Goal: Ask a question: Seek information or help from site administrators or community

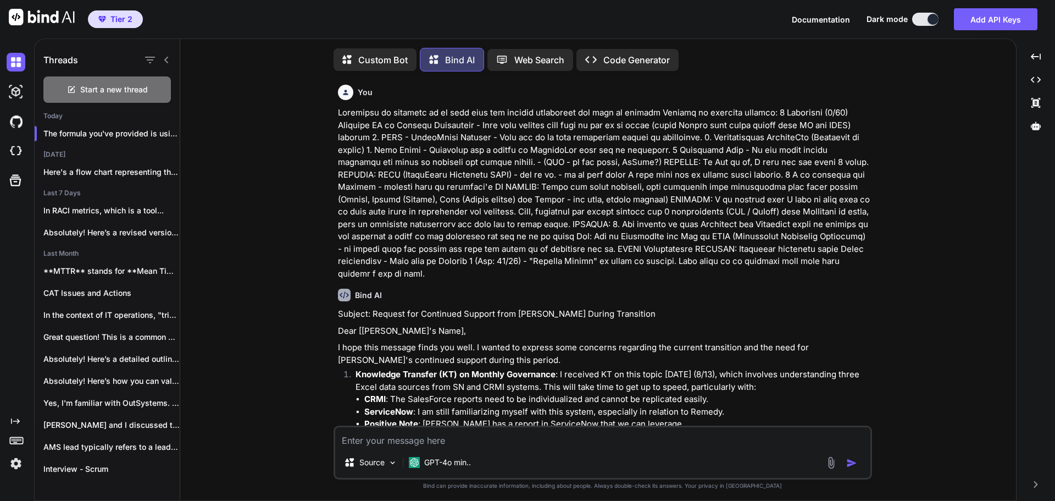
scroll to position [573, 0]
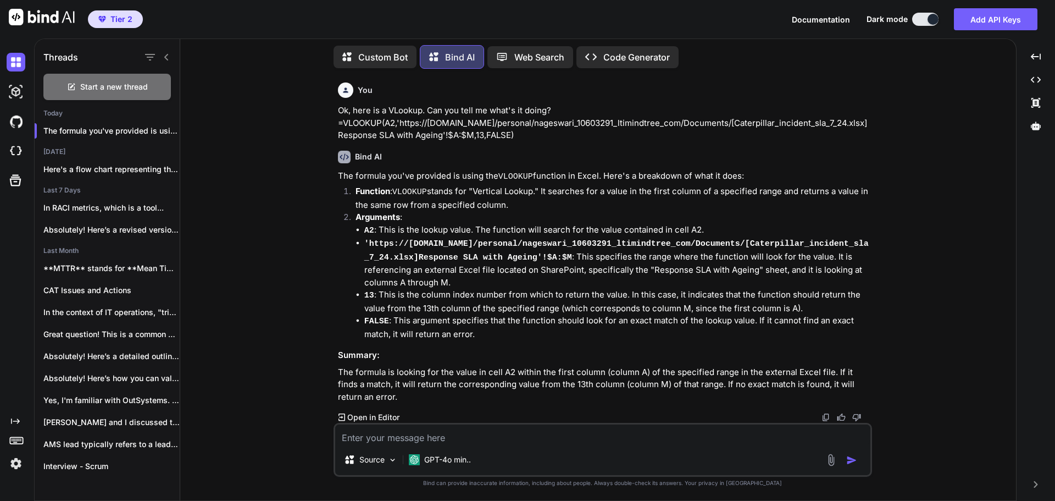
click at [439, 434] on textarea at bounding box center [602, 434] width 535 height 20
type textarea "S"
type textarea "x"
type textarea "Su"
type textarea "x"
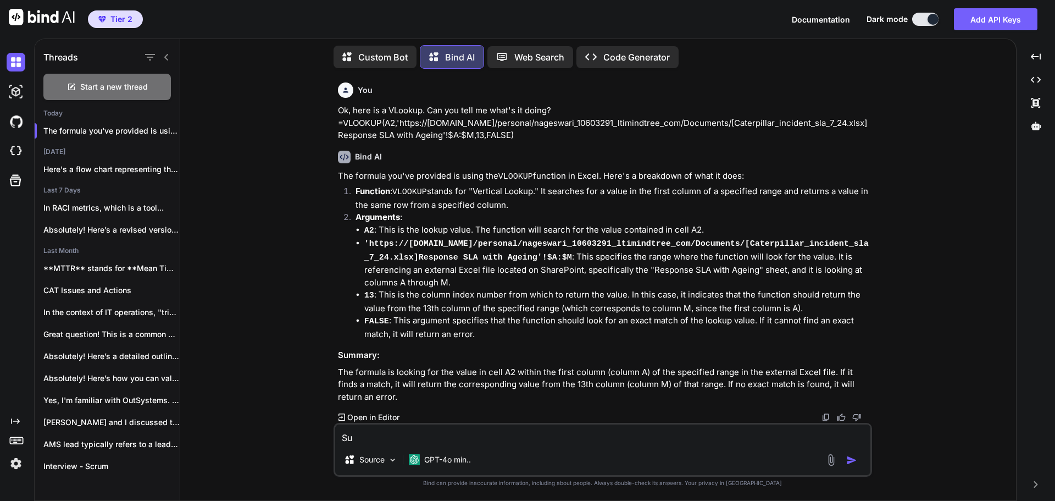
type textarea "Sum"
type textarea "x"
type textarea "Summ"
type textarea "x"
type textarea "Summa"
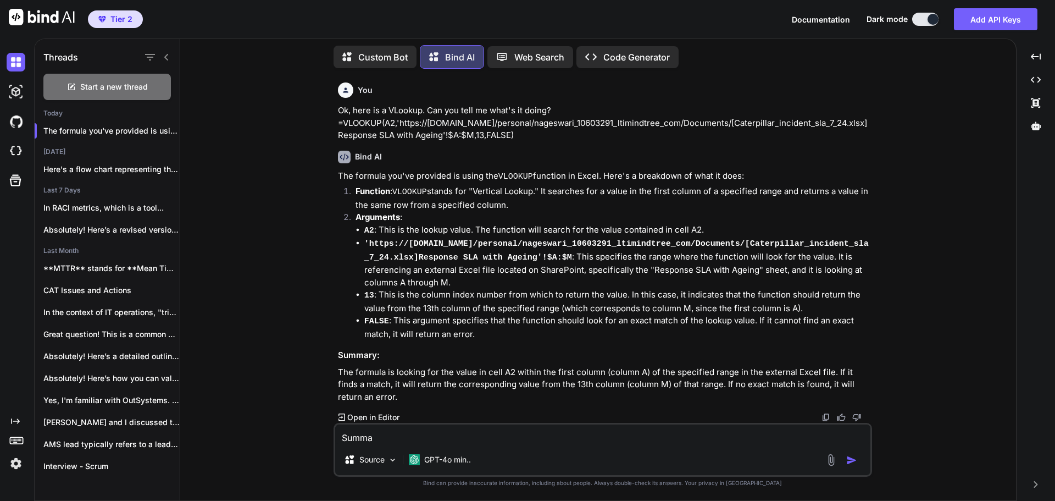
type textarea "x"
type textarea "[PERSON_NAME]"
type textarea "x"
type textarea "Summari"
type textarea "x"
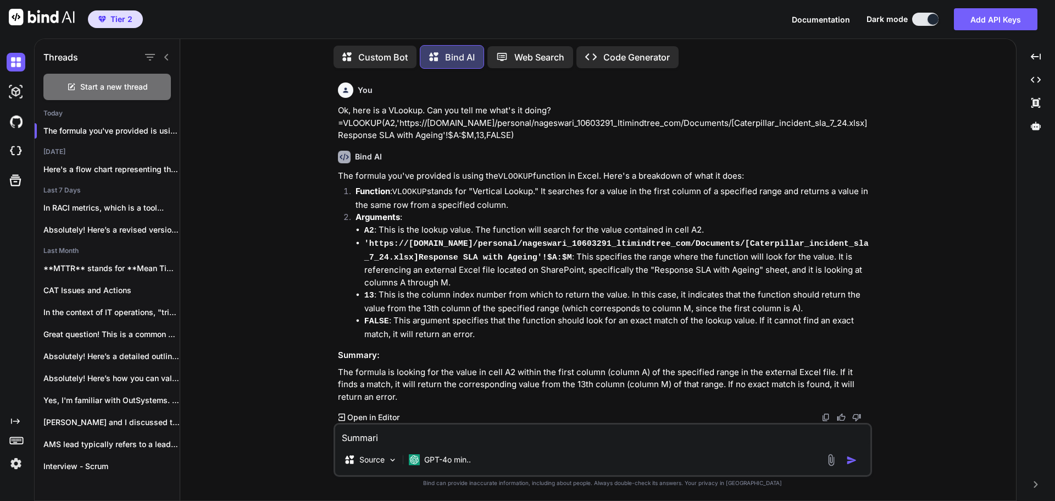
type textarea "Summariz"
type textarea "x"
type textarea "Summarize"
type textarea "x"
type textarea "Summarize:"
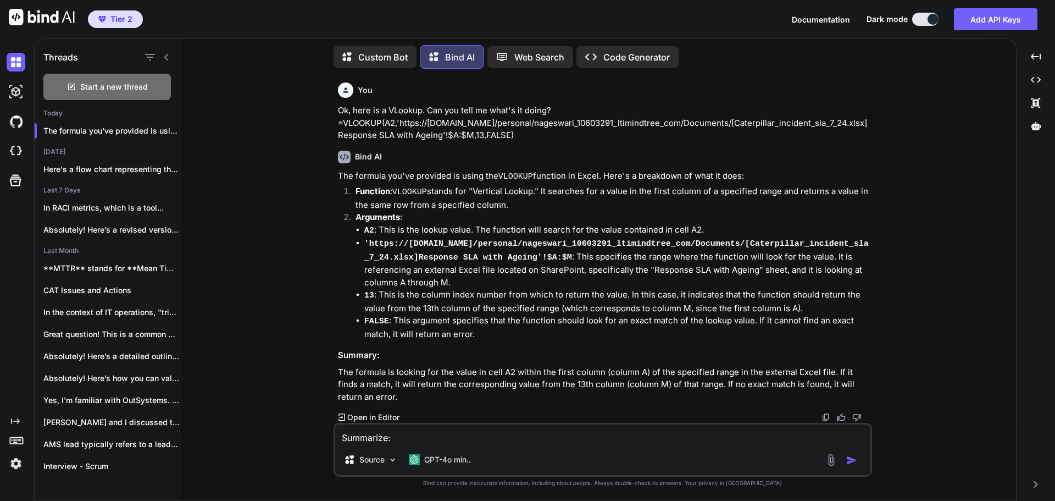
type textarea "x"
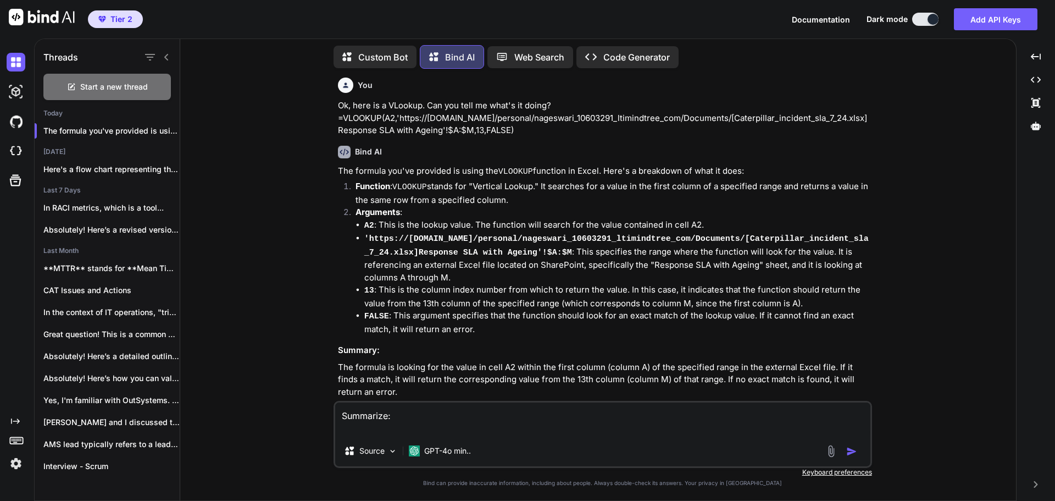
paste textarea "If any alerts are triggered continuously, even though the alerts are auto-resol…"
type textarea "Summarize: If any alerts are triggered continuously, even though the alerts are…"
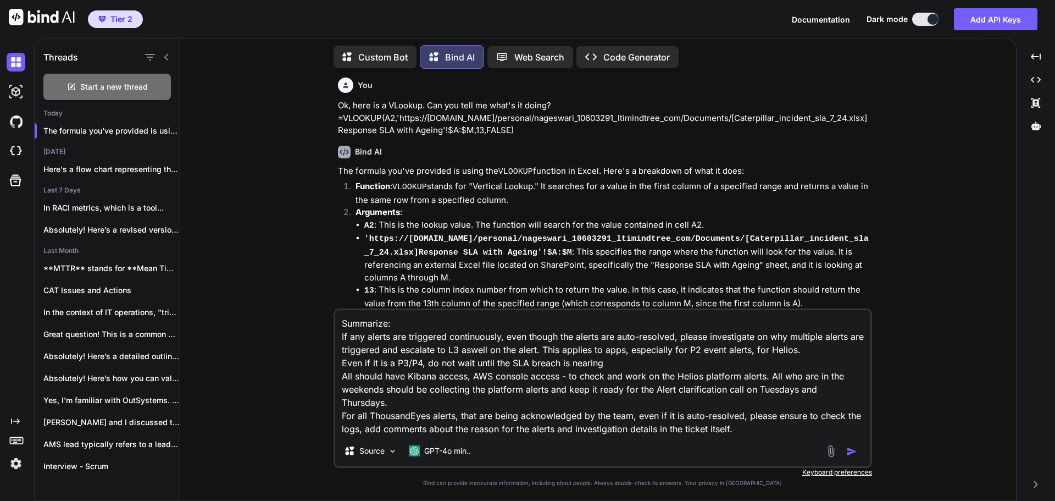
type textarea "x"
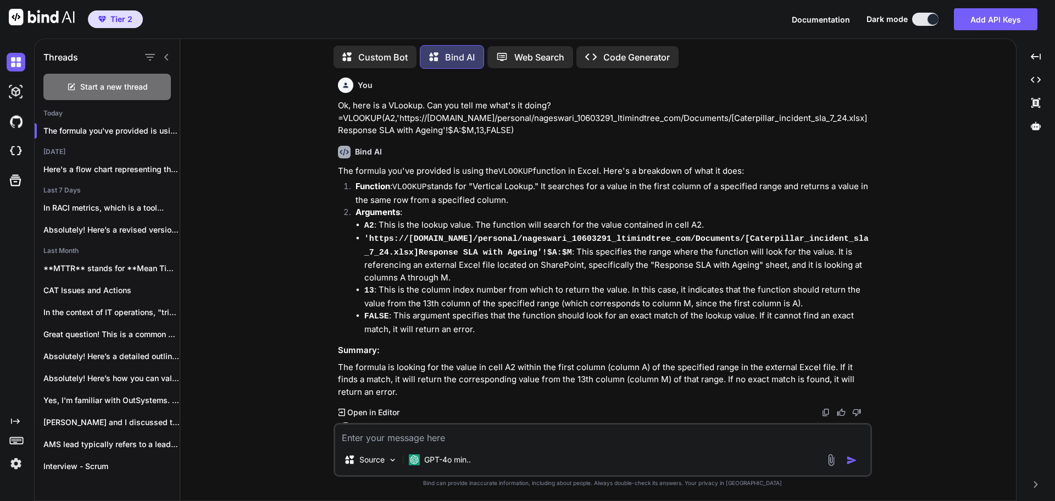
scroll to position [751, 0]
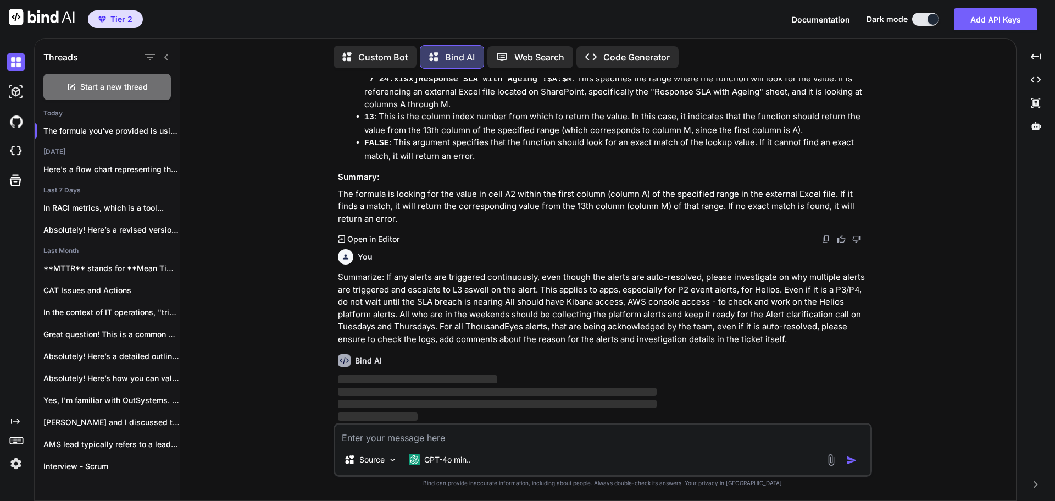
type textarea "x"
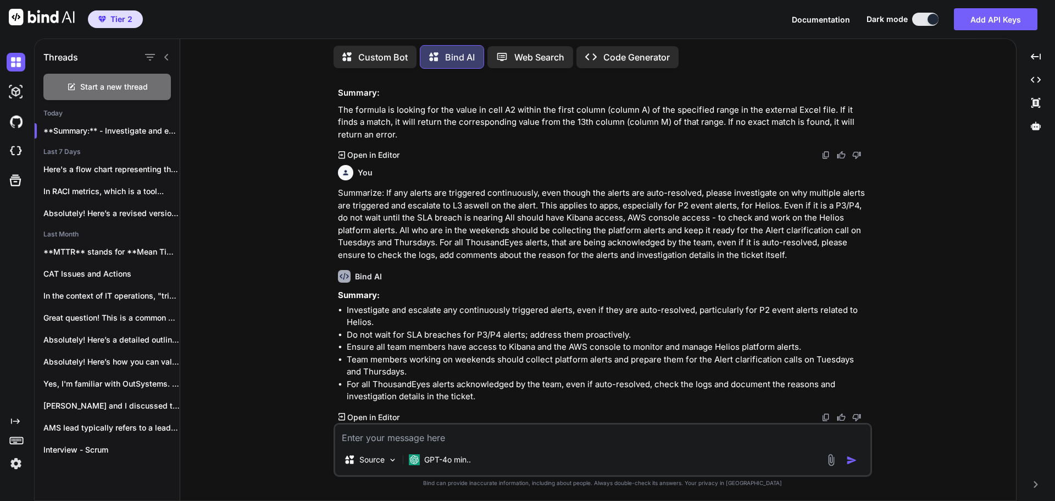
scroll to position [834, 0]
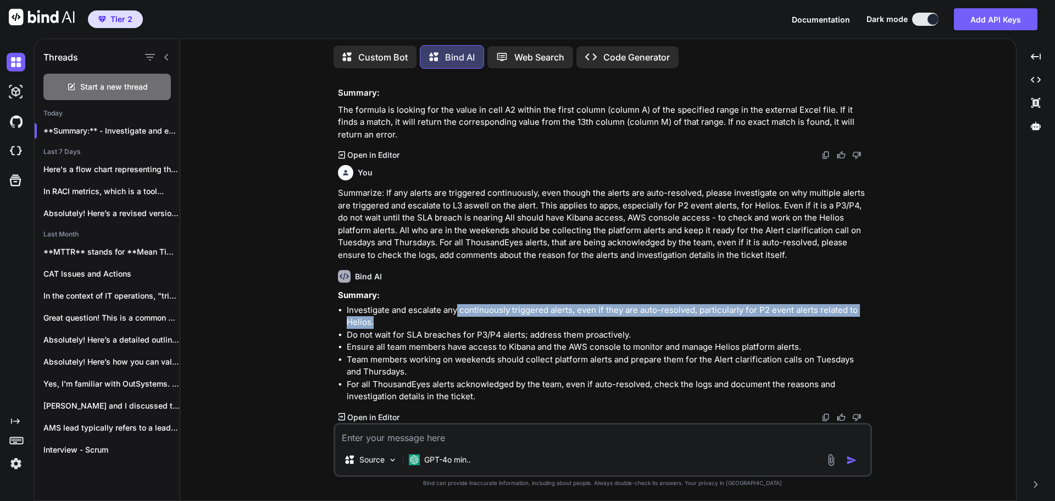
drag, startPoint x: 456, startPoint y: 310, endPoint x: 584, endPoint y: 318, distance: 128.3
click at [584, 318] on li "Investigate and escalate any continuously triggered alerts, even if they are au…" at bounding box center [608, 316] width 523 height 25
click at [569, 310] on li "Investigate and escalate any continuously triggered alerts, even if they are au…" at bounding box center [608, 316] width 523 height 25
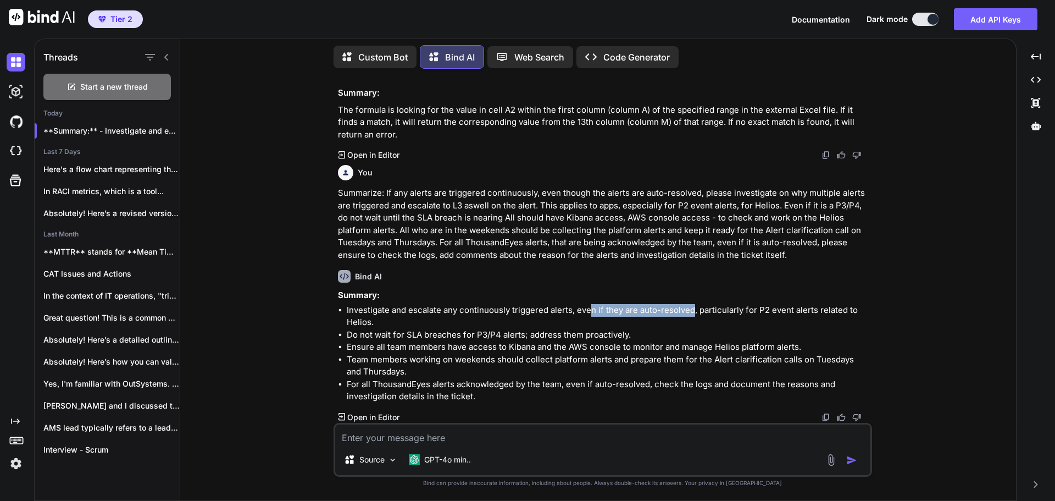
drag, startPoint x: 592, startPoint y: 309, endPoint x: 692, endPoint y: 313, distance: 100.1
click at [692, 313] on li "Investigate and escalate any continuously triggered alerts, even if they are au…" at bounding box center [608, 316] width 523 height 25
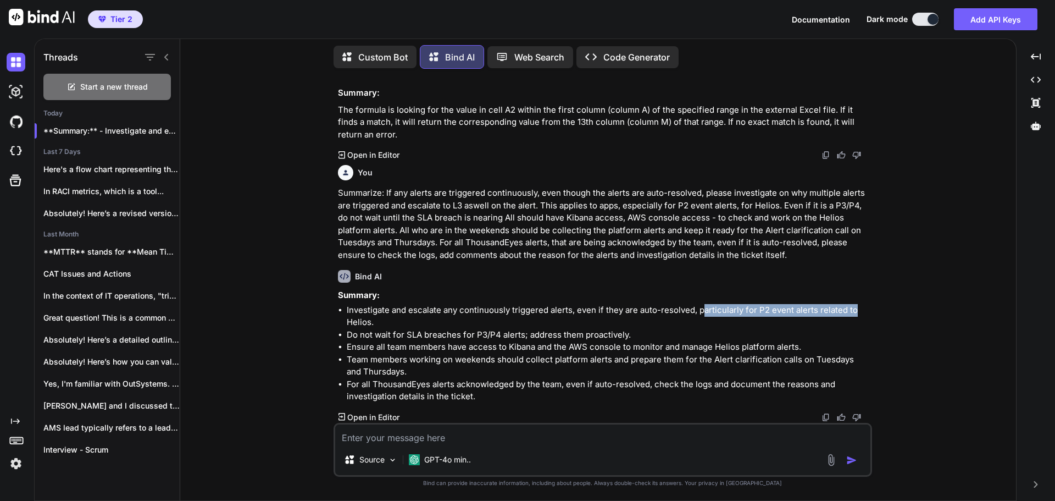
drag, startPoint x: 702, startPoint y: 310, endPoint x: 856, endPoint y: 314, distance: 153.9
click at [856, 314] on li "Investigate and escalate any continuously triggered alerts, even if they are au…" at bounding box center [608, 316] width 523 height 25
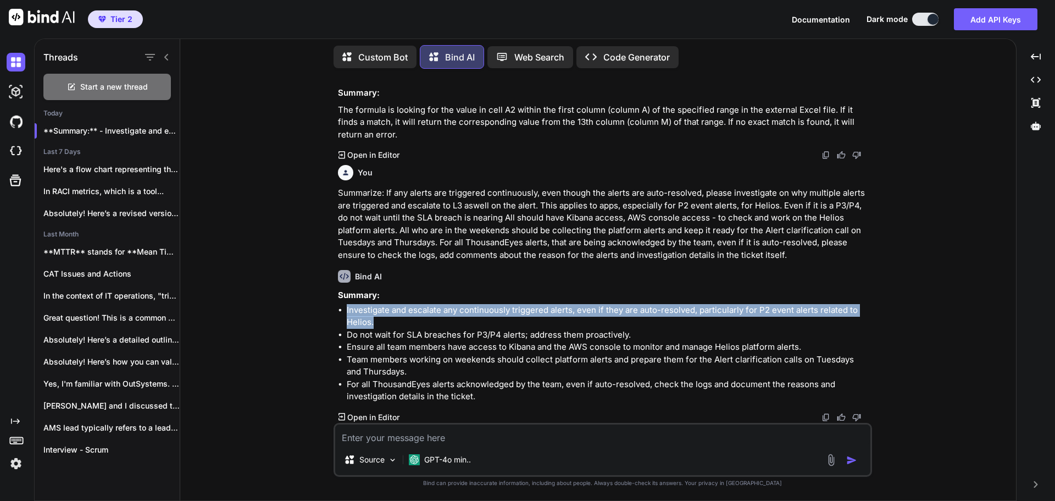
drag, startPoint x: 402, startPoint y: 323, endPoint x: 345, endPoint y: 307, distance: 59.9
click at [345, 307] on ul "Investigate and escalate any continuously triggered alerts, even if they are au…" at bounding box center [604, 353] width 532 height 99
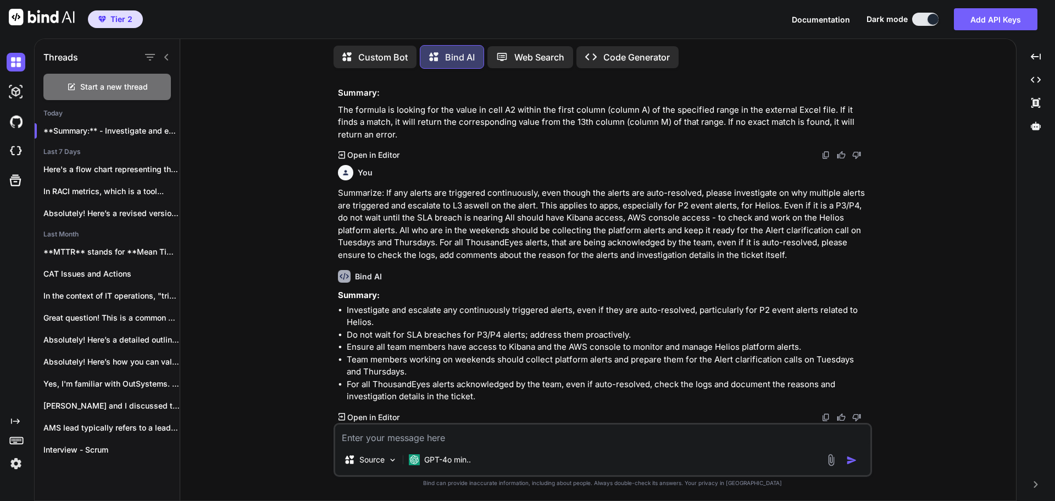
click at [446, 358] on li "Team members working on weekends should collect platform alerts and prepare the…" at bounding box center [608, 365] width 523 height 25
drag, startPoint x: 395, startPoint y: 335, endPoint x: 648, endPoint y: 337, distance: 253.3
click at [648, 337] on li "Do not wait for SLA breaches for P3/P4 alerts; address them proactively." at bounding box center [608, 335] width 523 height 13
click at [437, 347] on li "Ensure all team members have access to Kibana and the AWS console to monitor an…" at bounding box center [608, 347] width 523 height 13
drag, startPoint x: 410, startPoint y: 335, endPoint x: 636, endPoint y: 335, distance: 225.3
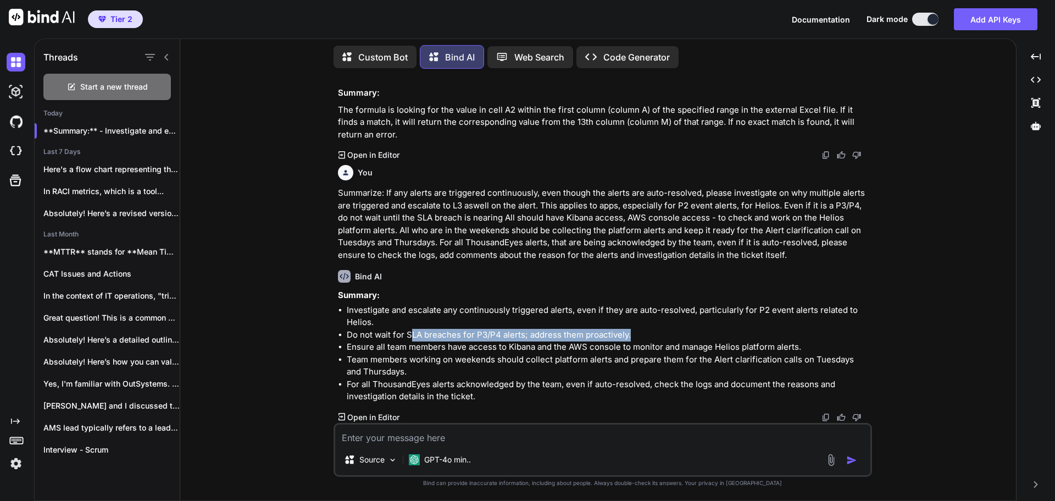
click at [636, 335] on li "Do not wait for SLA breaches for P3/P4 alerts; address them proactively." at bounding box center [608, 335] width 523 height 13
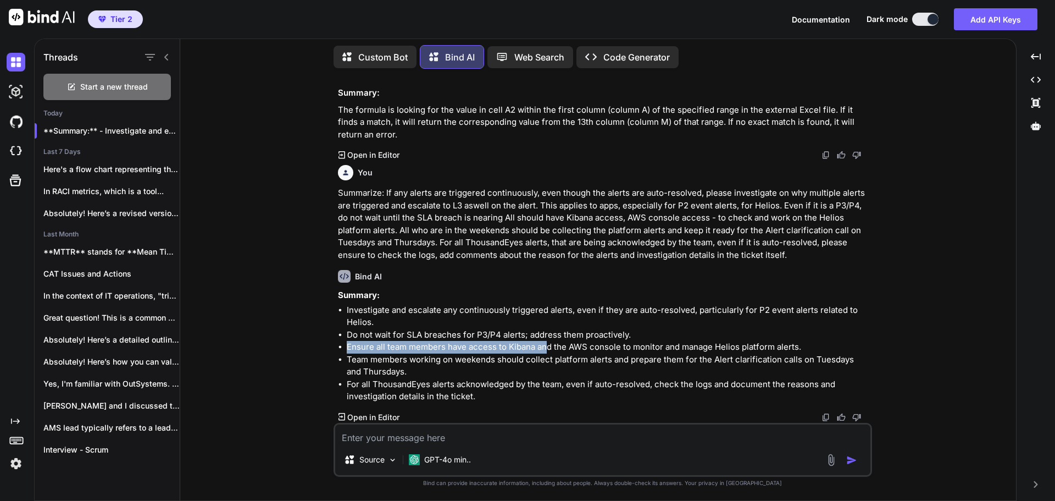
drag, startPoint x: 346, startPoint y: 347, endPoint x: 547, endPoint y: 349, distance: 200.6
click at [547, 349] on li "Ensure all team members have access to Kibana and the AWS console to monitor an…" at bounding box center [608, 347] width 523 height 13
click at [657, 389] on li "For all ThousandEyes alerts acknowledged by the team, even if auto-resolved, ch…" at bounding box center [608, 390] width 523 height 25
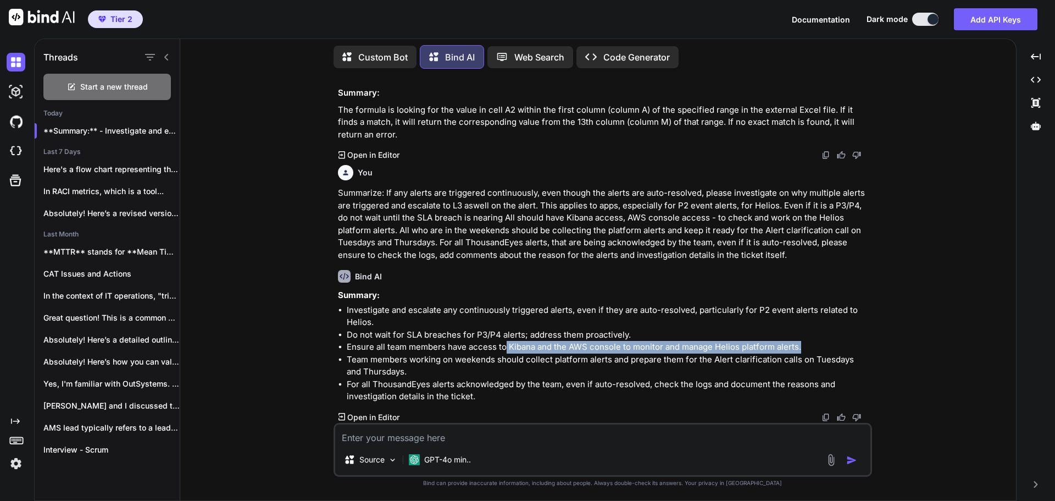
drag, startPoint x: 506, startPoint y: 345, endPoint x: 804, endPoint y: 347, distance: 298.4
click at [804, 347] on li "Ensure all team members have access to Kibana and the AWS console to monitor an…" at bounding box center [608, 347] width 523 height 13
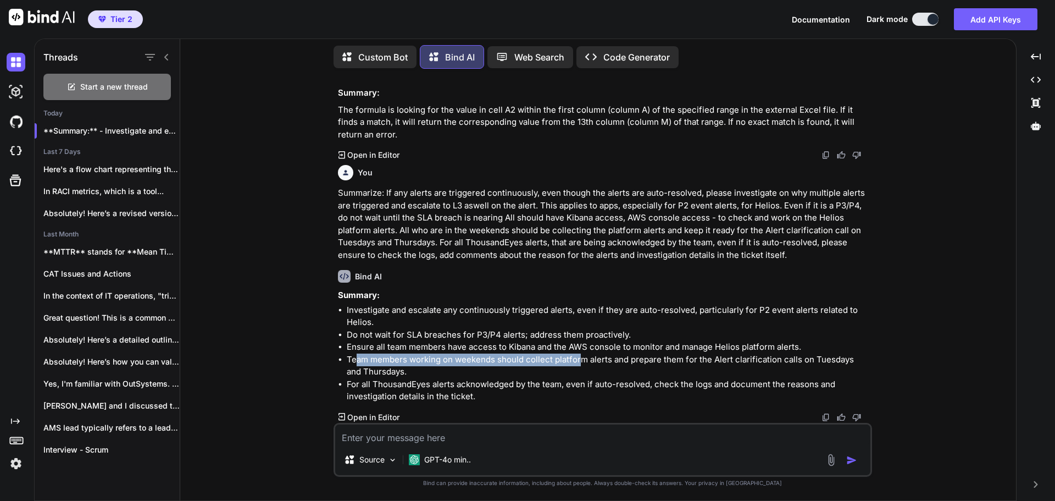
drag, startPoint x: 355, startPoint y: 359, endPoint x: 580, endPoint y: 364, distance: 225.4
click at [580, 364] on li "Team members working on weekends should collect platform alerts and prepare the…" at bounding box center [608, 365] width 523 height 25
click at [643, 368] on li "Team members working on weekends should collect platform alerts and prepare the…" at bounding box center [608, 365] width 523 height 25
click at [611, 360] on li "Team members working on weekends should collect platform alerts and prepare the…" at bounding box center [608, 365] width 523 height 25
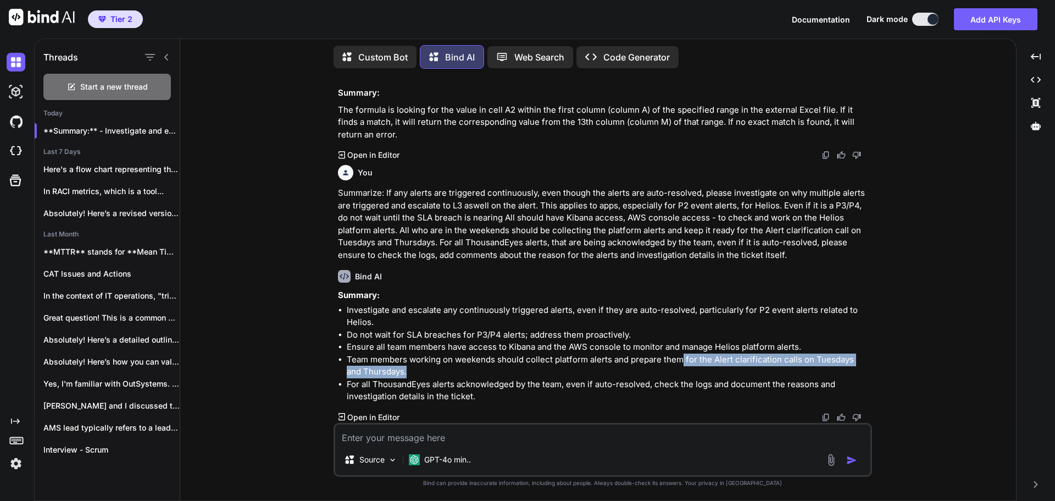
drag, startPoint x: 682, startPoint y: 359, endPoint x: 393, endPoint y: 374, distance: 288.9
click at [393, 374] on li "Team members working on weekends should collect platform alerts and prepare the…" at bounding box center [608, 365] width 523 height 25
click at [712, 368] on li "Team members working on weekends should collect platform alerts and prepare the…" at bounding box center [608, 365] width 523 height 25
drag, startPoint x: 712, startPoint y: 357, endPoint x: 796, endPoint y: 360, distance: 84.2
click at [796, 360] on li "Team members working on weekends should collect platform alerts and prepare the…" at bounding box center [608, 365] width 523 height 25
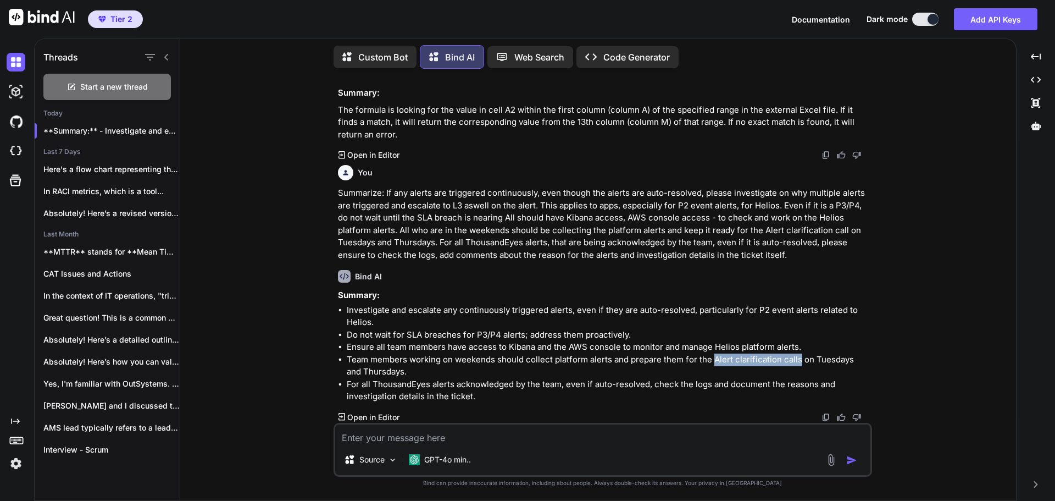
copy li "Alert clarification calls"
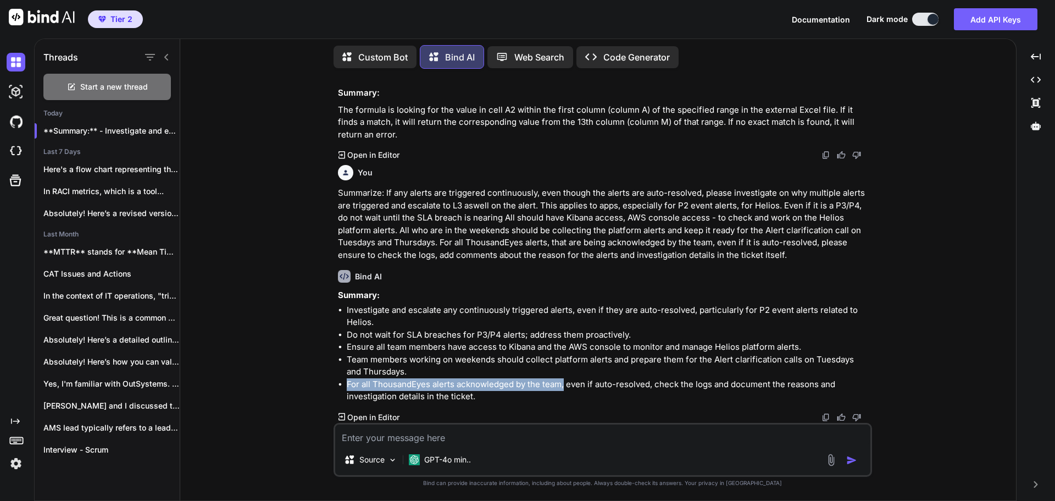
drag, startPoint x: 347, startPoint y: 382, endPoint x: 565, endPoint y: 382, distance: 217.6
click at [565, 382] on li "For all ThousandEyes alerts acknowledged by the team, even if auto-resolved, ch…" at bounding box center [608, 390] width 523 height 25
click at [692, 398] on li "For all ThousandEyes alerts acknowledged by the team, even if auto-resolved, ch…" at bounding box center [608, 390] width 523 height 25
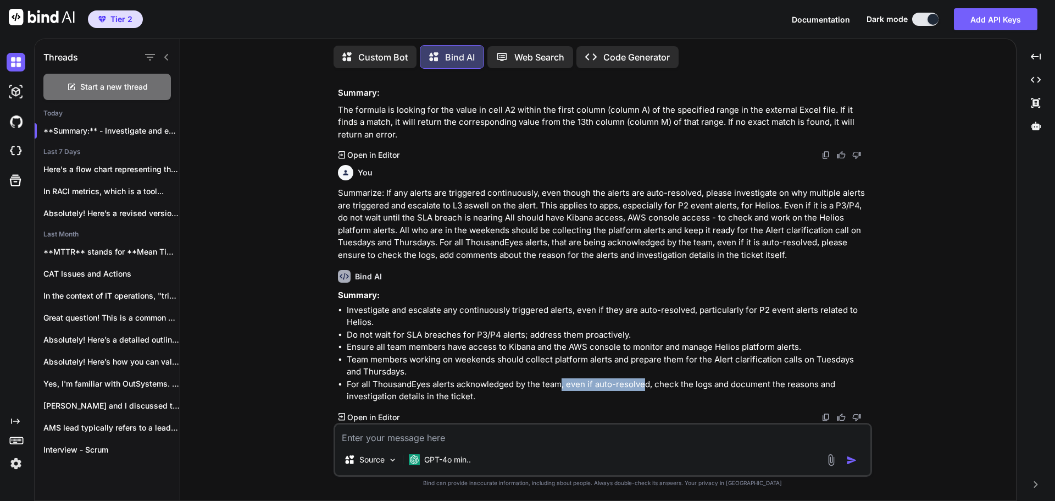
drag, startPoint x: 558, startPoint y: 380, endPoint x: 645, endPoint y: 385, distance: 86.4
click at [645, 385] on li "For all ThousandEyes alerts acknowledged by the team, even if auto-resolved, ch…" at bounding box center [608, 390] width 523 height 25
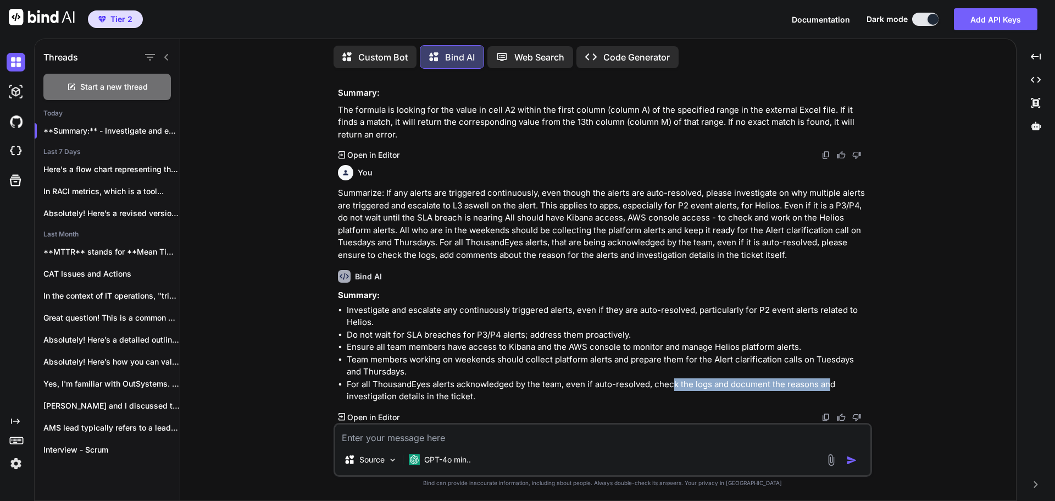
drag, startPoint x: 670, startPoint y: 386, endPoint x: 829, endPoint y: 385, distance: 158.3
click at [829, 385] on li "For all ThousandEyes alerts acknowledged by the team, even if auto-resolved, ch…" at bounding box center [608, 390] width 523 height 25
click at [487, 400] on li "For all ThousandEyes alerts acknowledged by the team, even if auto-resolved, ch…" at bounding box center [608, 390] width 523 height 25
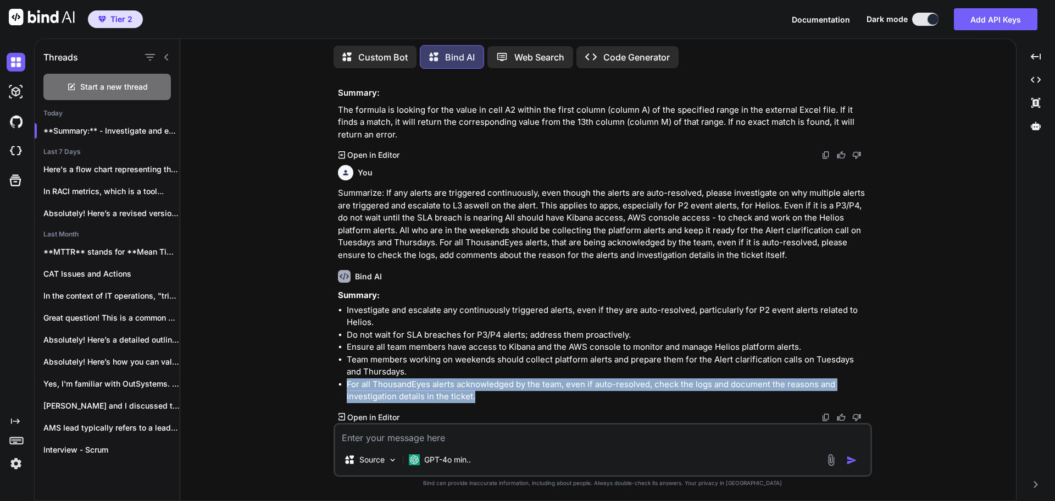
drag, startPoint x: 485, startPoint y: 398, endPoint x: 323, endPoint y: 387, distance: 162.5
click at [323, 387] on div "You Bind AI Subject: Request for Continued Support from [PERSON_NAME] During Tr…" at bounding box center [602, 288] width 827 height 423
click at [585, 401] on li "For all ThousandEyes alerts acknowledged by the team, even if auto-resolved, ch…" at bounding box center [608, 390] width 523 height 25
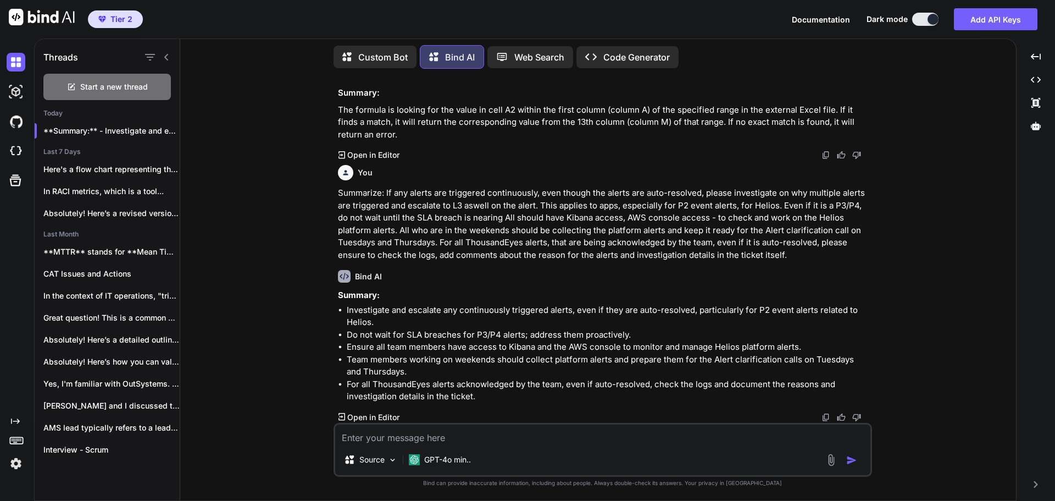
click at [483, 431] on textarea at bounding box center [602, 434] width 535 height 20
type textarea "C"
type textarea "x"
type textarea "Ca"
type textarea "x"
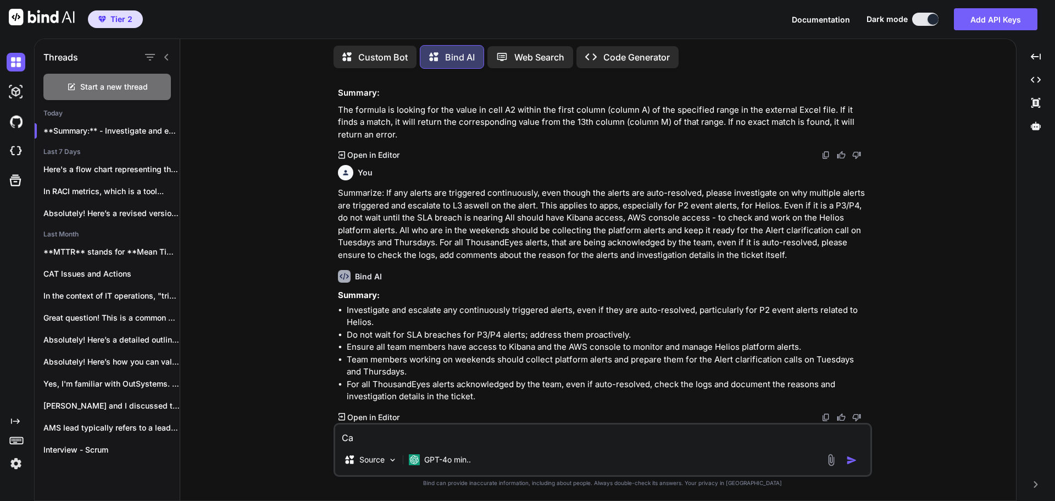
type textarea "Can"
type textarea "x"
type textarea "Can"
type textarea "x"
type textarea "Can y"
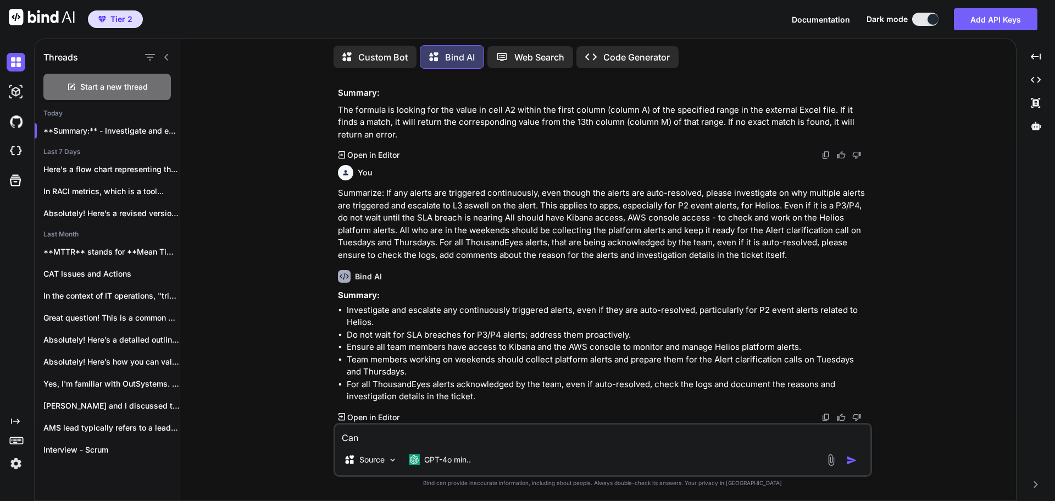
type textarea "x"
type textarea "Can yo"
type textarea "x"
type textarea "Can you"
type textarea "x"
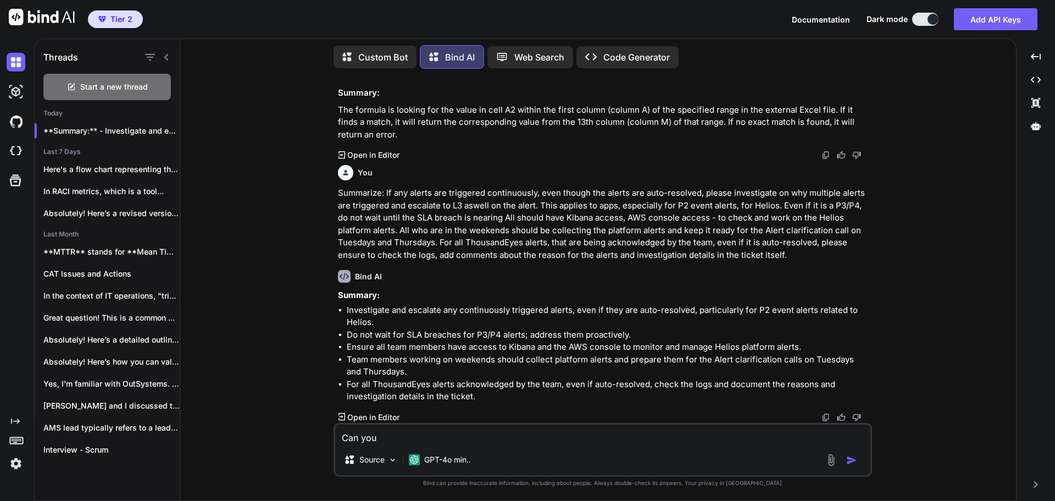
type textarea "Can you"
type textarea "x"
type textarea "Can you c"
type textarea "x"
type textarea "Can you cr"
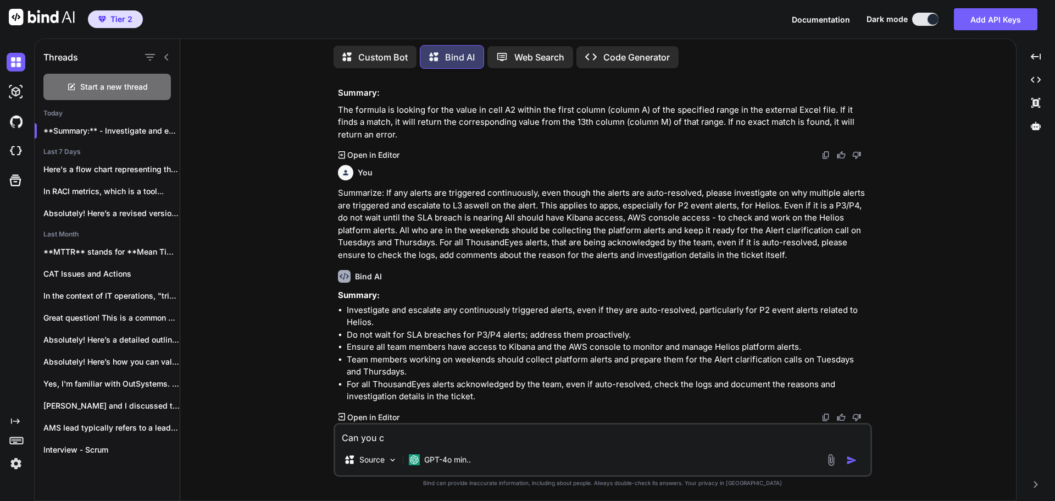
type textarea "x"
type textarea "Can you cre"
type textarea "x"
type textarea "Can you crea"
type textarea "x"
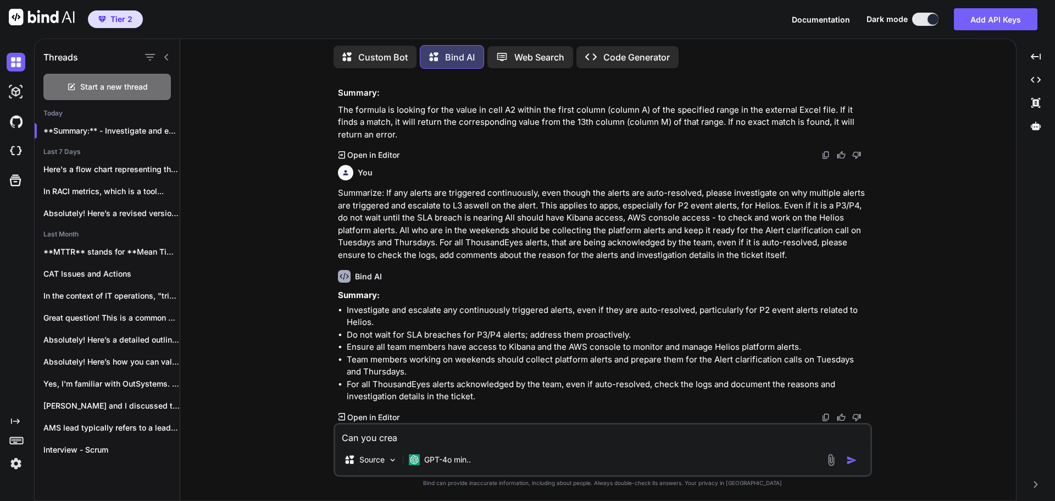
type textarea "Can you creat"
type textarea "x"
type textarea "Can you create"
type textarea "x"
type textarea "Can you create"
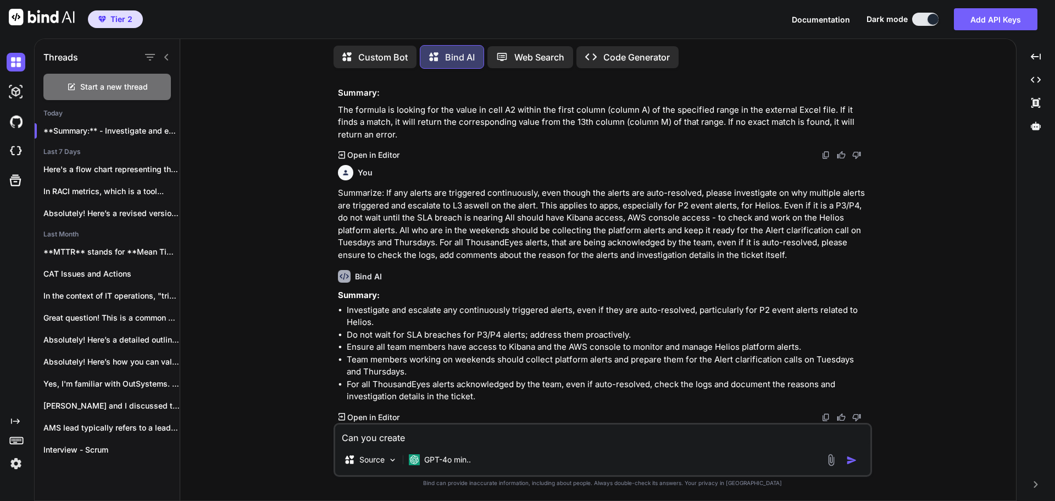
type textarea "x"
type textarea "Can you create a"
type textarea "x"
type textarea "Can you create a"
type textarea "x"
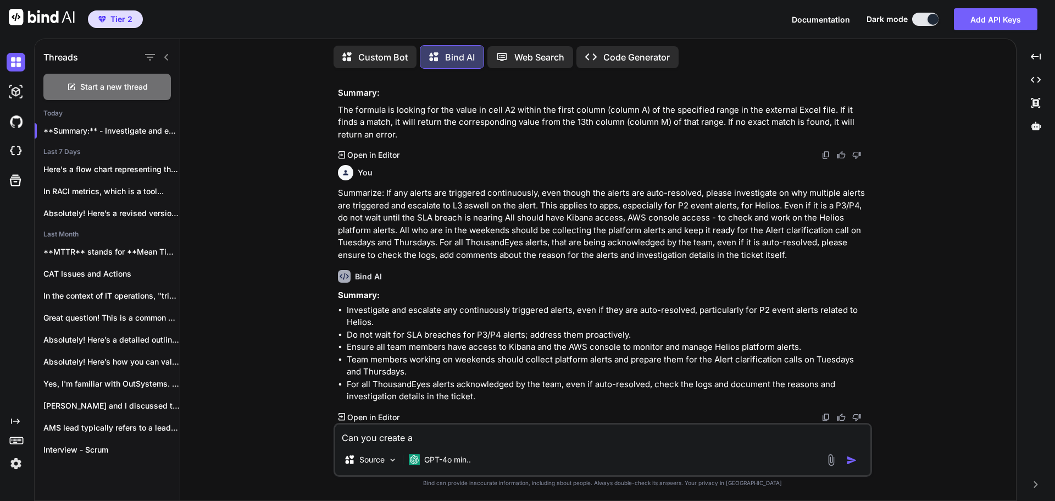
type textarea "Can you create a t"
type textarea "x"
type textarea "Can you create a te"
type textarea "x"
type textarea "Can you create a tem"
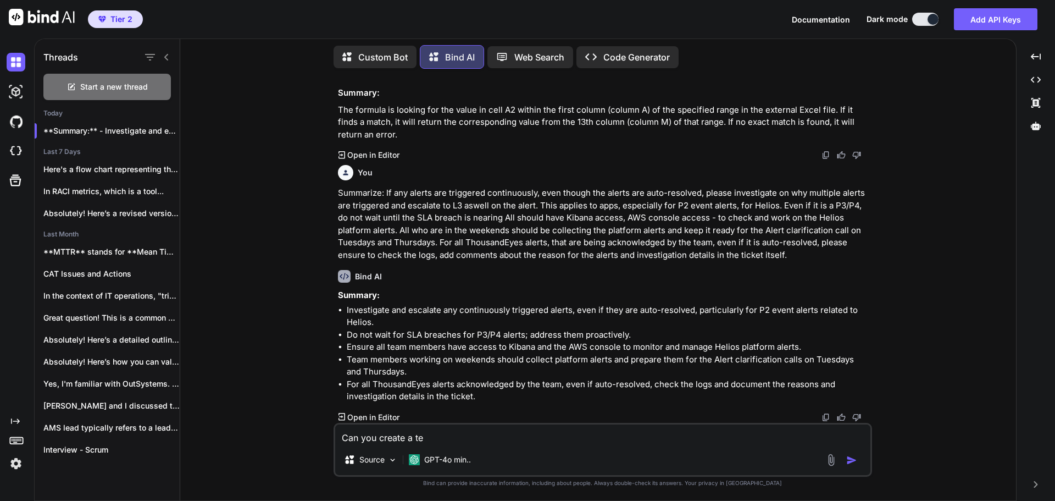
type textarea "x"
type textarea "Can you create a temp"
type textarea "x"
type textarea "Can you create a templ"
type textarea "x"
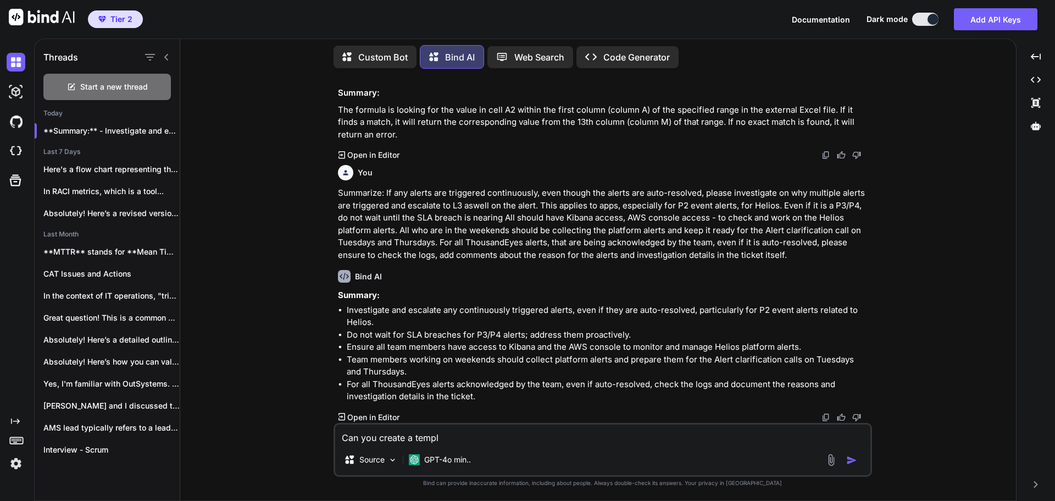
type textarea "Can you create a templa"
type textarea "x"
type textarea "Can you create a templat"
type textarea "x"
type textarea "Can you create a template"
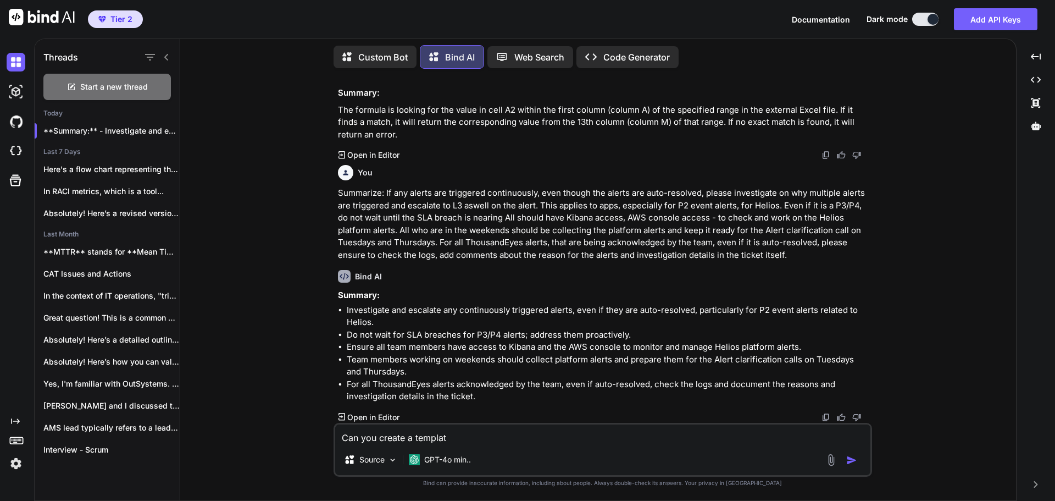
type textarea "x"
type textarea "Can you create a template"
type textarea "x"
type textarea "Can you create a template o"
type textarea "x"
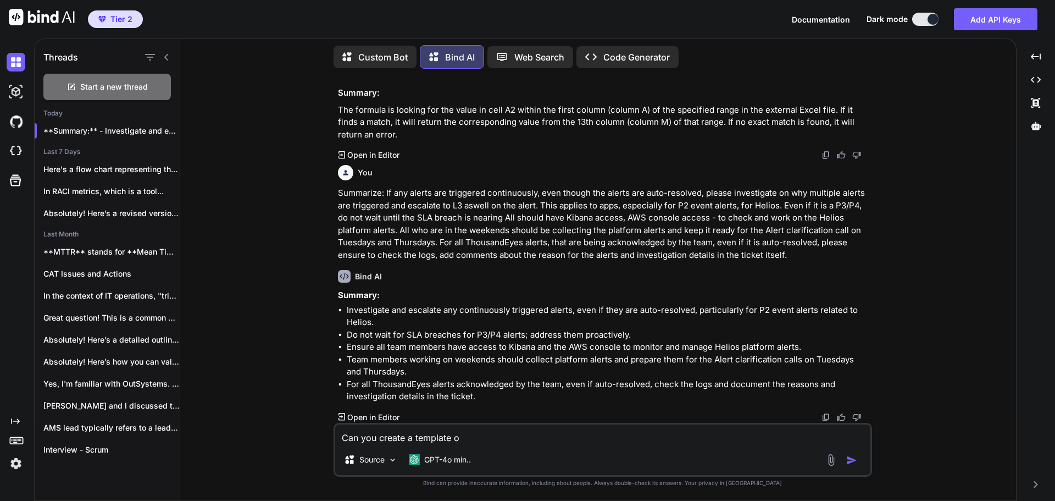
type textarea "Can you create a template od"
type textarea "x"
type textarea "Can you create a template od"
type textarea "x"
type textarea "Can you create a template od"
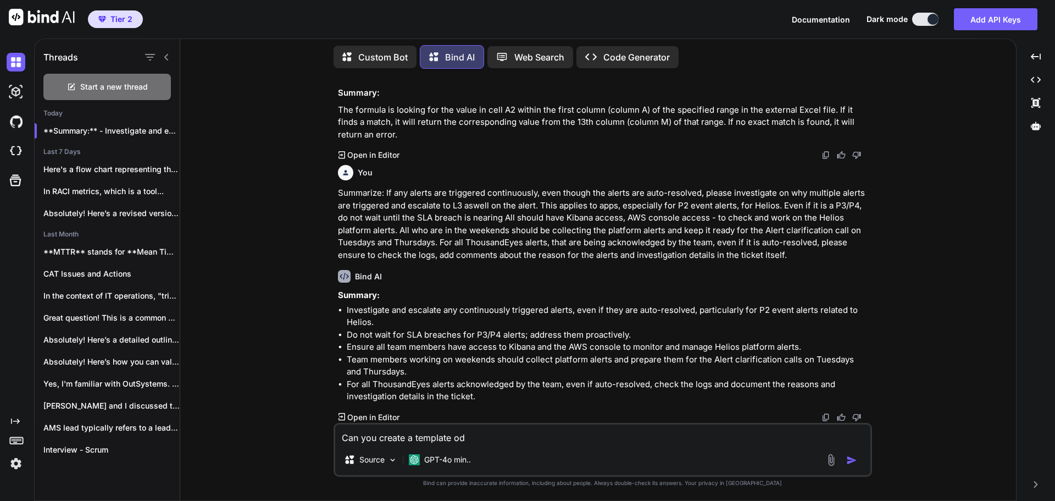
type textarea "x"
type textarea "Can you create a template o"
type textarea "x"
type textarea "Can you create a template of"
type textarea "x"
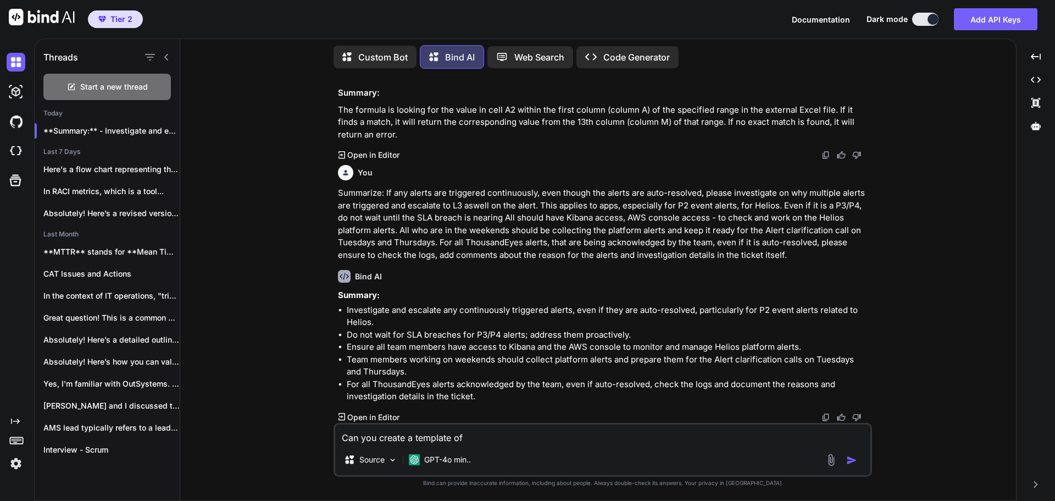
type textarea "Can you create a template of"
type textarea "x"
type textarea "Can you create a template of t"
type textarea "x"
type textarea "Can you create a template of th"
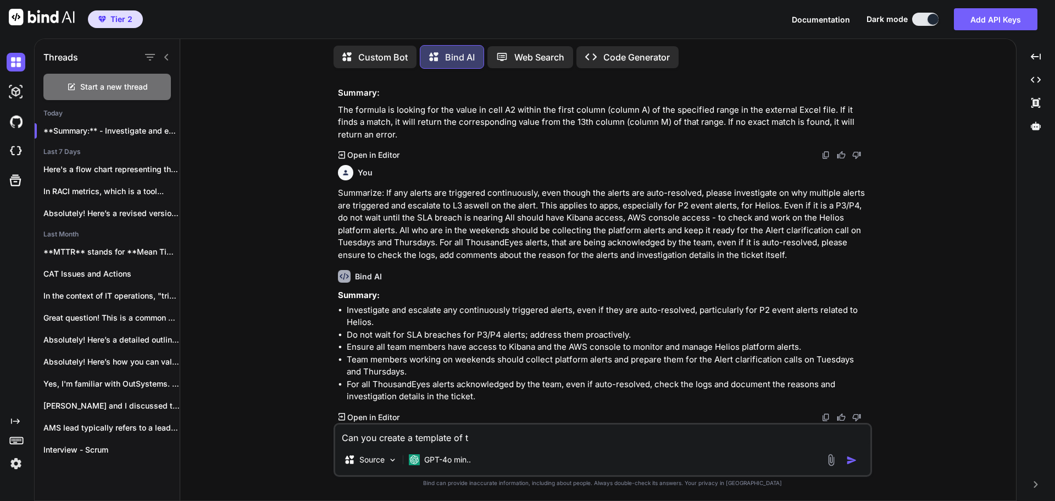
type textarea "x"
type textarea "Can you create a template of the"
type textarea "x"
type textarea "Can you create a template of the"
type textarea "x"
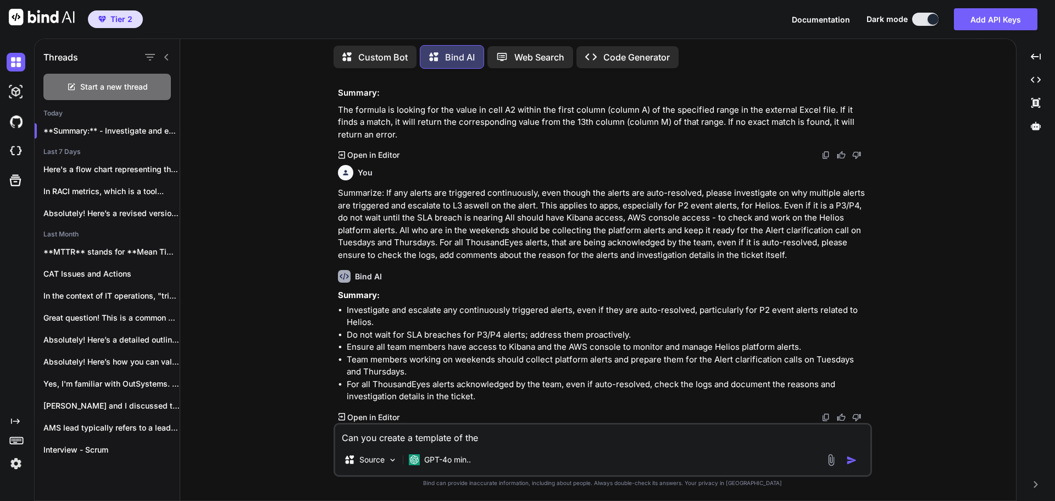
type textarea "Can you create a template of the e"
type textarea "x"
type textarea "Can you create a template of the ev"
type textarea "x"
type textarea "Can you create a template of the eve"
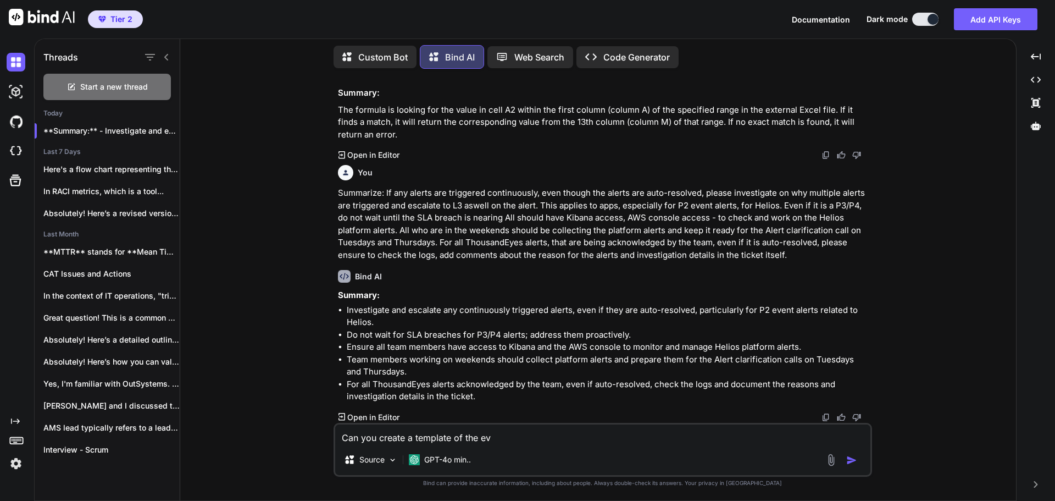
type textarea "x"
type textarea "Can you create a template of the even"
type textarea "x"
type textarea "Can you create a template of the event"
type textarea "x"
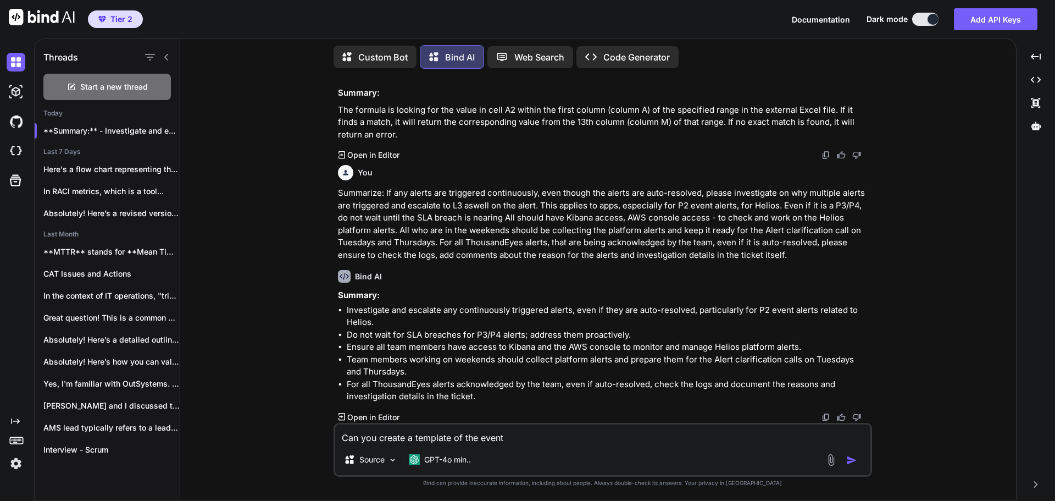
type textarea "Can you create a template of the events"
type textarea "x"
type textarea "Can you create a template wof the events"
type textarea "x"
type textarea "Can you create a template wiof the events"
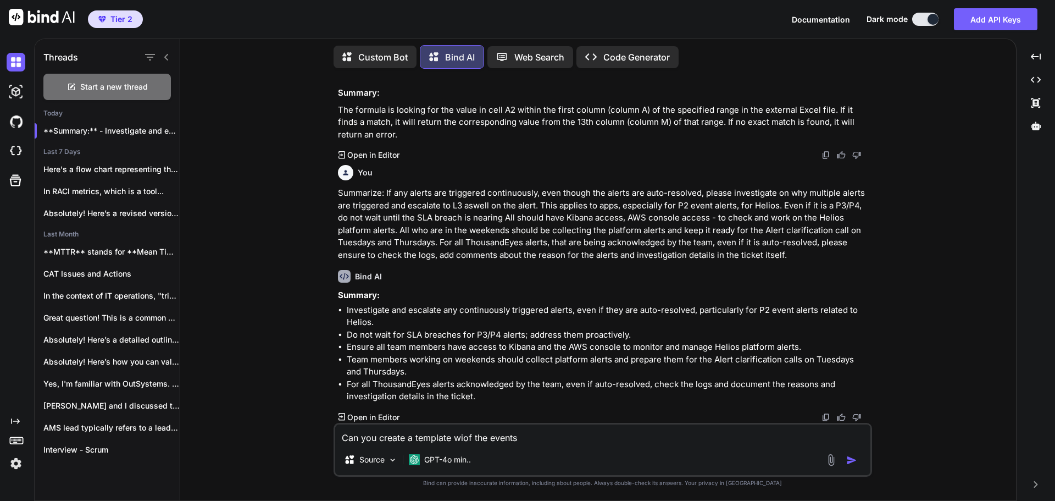
type textarea "x"
type textarea "Can you create a template witof the events"
type textarea "x"
type textarea "Can you create a template withof the events"
type textarea "x"
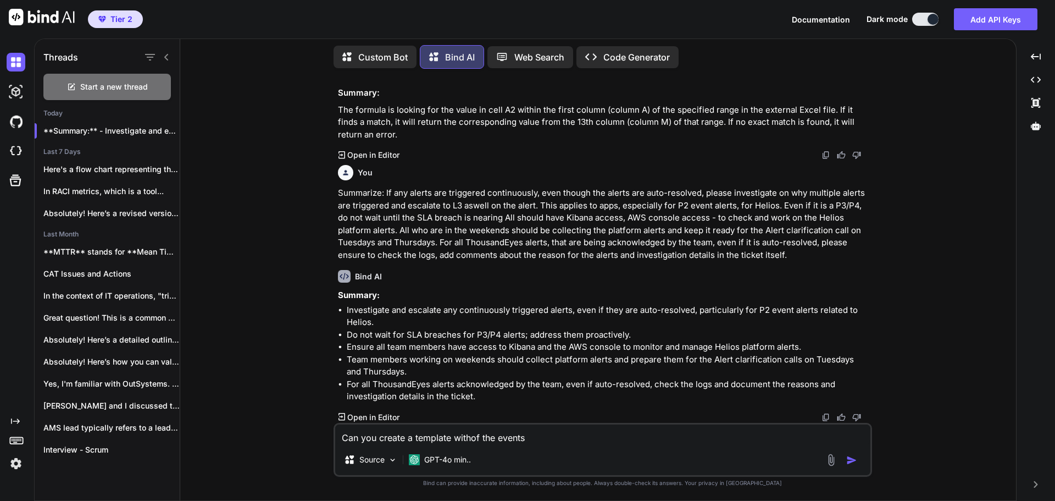
type textarea "Can you create a template with of the events"
type textarea "x"
type textarea "Can you create a template with tof the events"
type textarea "x"
type textarea "Can you create a template with of the events"
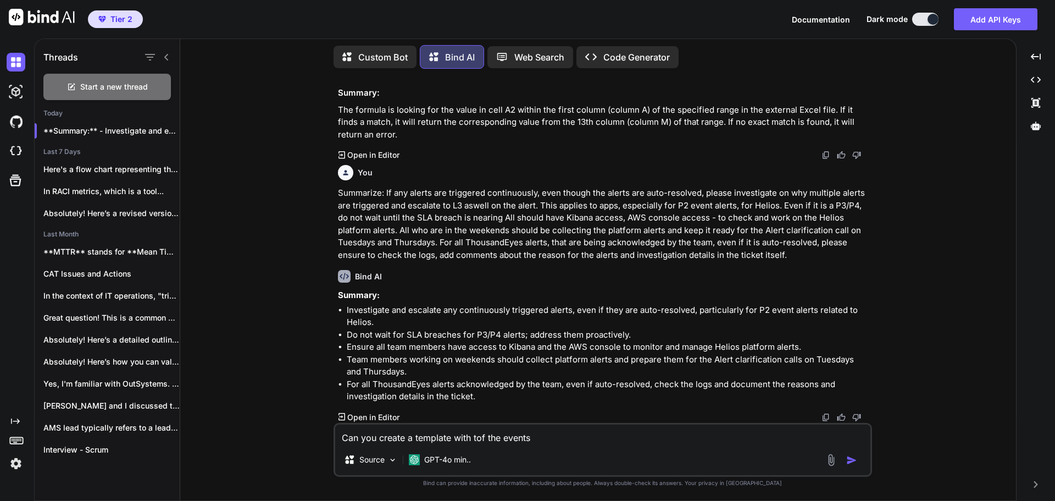
type textarea "x"
type textarea "Can you create a template with aof the events"
type textarea "x"
type textarea "Can you create a template with a of the events"
type textarea "x"
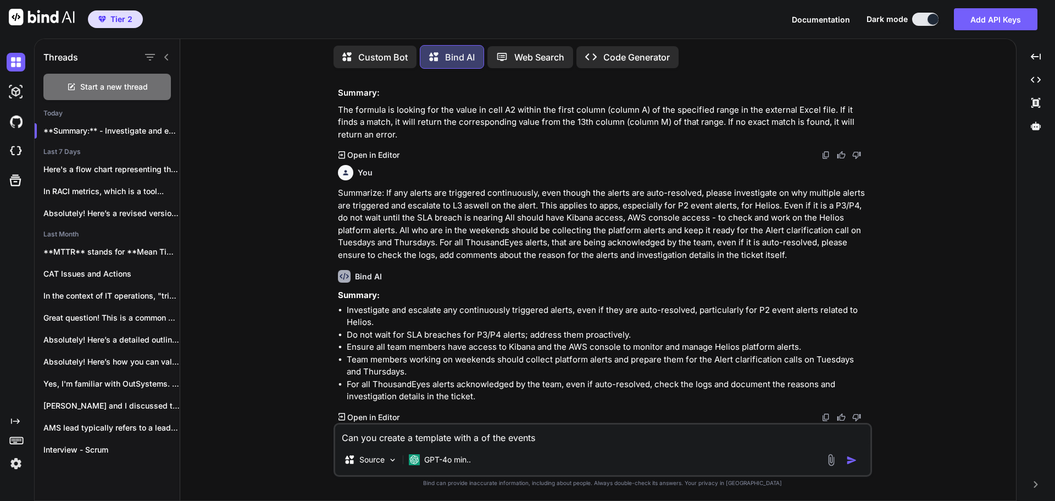
type textarea "Can you create a template with a tof the events"
type textarea "x"
type textarea "Can you create a template with a taof the events"
type textarea "x"
type textarea "Can you create a template with a tabof the events"
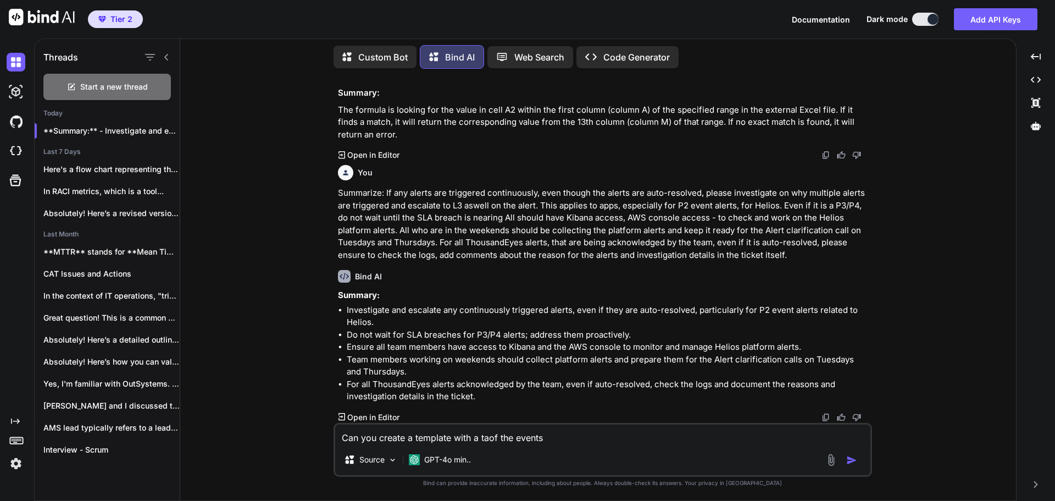
type textarea "x"
type textarea "Can you create a template with a tablof the events"
type textarea "x"
type textarea "Can you create a template with a tableof the events"
type textarea "x"
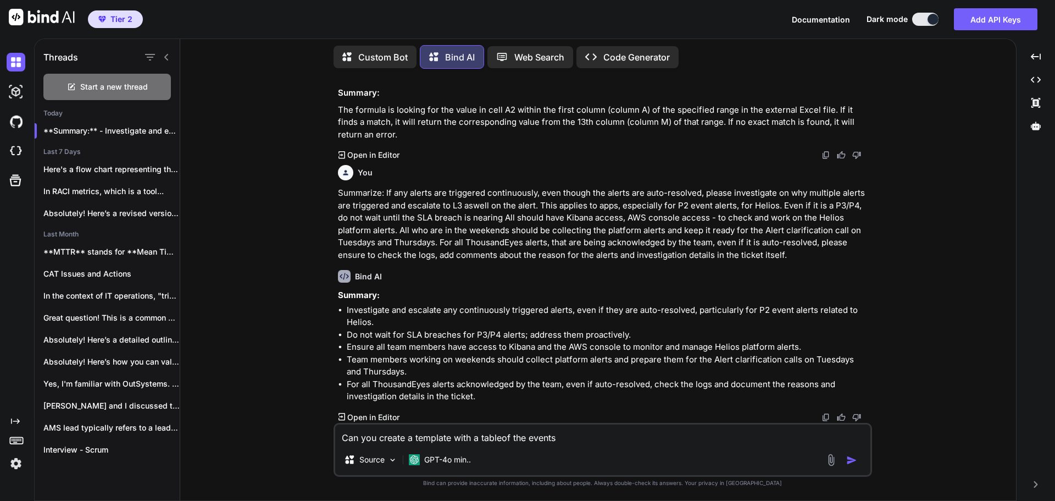
type textarea "Can you create a template with a table of the events"
type textarea "x"
type textarea "Can you create a template with a table t"
type textarea "x"
type textarea "Can you create a template with a table th"
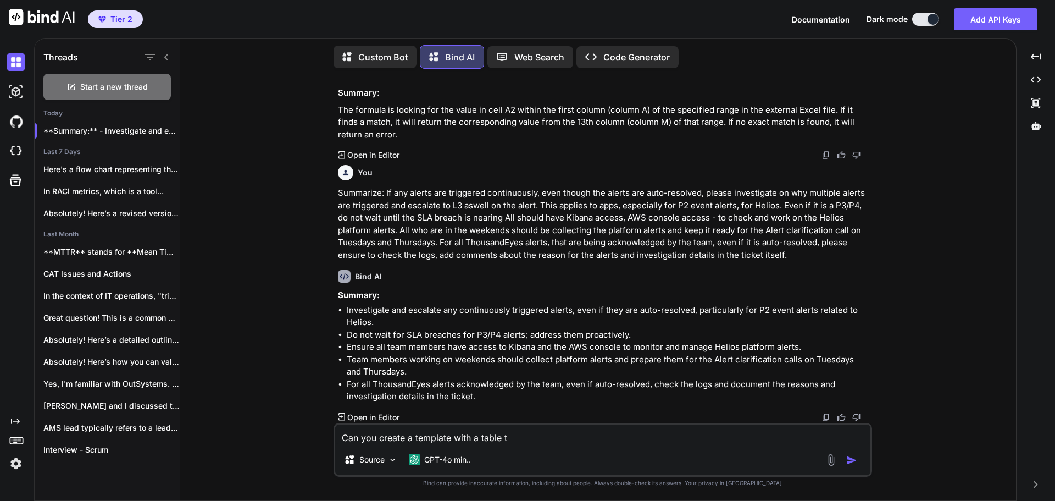
type textarea "x"
type textarea "Can you create a template with a table tha"
type textarea "x"
type textarea "Can you create a template with a table that"
type textarea "x"
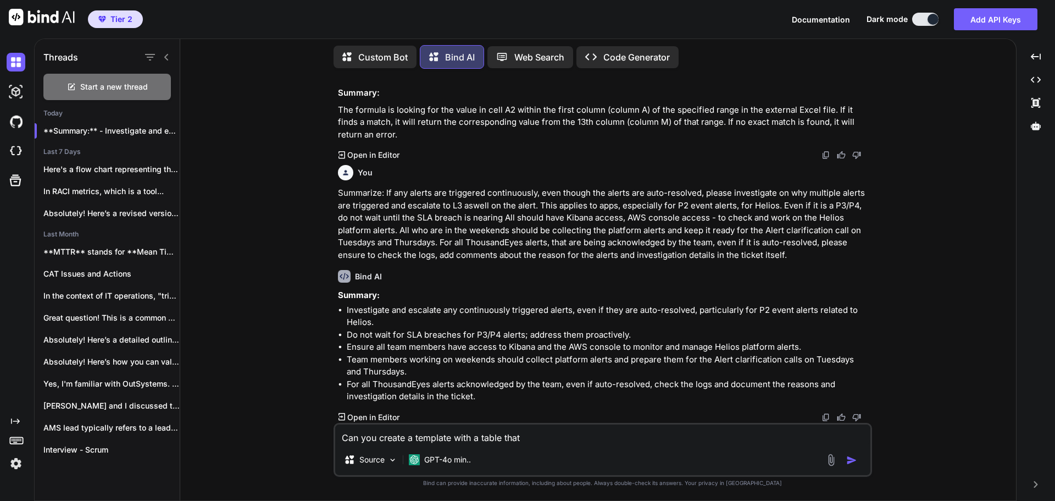
type textarea "Can you create a template with a table that"
type textarea "x"
type textarea "Can you create a template with a table that h"
type textarea "x"
type textarea "Can you create a template with a table that ha"
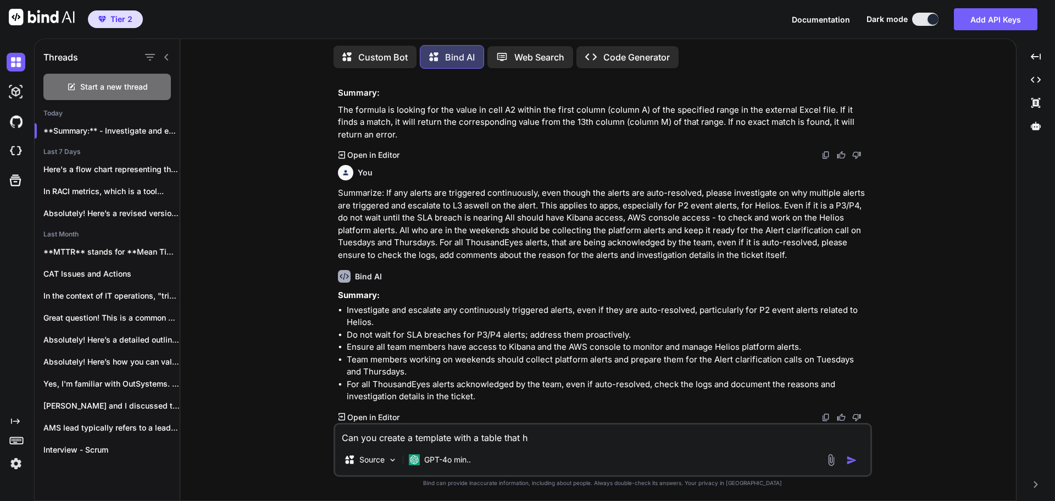
type textarea "x"
type textarea "Can you create a template with a table that has"
type textarea "x"
type textarea "Can you create a template with a table that has"
type textarea "x"
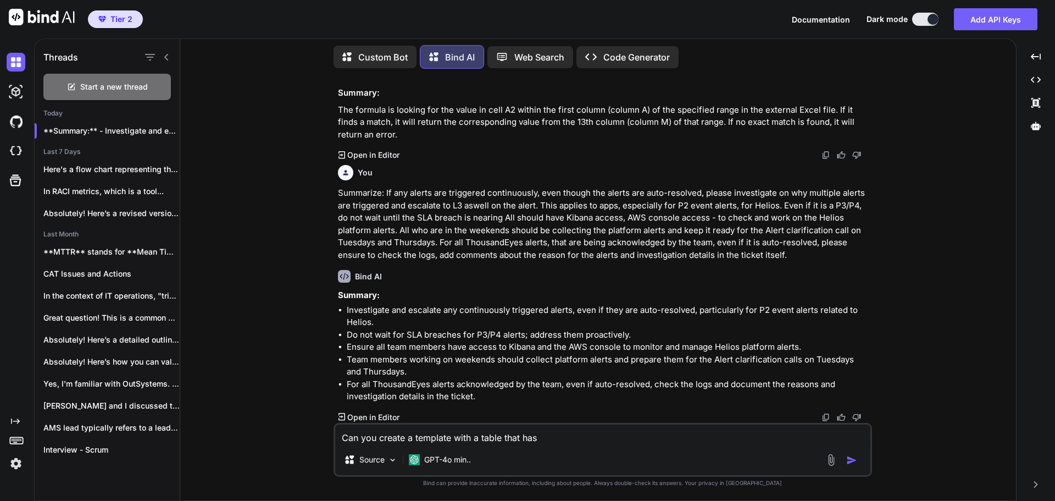
type textarea "Can you create a template with a table that has e"
type textarea "x"
type textarea "Can you create a template with a table that has ev"
type textarea "x"
type textarea "Can you create a template with a table that has eve"
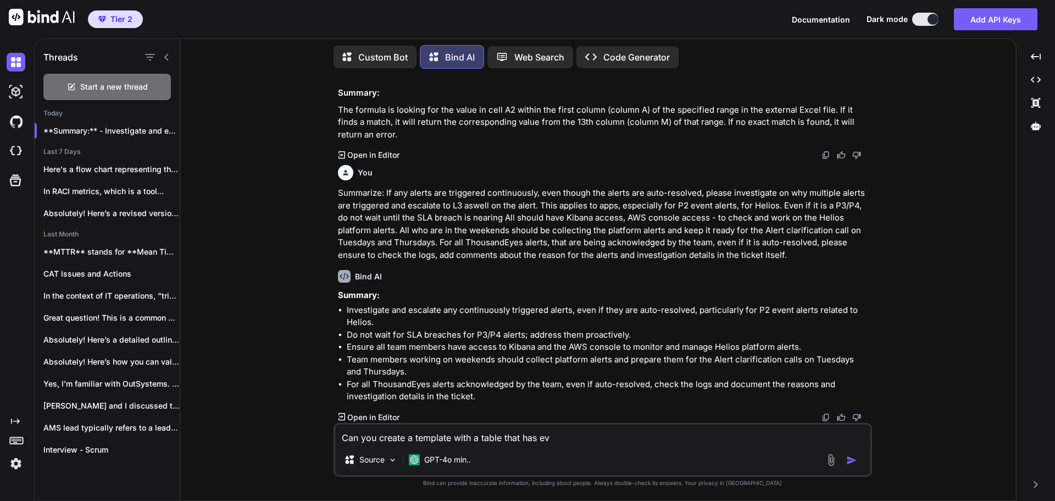
type textarea "x"
type textarea "Can you create a template with a table that has even"
type textarea "x"
type textarea "Can you create a template with a table that has event"
type textarea "x"
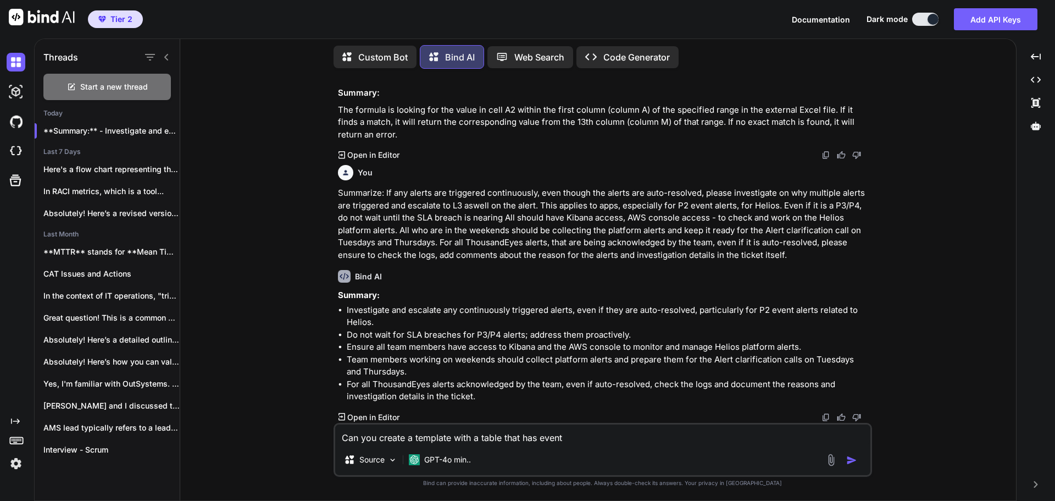
type textarea "Can you create a template with a table that has event/"
type textarea "x"
type textarea "Can you create a template with a table that has event/t"
type textarea "x"
type textarea "Can you create a template with a table that has event/tr"
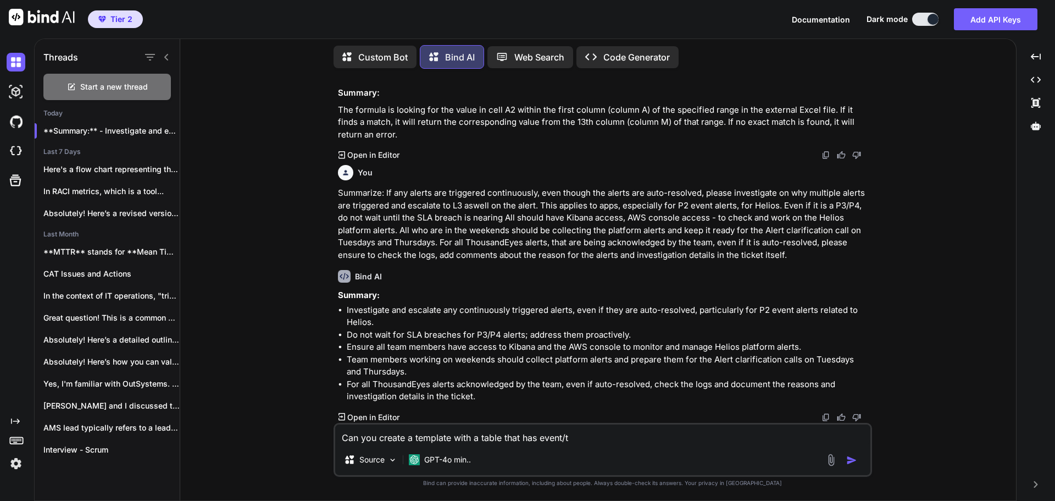
type textarea "x"
type textarea "Can you create a template with a table that has event/tri"
type textarea "x"
type textarea "Can you create a template with a table that has event/trig"
type textarea "x"
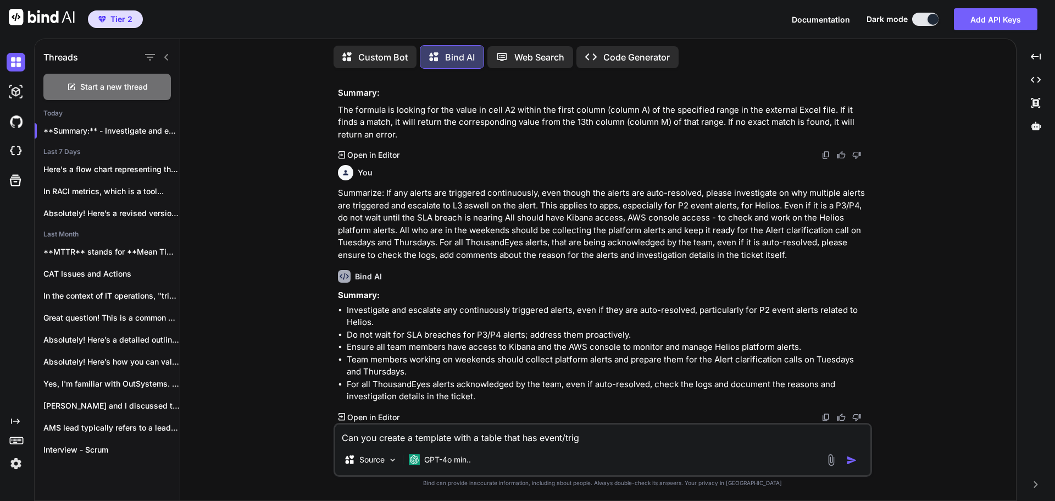
type textarea "Can you create a template with a table that has event/[PERSON_NAME]"
type textarea "x"
type textarea "Can you create a template with a table that has event/trigge"
type textarea "x"
type textarea "Can you create a template with a table that has event/trigger"
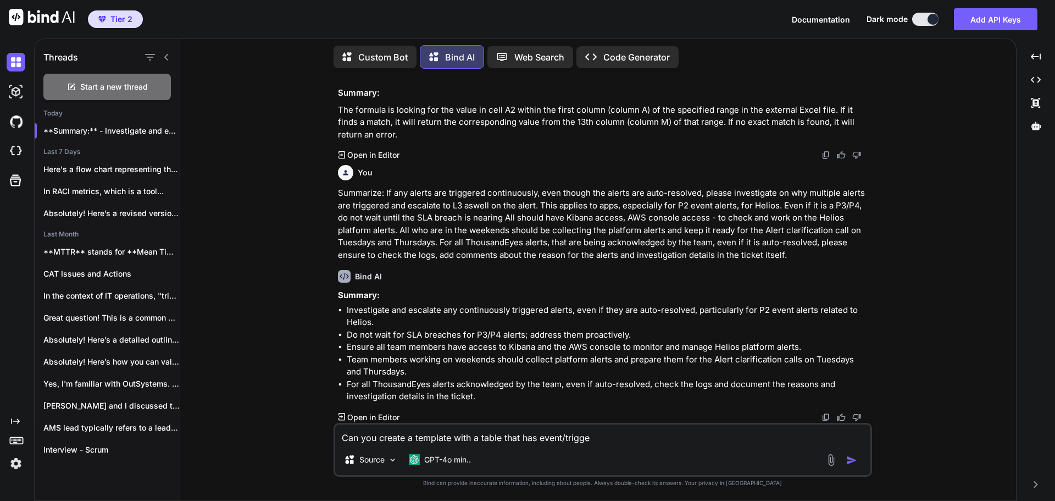
type textarea "x"
type textarea "Can you create a template with a table that has event/trigger"
type textarea "x"
type textarea "Can you create a template with a table that has event/trigger a"
type textarea "x"
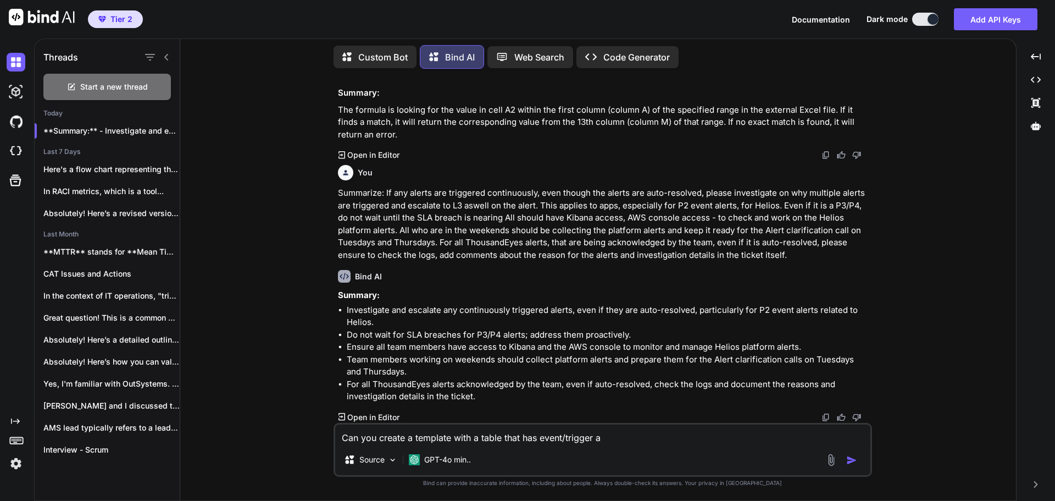
type textarea "Can you create a template with a table that has event/trigger an"
type textarea "x"
type textarea "Can you create a template with a table that has event/trigger and"
type textarea "x"
type textarea "Can you create a template with a table that has event/trigger and"
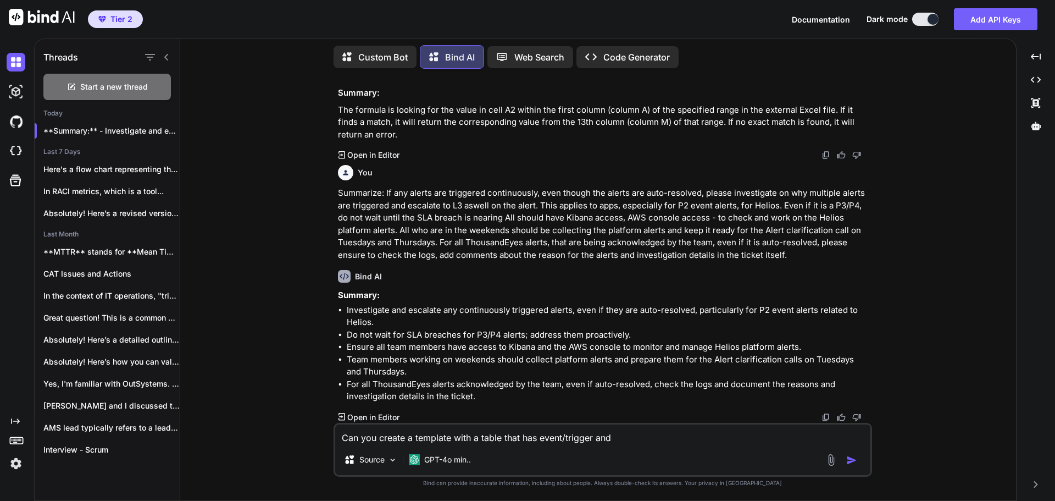
type textarea "x"
type textarea "Can you create a template with a table that has event/trigger and w"
type textarea "x"
type textarea "Can you create a template with a table that has event/trigger and wh"
type textarea "x"
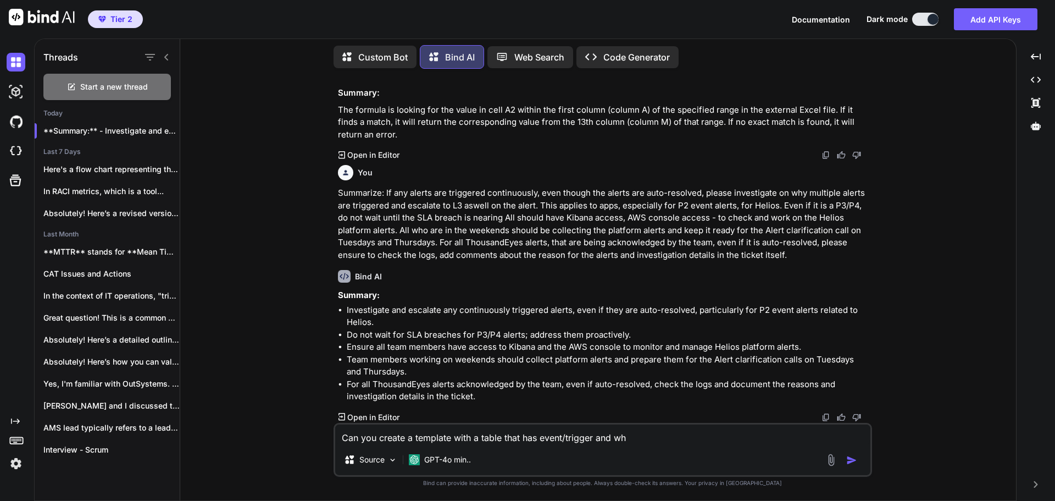
type textarea "Can you create a template with a table that has event/trigger and wha"
type textarea "x"
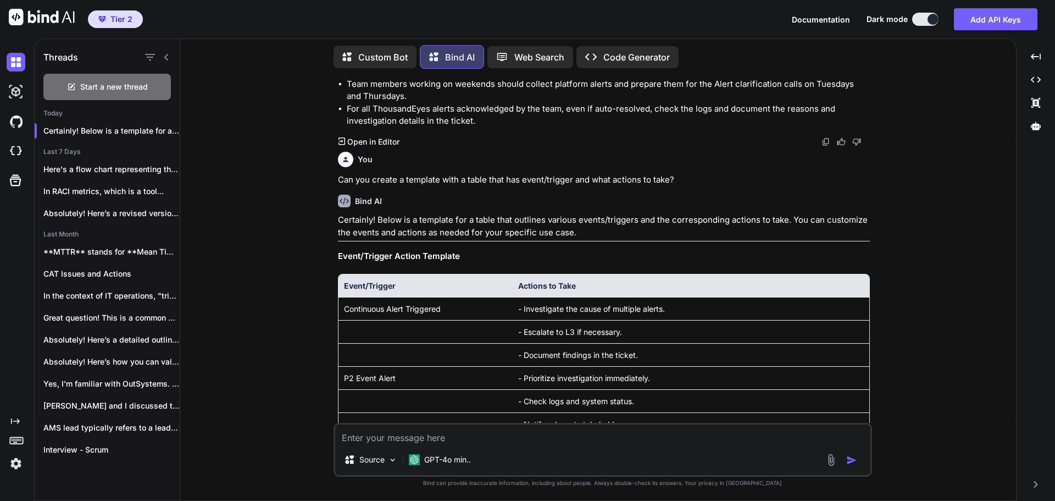
scroll to position [1170, 0]
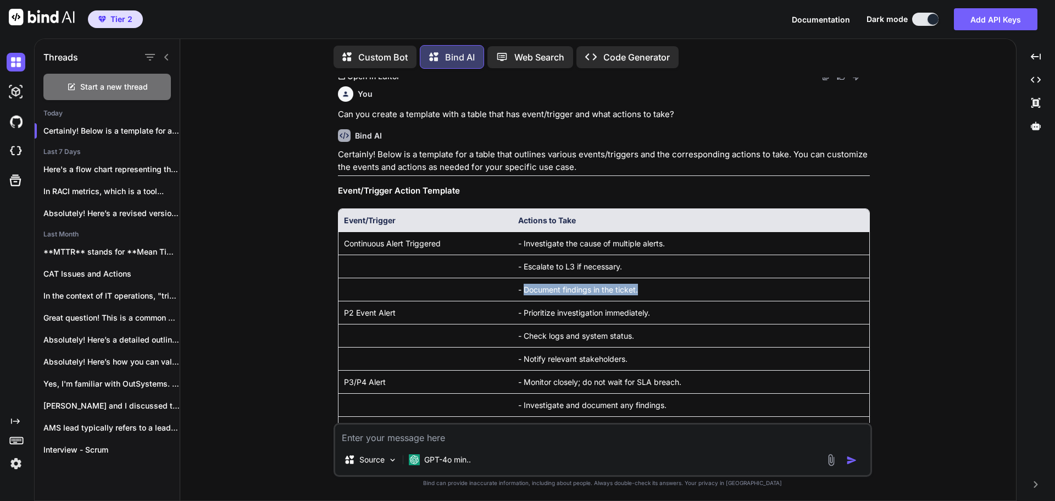
drag, startPoint x: 524, startPoint y: 292, endPoint x: 645, endPoint y: 293, distance: 121.5
click at [645, 293] on td "- Document findings in the ticket." at bounding box center [691, 289] width 357 height 23
click at [363, 317] on td "P2 Event Alert" at bounding box center [426, 312] width 174 height 23
drag, startPoint x: 348, startPoint y: 318, endPoint x: 401, endPoint y: 319, distance: 52.8
click at [401, 319] on td "P2 Event Alert" at bounding box center [426, 312] width 174 height 23
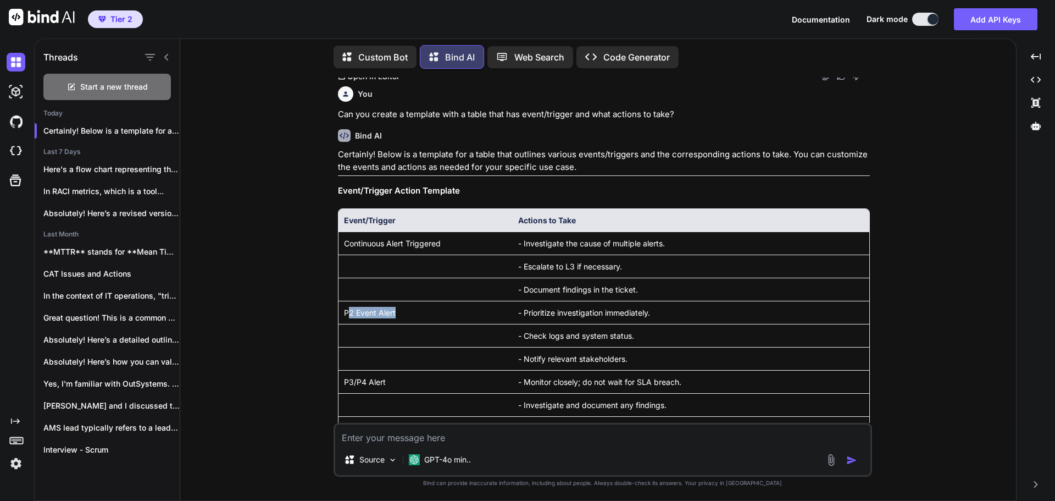
click at [498, 320] on td "P2 Event Alert" at bounding box center [426, 312] width 174 height 23
drag, startPoint x: 345, startPoint y: 315, endPoint x: 404, endPoint y: 315, distance: 59.4
click at [404, 315] on td "P2 Event Alert" at bounding box center [426, 312] width 174 height 23
drag, startPoint x: 522, startPoint y: 320, endPoint x: 665, endPoint y: 319, distance: 142.9
click at [665, 319] on td "- Prioritize investigation immediately." at bounding box center [691, 312] width 357 height 23
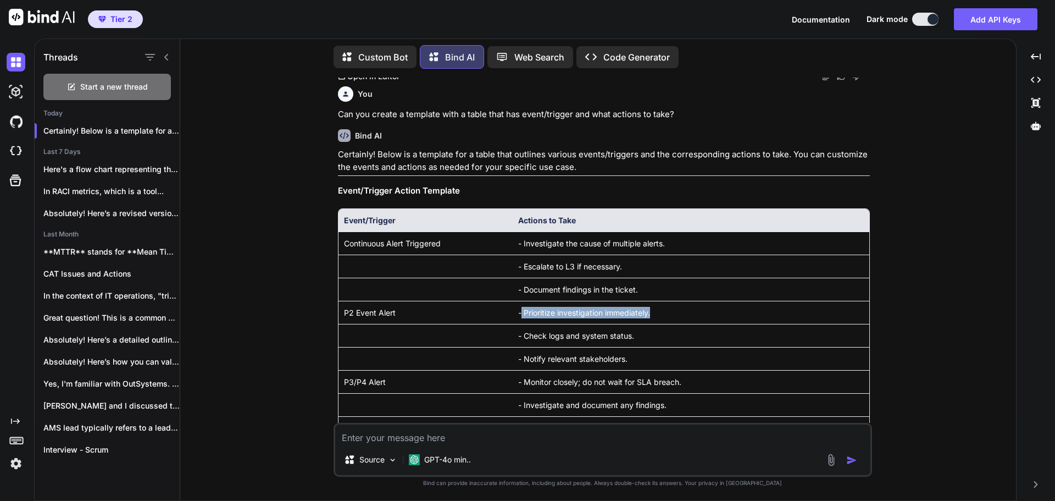
click at [665, 319] on td "- Prioritize investigation immediately." at bounding box center [691, 312] width 357 height 23
drag, startPoint x: 656, startPoint y: 318, endPoint x: 511, endPoint y: 316, distance: 145.1
click at [511, 316] on tr "P2 Event Alert - Prioritize investigation immediately." at bounding box center [604, 312] width 531 height 23
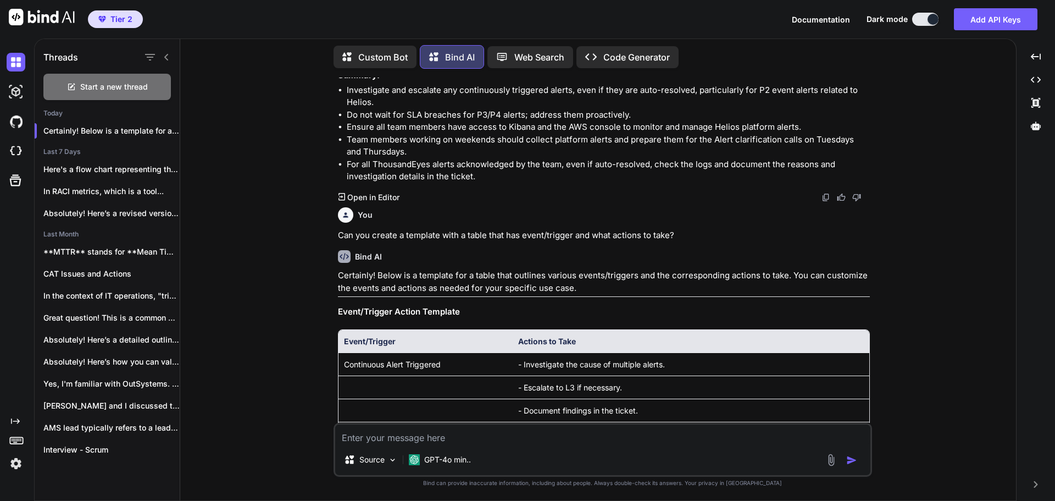
scroll to position [885, 0]
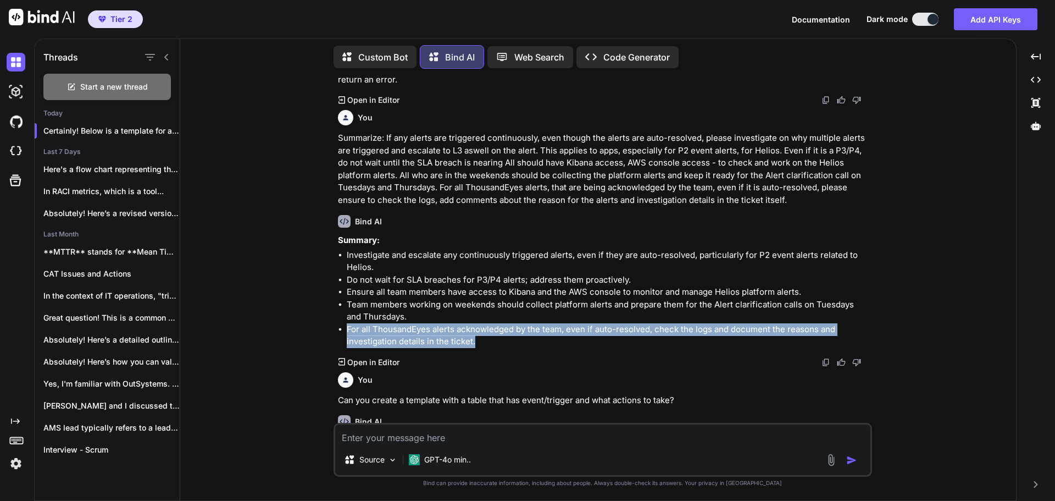
drag, startPoint x: 346, startPoint y: 332, endPoint x: 486, endPoint y: 340, distance: 140.9
click at [486, 340] on ul "Investigate and escalate any continuously triggered alerts, even if they are au…" at bounding box center [604, 298] width 532 height 99
click at [488, 348] on li "For all ThousandEyes alerts acknowledged by the team, even if auto-resolved, ch…" at bounding box center [608, 335] width 523 height 25
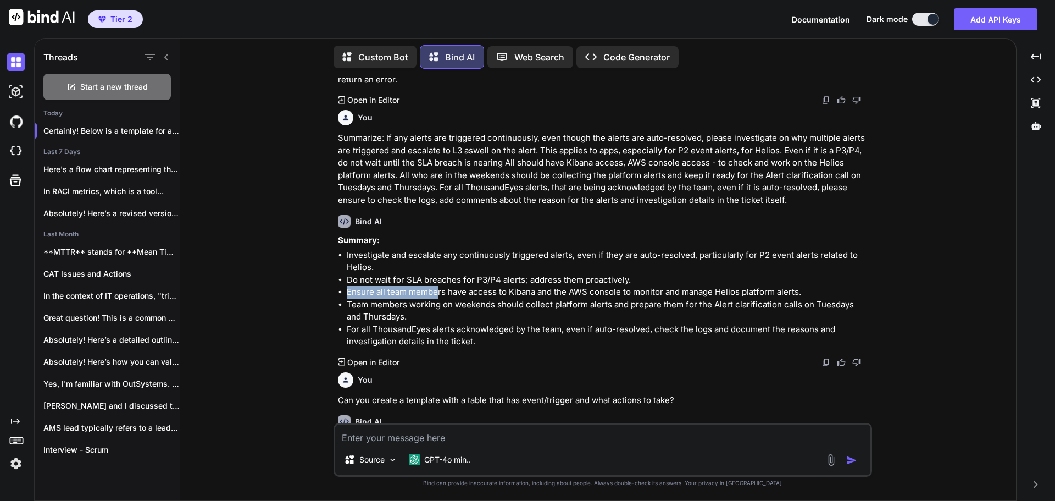
drag, startPoint x: 346, startPoint y: 295, endPoint x: 439, endPoint y: 302, distance: 92.6
click at [439, 298] on li "Ensure all team members have access to Kibana and the AWS console to monitor an…" at bounding box center [608, 292] width 523 height 13
click at [553, 323] on li "Team members working on weekends should collect platform alerts and prepare the…" at bounding box center [608, 310] width 523 height 25
drag, startPoint x: 511, startPoint y: 297, endPoint x: 544, endPoint y: 297, distance: 33.5
click at [544, 297] on li "Ensure all team members have access to Kibana and the AWS console to monitor an…" at bounding box center [608, 292] width 523 height 13
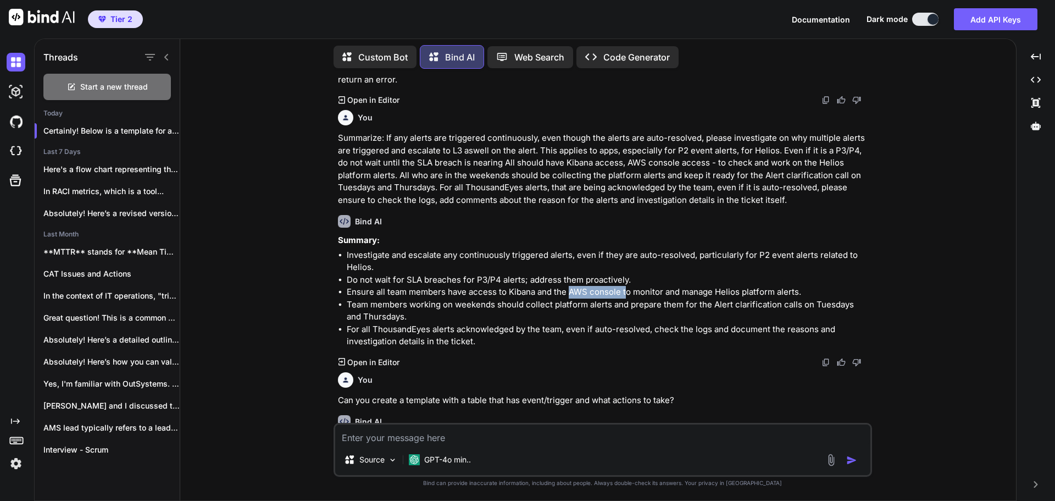
drag, startPoint x: 568, startPoint y: 298, endPoint x: 626, endPoint y: 299, distance: 58.3
click at [626, 298] on li "Ensure all team members have access to Kibana and the AWS console to monitor an…" at bounding box center [608, 292] width 523 height 13
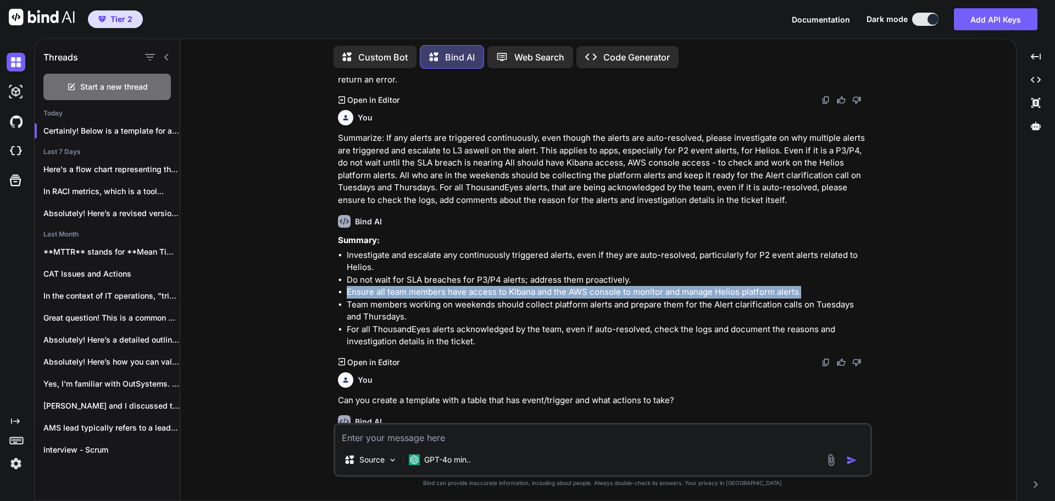
drag, startPoint x: 801, startPoint y: 297, endPoint x: 329, endPoint y: 296, distance: 471.5
click at [329, 296] on div "You Bind AI Subject: Request for Continued Support from [PERSON_NAME] During Tr…" at bounding box center [602, 288] width 827 height 423
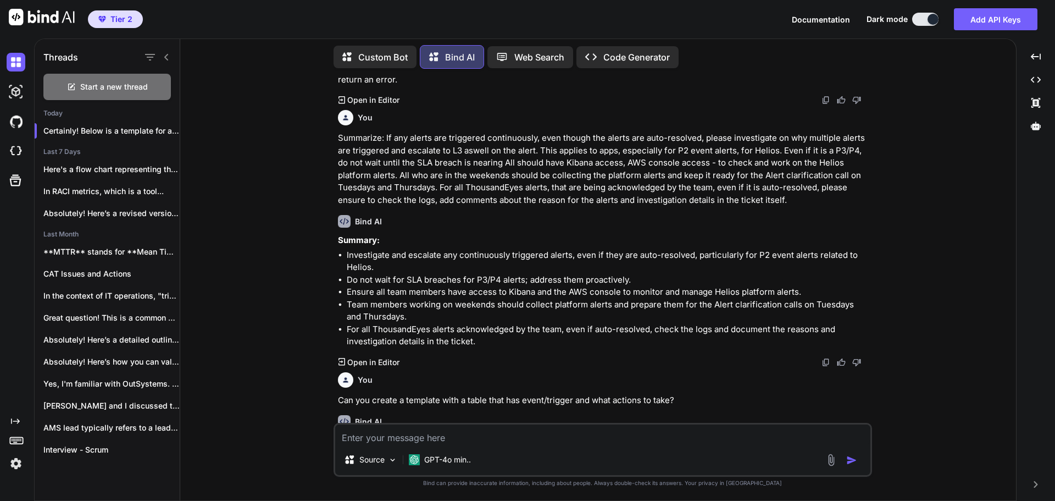
click at [559, 284] on li "Do not wait for SLA breaches for P3/P4 alerts; address them proactively." at bounding box center [608, 280] width 523 height 13
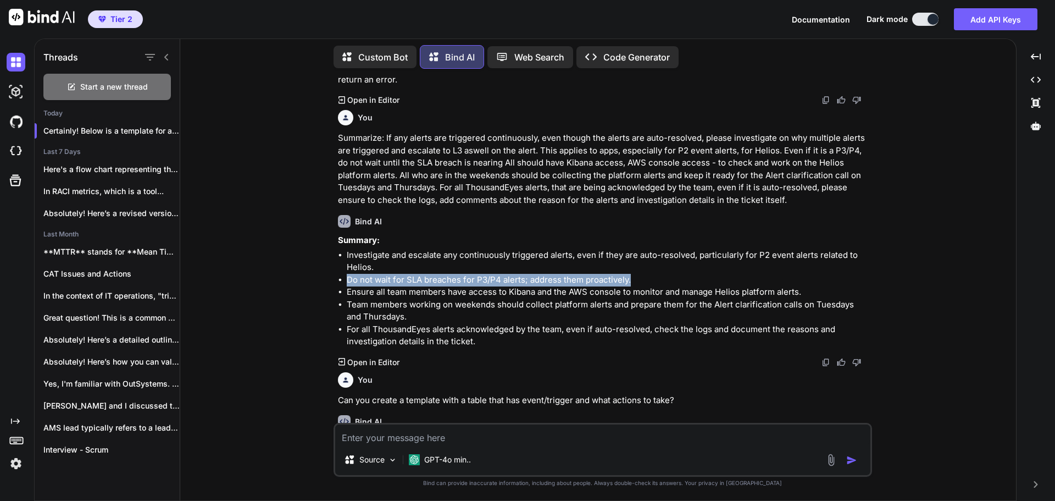
drag, startPoint x: 344, startPoint y: 284, endPoint x: 640, endPoint y: 288, distance: 295.7
click at [640, 288] on ul "Investigate and escalate any continuously triggered alerts, even if they are au…" at bounding box center [604, 298] width 532 height 99
click at [640, 285] on li "Do not wait for SLA breaches for P3/P4 alerts; address them proactively." at bounding box center [608, 280] width 523 height 13
drag, startPoint x: 639, startPoint y: 285, endPoint x: 342, endPoint y: 282, distance: 296.8
click at [342, 282] on ul "Investigate and escalate any continuously triggered alerts, even if they are au…" at bounding box center [604, 298] width 532 height 99
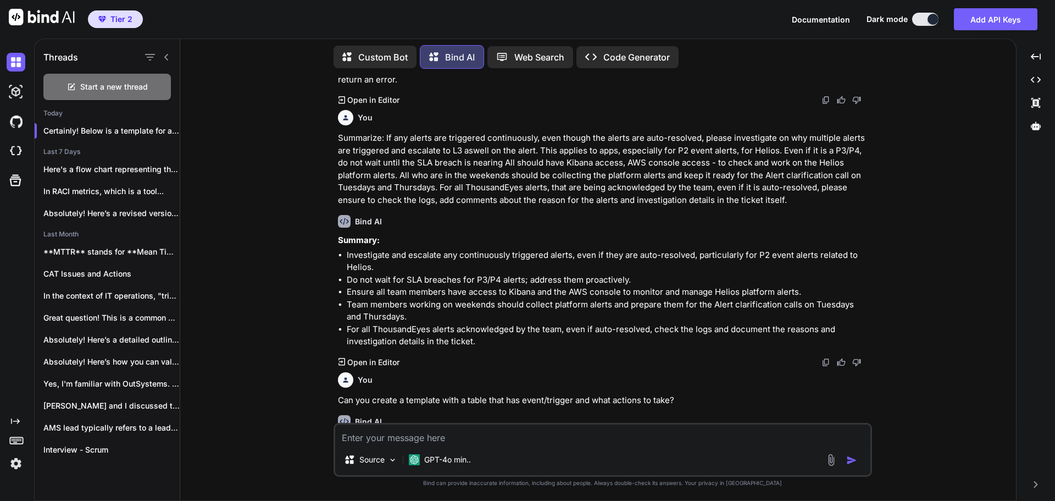
click at [518, 293] on li "Ensure all team members have access to Kibana and the AWS console to monitor an…" at bounding box center [608, 292] width 523 height 13
drag, startPoint x: 475, startPoint y: 286, endPoint x: 652, endPoint y: 290, distance: 177.0
click at [652, 286] on li "Do not wait for SLA breaches for P3/P4 alerts; address them proactively." at bounding box center [608, 280] width 523 height 13
click at [656, 282] on li "Do not wait for SLA breaches for P3/P4 alerts; address them proactively." at bounding box center [608, 280] width 523 height 13
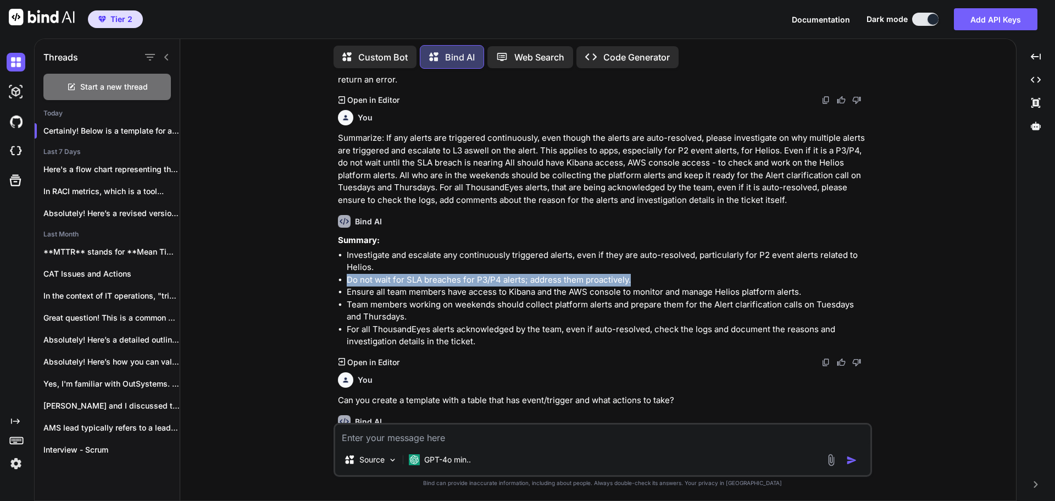
drag, startPoint x: 636, startPoint y: 282, endPoint x: 330, endPoint y: 286, distance: 305.6
click at [330, 286] on div "You Bind AI Subject: Request for Continued Support from [PERSON_NAME] During Tr…" at bounding box center [602, 288] width 827 height 423
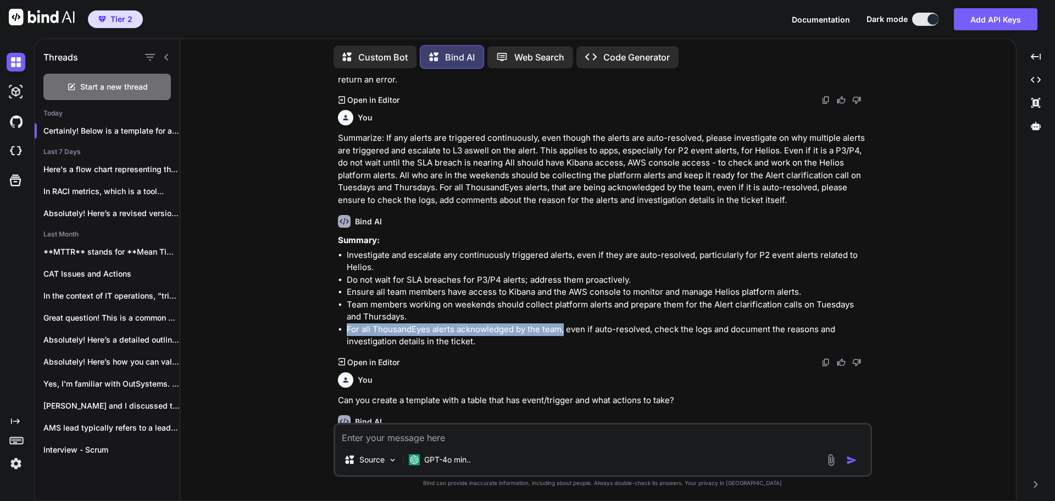
drag, startPoint x: 563, startPoint y: 337, endPoint x: 347, endPoint y: 331, distance: 216.0
click at [347, 331] on li "For all ThousandEyes alerts acknowledged by the team, even if auto-resolved, ch…" at bounding box center [608, 335] width 523 height 25
click at [695, 368] on div "Created with Pixso. Open in Editor" at bounding box center [604, 362] width 532 height 11
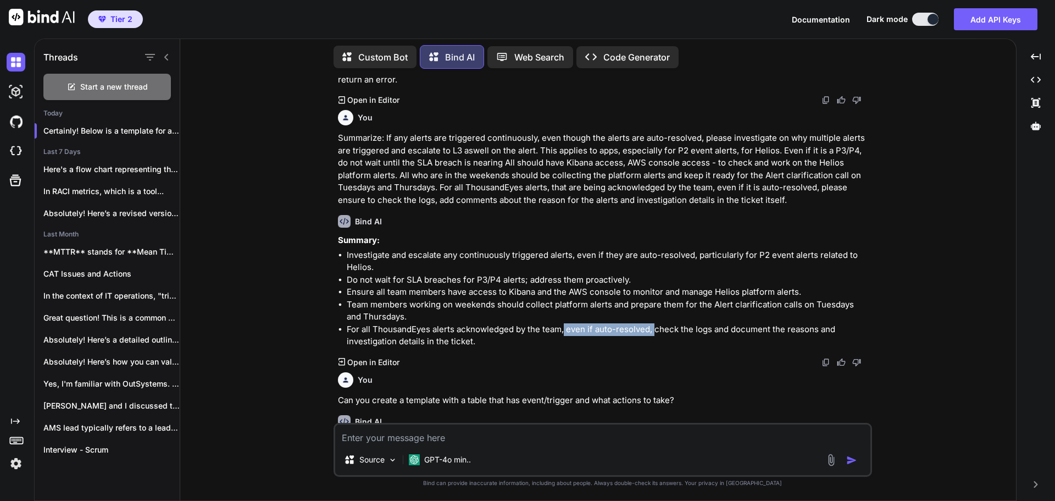
drag, startPoint x: 564, startPoint y: 334, endPoint x: 654, endPoint y: 337, distance: 89.6
click at [654, 337] on li "For all ThousandEyes alerts acknowledged by the team, even if auto-resolved, ch…" at bounding box center [608, 335] width 523 height 25
click at [542, 348] on li "For all ThousandEyes alerts acknowledged by the team, even if auto-resolved, ch…" at bounding box center [608, 335] width 523 height 25
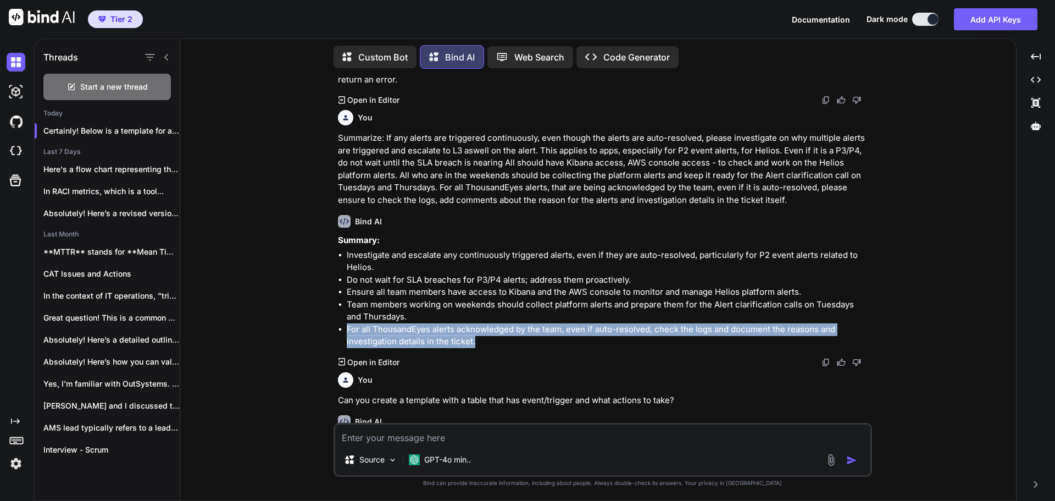
drag, startPoint x: 492, startPoint y: 348, endPoint x: 344, endPoint y: 338, distance: 148.2
click at [344, 338] on ul "Investigate and escalate any continuously triggered alerts, even if they are au…" at bounding box center [604, 298] width 532 height 99
click at [492, 347] on li "For all ThousandEyes alerts acknowledged by the team, even if auto-resolved, ch…" at bounding box center [608, 335] width 523 height 25
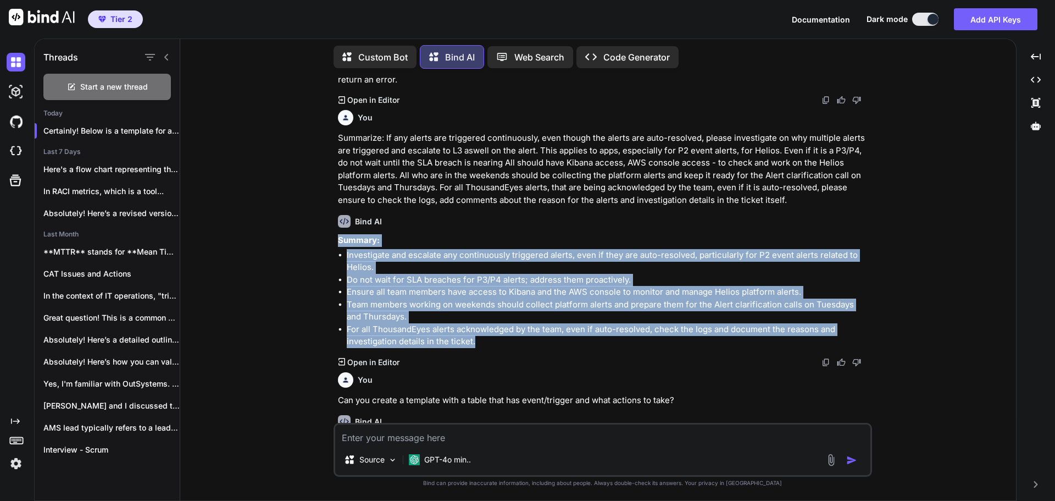
drag, startPoint x: 484, startPoint y: 349, endPoint x: 339, endPoint y: 248, distance: 176.5
click at [339, 248] on div "Summary: Investigate and escalate any continuously triggered alerts, even if th…" at bounding box center [604, 291] width 532 height 114
copy div "Summary: Investigate and escalate any continuously triggered alerts, even if th…"
click at [501, 346] on li "For all ThousandEyes alerts acknowledged by the team, even if auto-resolved, ch…" at bounding box center [608, 335] width 523 height 25
drag, startPoint x: 486, startPoint y: 349, endPoint x: 337, endPoint y: 247, distance: 179.9
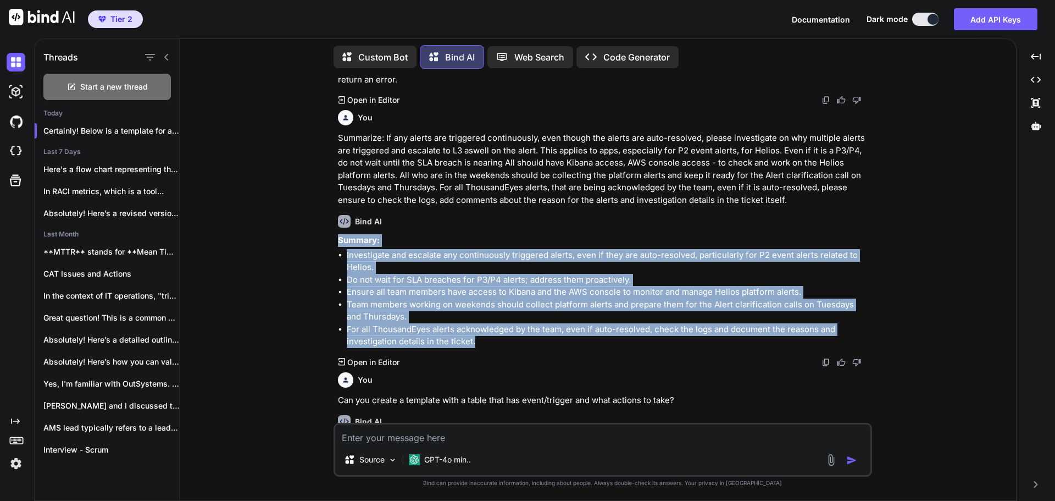
click at [338, 247] on div "Summary: Investigate and escalate any continuously triggered alerts, even if th…" at bounding box center [604, 291] width 532 height 114
copy div "Summary: Investigate and escalate any continuously triggered alerts, even if th…"
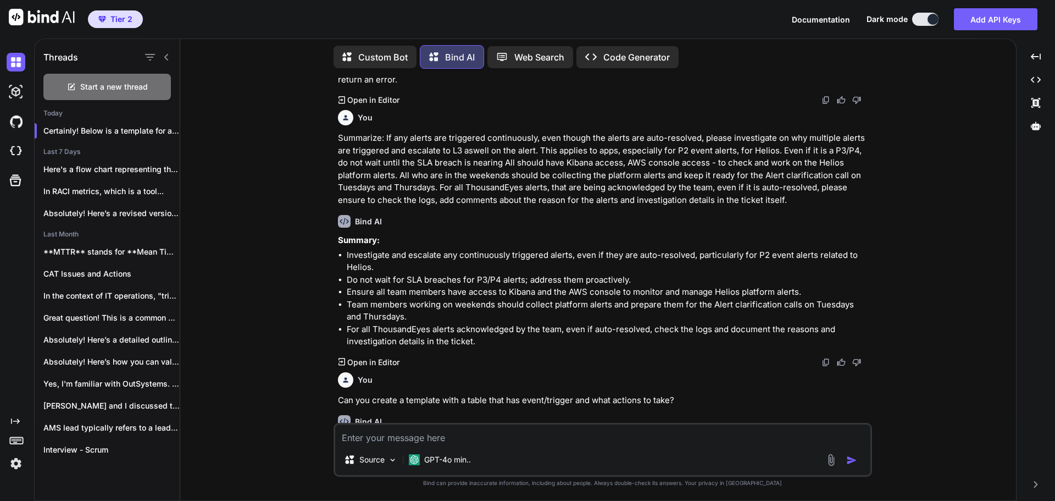
click at [521, 360] on div "Bind AI Summary: Investigate and escalate any continuously triggered alerts, ev…" at bounding box center [604, 287] width 532 height 162
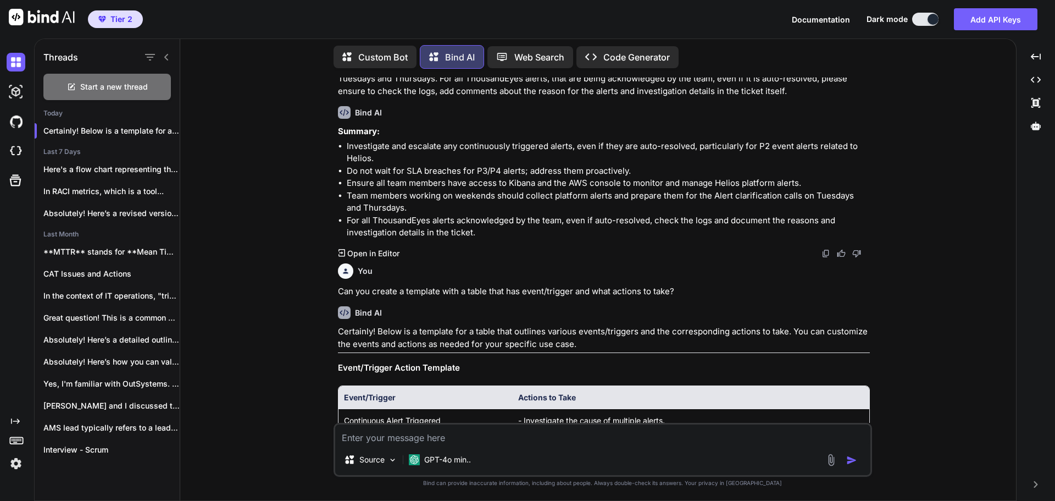
scroll to position [995, 0]
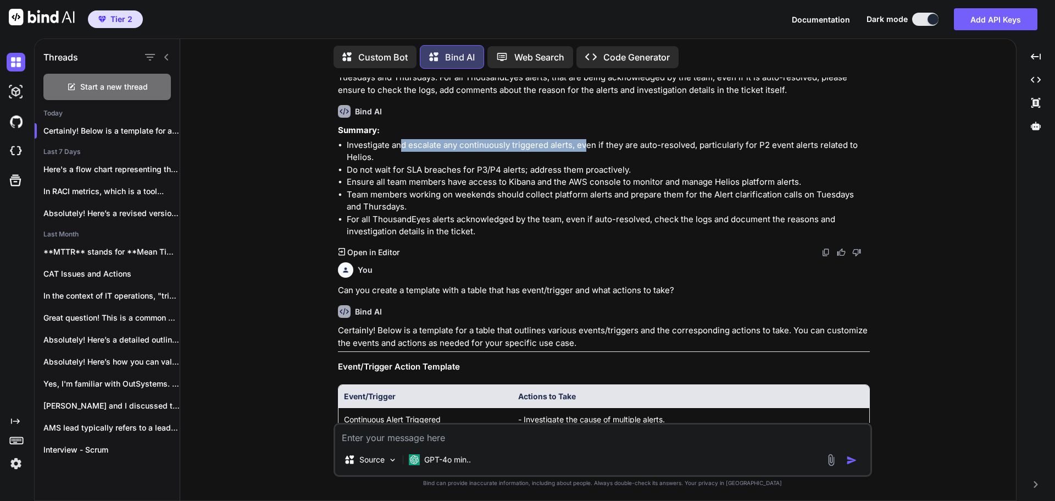
drag, startPoint x: 400, startPoint y: 148, endPoint x: 583, endPoint y: 156, distance: 183.7
click at [583, 156] on li "Investigate and escalate any continuously triggered alerts, even if they are au…" at bounding box center [608, 151] width 523 height 25
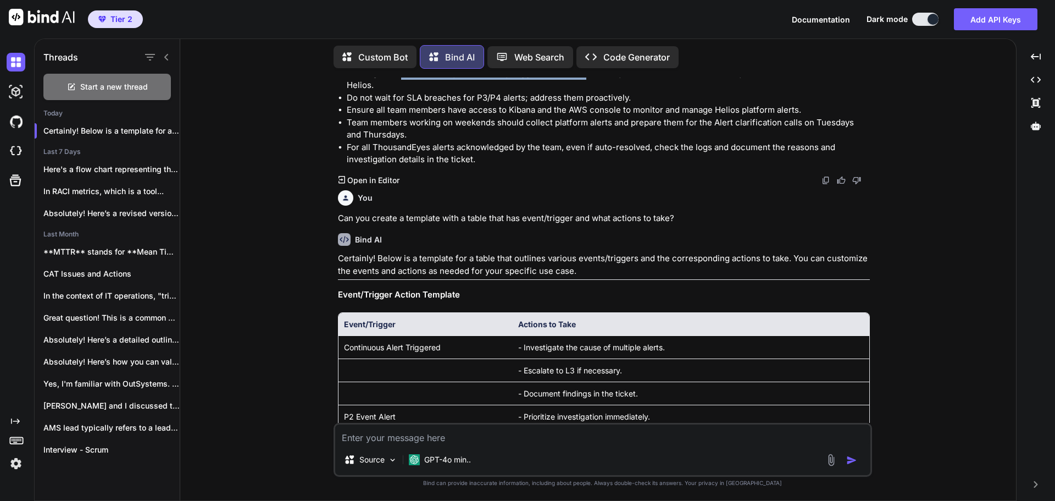
scroll to position [1269, 0]
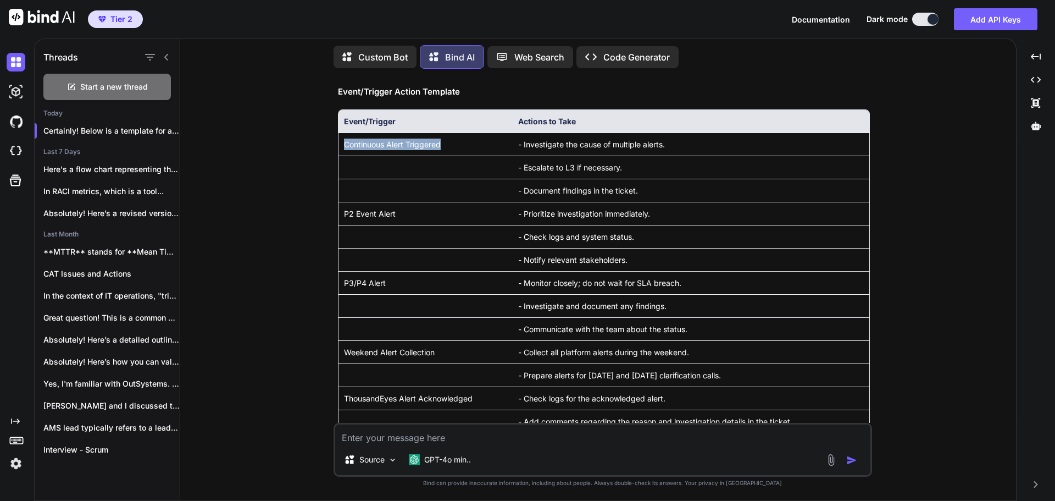
drag, startPoint x: 346, startPoint y: 152, endPoint x: 472, endPoint y: 151, distance: 126.4
click at [454, 151] on td "Continuous Alert Triggered" at bounding box center [426, 143] width 174 height 23
click at [521, 154] on td "- Investigate the cause of multiple alerts." at bounding box center [691, 143] width 357 height 23
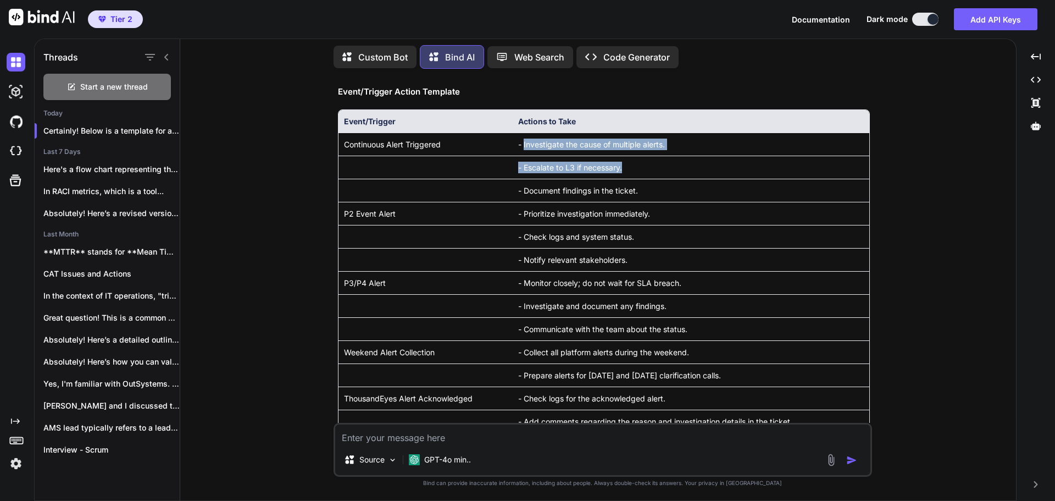
drag, startPoint x: 525, startPoint y: 147, endPoint x: 715, endPoint y: 160, distance: 191.1
click at [715, 160] on tbody "Continuous Alert Triggered - Investigate the cause of multiple alerts. - Escala…" at bounding box center [604, 305] width 531 height 346
click at [672, 166] on td "- Escalate to L3 if necessary." at bounding box center [691, 167] width 357 height 23
drag, startPoint x: 647, startPoint y: 170, endPoint x: 498, endPoint y: 173, distance: 148.9
click at [498, 173] on tr "- Escalate to L3 if necessary." at bounding box center [604, 167] width 531 height 23
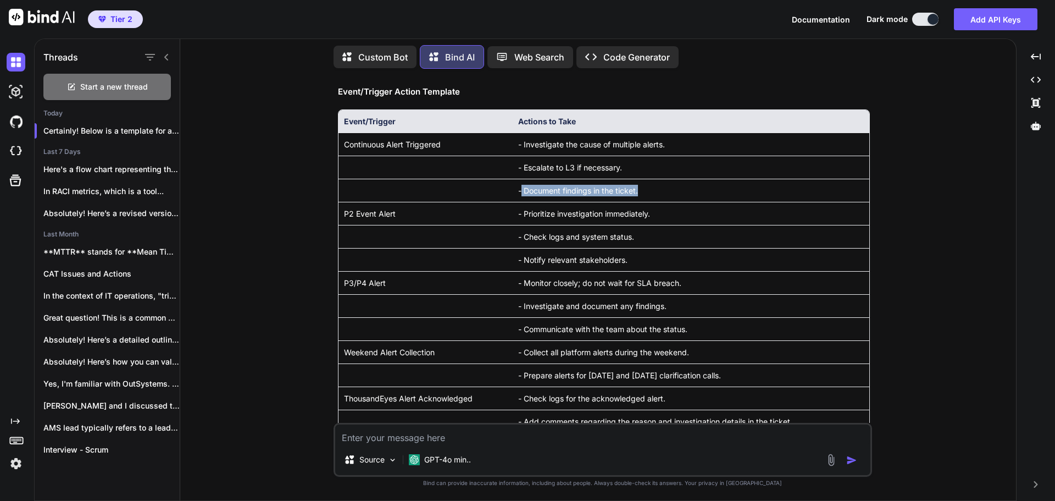
drag, startPoint x: 523, startPoint y: 198, endPoint x: 642, endPoint y: 199, distance: 119.3
click at [642, 199] on td "- Document findings in the ticket." at bounding box center [691, 190] width 357 height 23
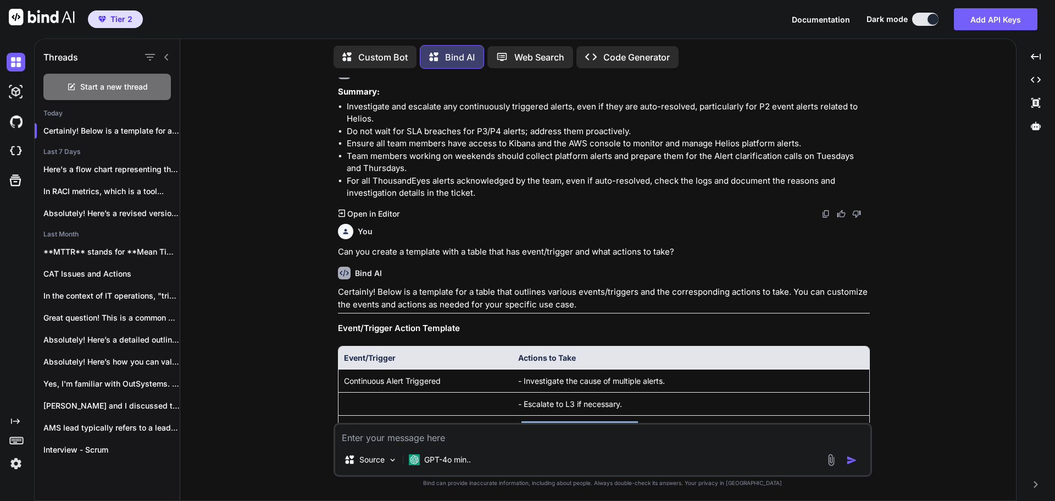
scroll to position [995, 0]
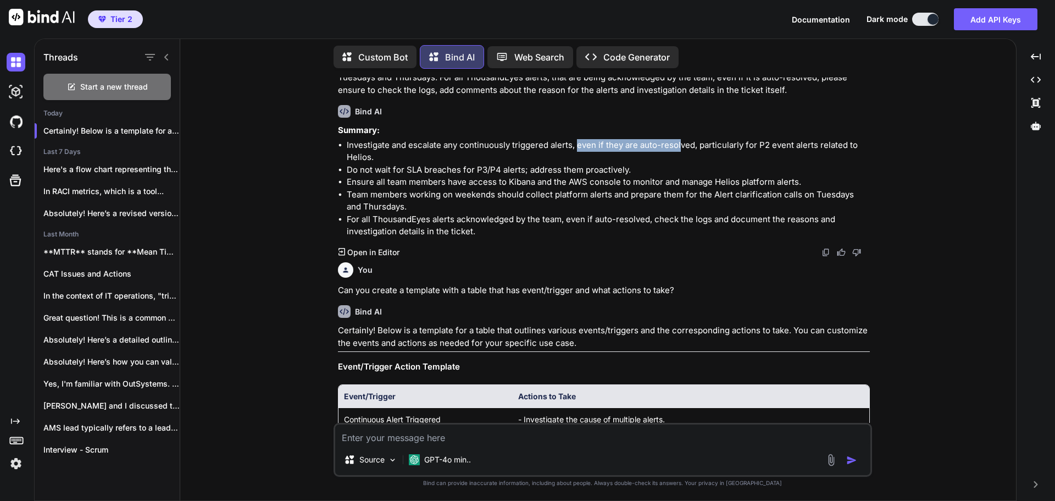
drag, startPoint x: 576, startPoint y: 149, endPoint x: 680, endPoint y: 148, distance: 103.9
click at [680, 148] on li "Investigate and escalate any continuously triggered alerts, even if they are au…" at bounding box center [608, 151] width 523 height 25
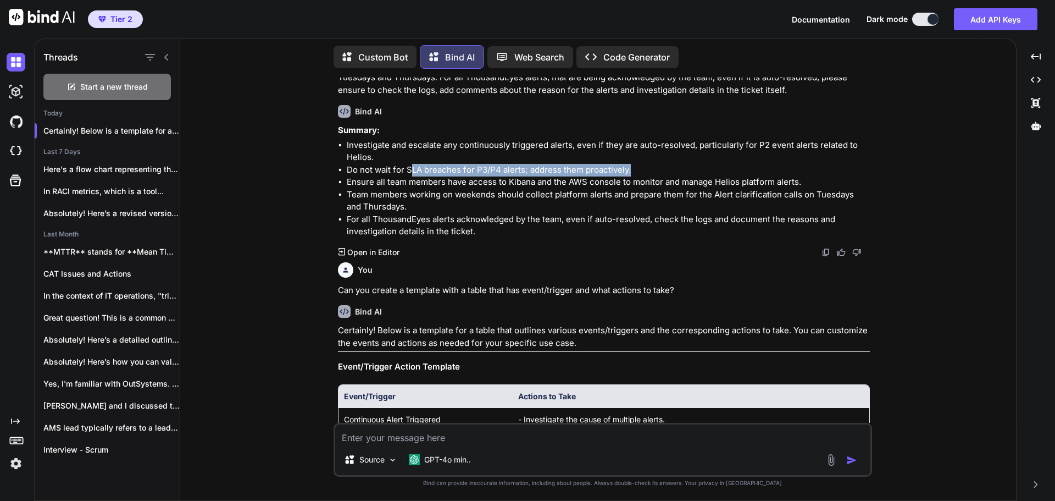
drag, startPoint x: 410, startPoint y: 175, endPoint x: 631, endPoint y: 177, distance: 220.4
click at [631, 176] on li "Do not wait for SLA breaches for P3/P4 alerts; address them proactively." at bounding box center [608, 170] width 523 height 13
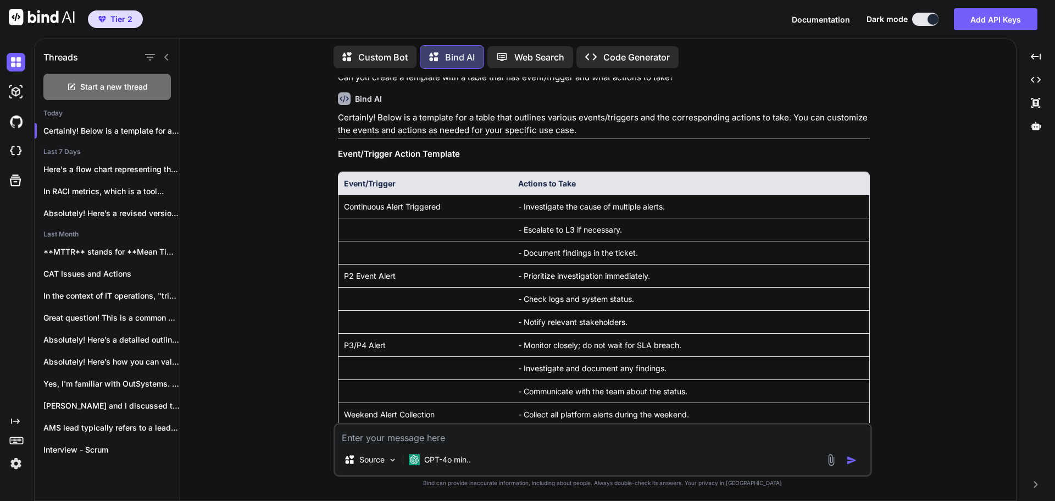
scroll to position [1214, 0]
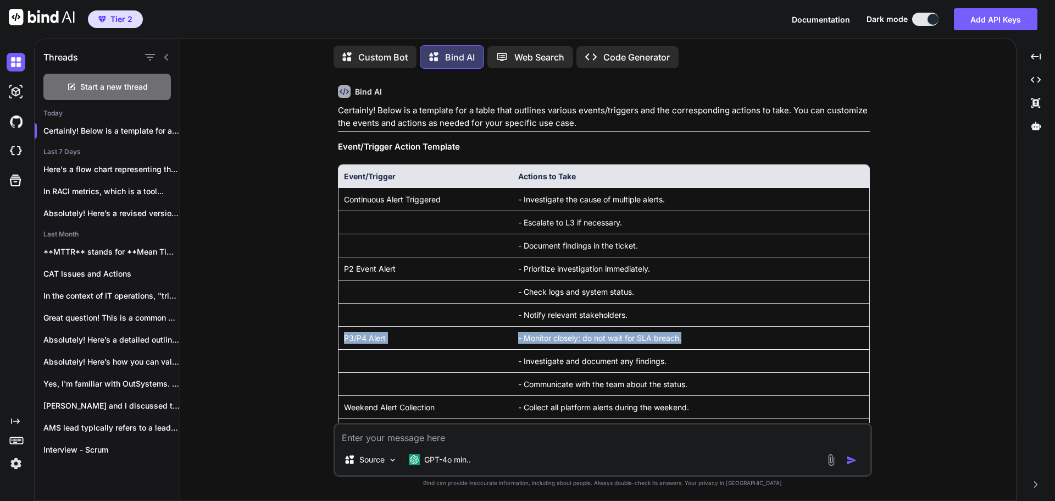
drag, startPoint x: 359, startPoint y: 346, endPoint x: 707, endPoint y: 342, distance: 347.3
click at [706, 343] on tr "P3/P4 Alert - Monitor closely; do not wait for SLA breach." at bounding box center [604, 337] width 531 height 23
click at [708, 342] on td "- Monitor closely; do not wait for SLA breach." at bounding box center [691, 337] width 357 height 23
drag, startPoint x: 690, startPoint y: 342, endPoint x: 498, endPoint y: 337, distance: 191.9
click at [498, 337] on tr "P3/P4 Alert - Monitor closely; do not wait for SLA breach." at bounding box center [604, 337] width 531 height 23
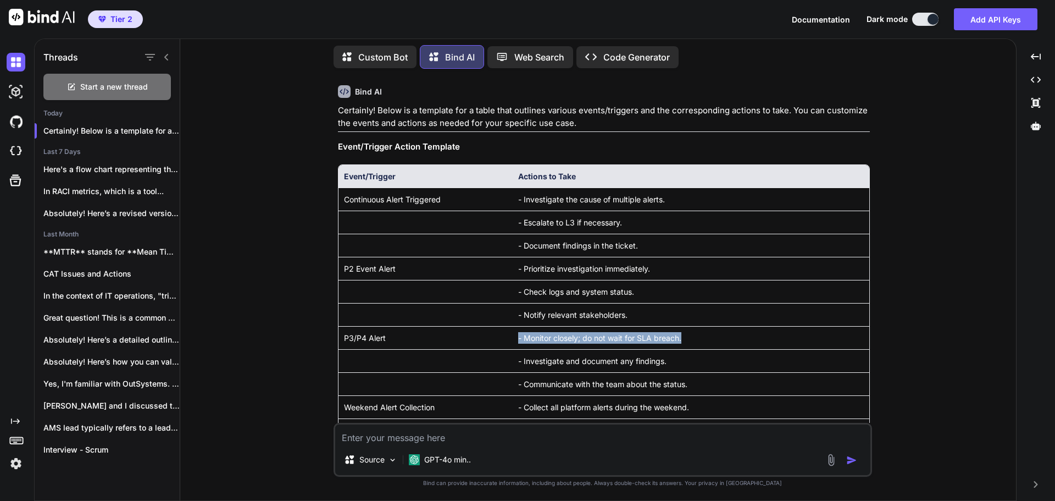
click at [478, 346] on td "P3/P4 Alert" at bounding box center [426, 337] width 174 height 23
drag, startPoint x: 524, startPoint y: 341, endPoint x: 712, endPoint y: 342, distance: 187.4
click at [712, 342] on td "- Monitor closely; do not wait for SLA breach." at bounding box center [691, 337] width 357 height 23
drag, startPoint x: 507, startPoint y: 363, endPoint x: 684, endPoint y: 370, distance: 177.1
click at [684, 371] on tr "- Investigate and document any findings." at bounding box center [604, 360] width 531 height 23
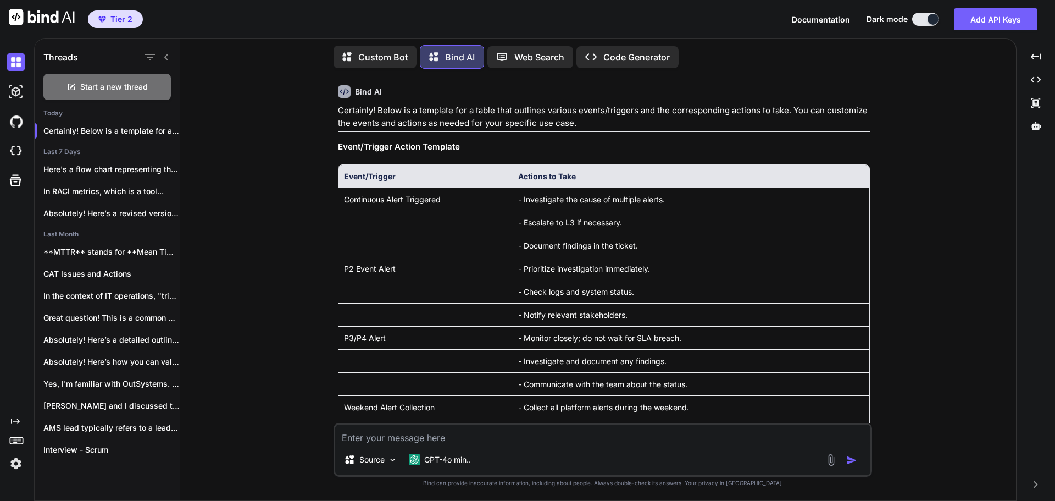
click at [575, 392] on td "- Communicate with the team about the status." at bounding box center [691, 383] width 357 height 23
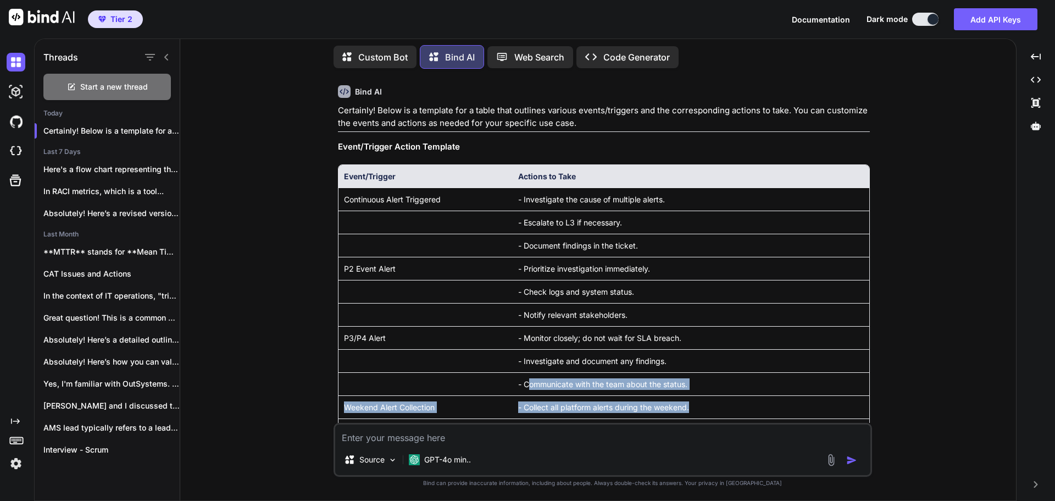
drag, startPoint x: 561, startPoint y: 392, endPoint x: 699, endPoint y: 400, distance: 138.1
click at [699, 400] on tbody "Continuous Alert Triggered - Investigate the cause of multiple alerts. - Escala…" at bounding box center [604, 360] width 531 height 346
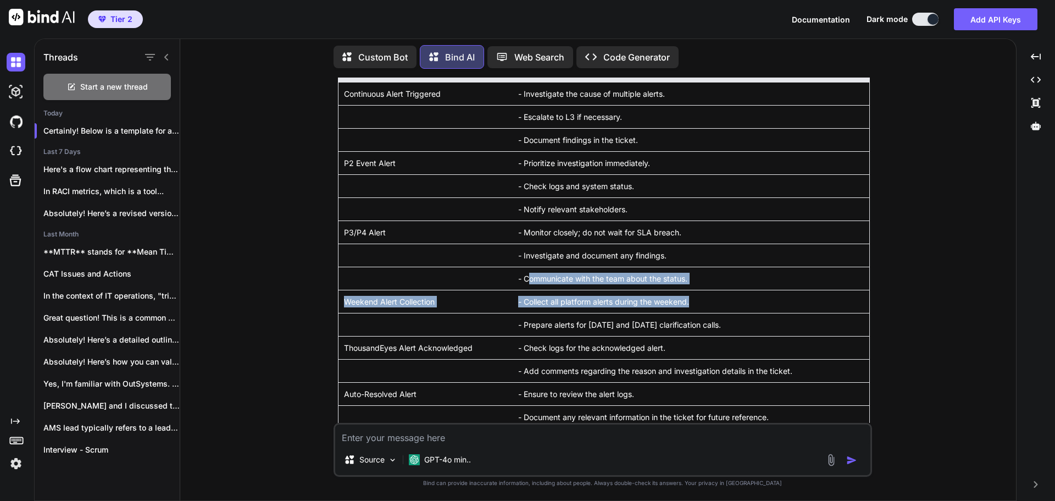
scroll to position [1324, 0]
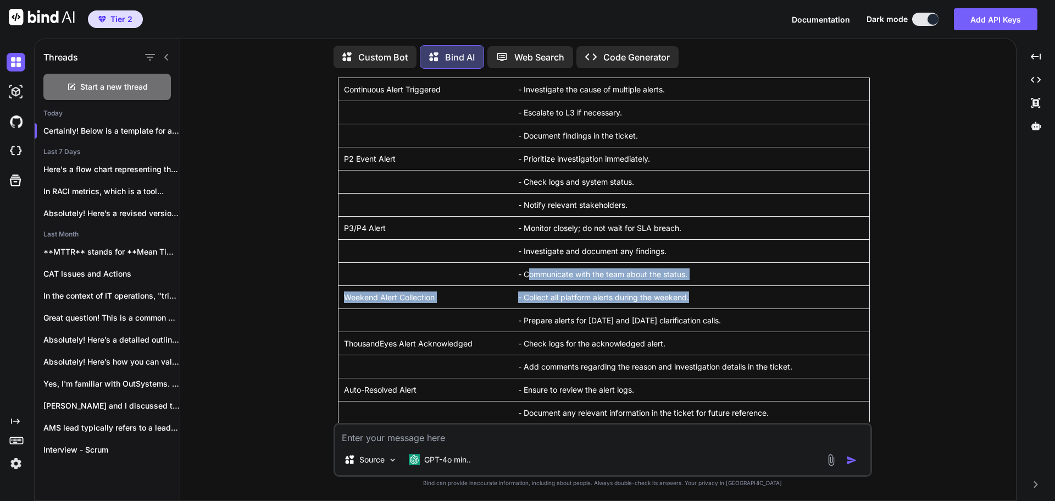
click at [536, 308] on td "- Collect all platform alerts during the weekend." at bounding box center [691, 296] width 357 height 23
drag, startPoint x: 522, startPoint y: 300, endPoint x: 693, endPoint y: 302, distance: 171.5
click at [693, 302] on td "- Collect all platform alerts during the weekend." at bounding box center [691, 296] width 357 height 23
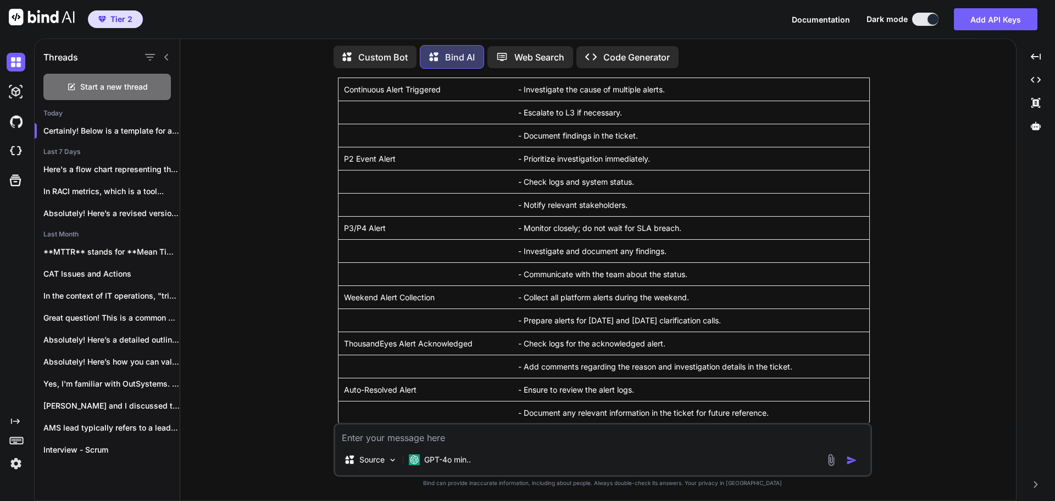
click at [613, 341] on td "- Check logs for the acknowledged alert." at bounding box center [691, 342] width 357 height 23
drag, startPoint x: 513, startPoint y: 324, endPoint x: 741, endPoint y: 324, distance: 228.1
click at [741, 324] on td "- Prepare alerts for [DATE] and [DATE] clarification calls." at bounding box center [691, 319] width 357 height 23
click at [376, 345] on td "ThousandEyes Alert Acknowledged" at bounding box center [426, 342] width 174 height 23
drag, startPoint x: 343, startPoint y: 349, endPoint x: 474, endPoint y: 349, distance: 130.8
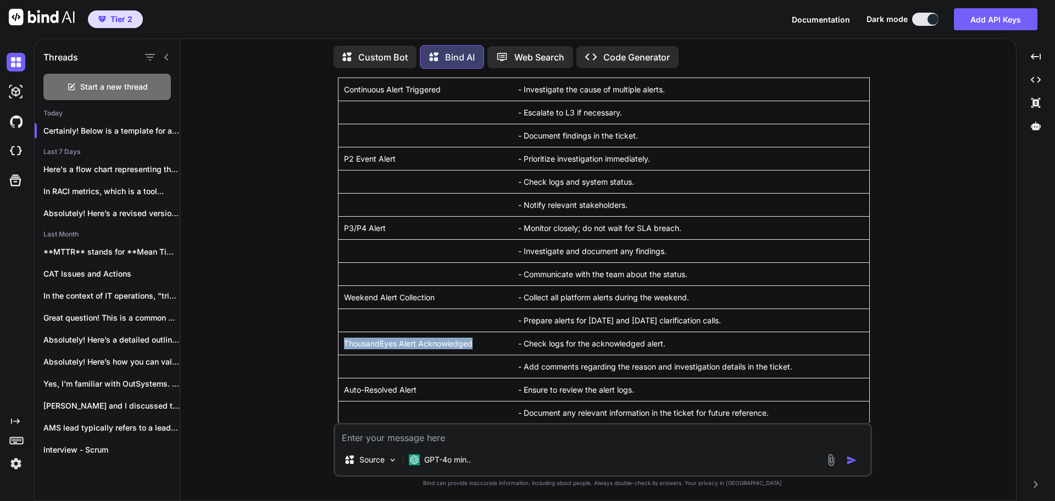
click at [474, 349] on td "ThousandEyes Alert Acknowledged" at bounding box center [426, 342] width 174 height 23
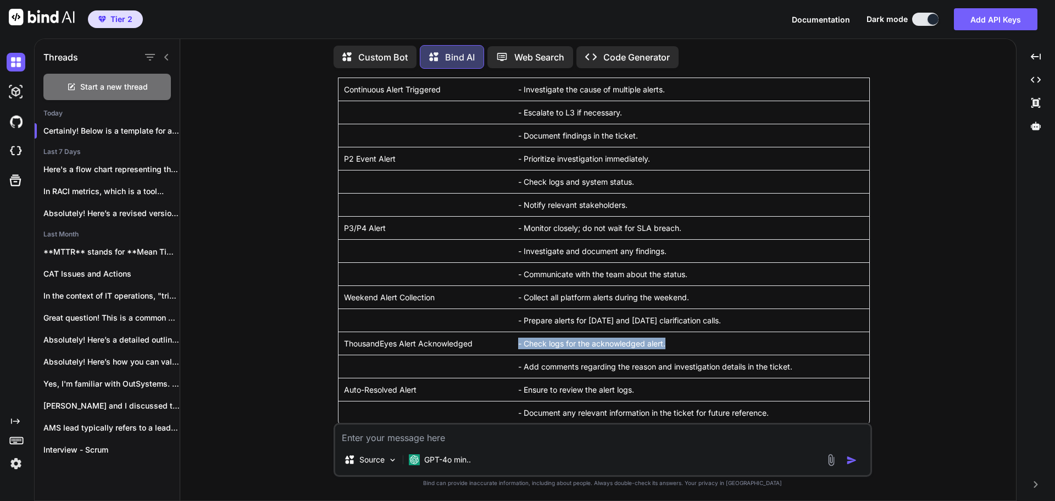
drag, startPoint x: 517, startPoint y: 347, endPoint x: 671, endPoint y: 346, distance: 154.4
click at [671, 346] on td "- Check logs for the acknowledged alert." at bounding box center [691, 342] width 357 height 23
click at [543, 367] on td "- Add comments regarding the reason and investigation details in the ticket." at bounding box center [691, 365] width 357 height 23
drag, startPoint x: 673, startPoint y: 349, endPoint x: 518, endPoint y: 342, distance: 155.7
click at [518, 342] on td "- Check logs for the acknowledged alert." at bounding box center [691, 342] width 357 height 23
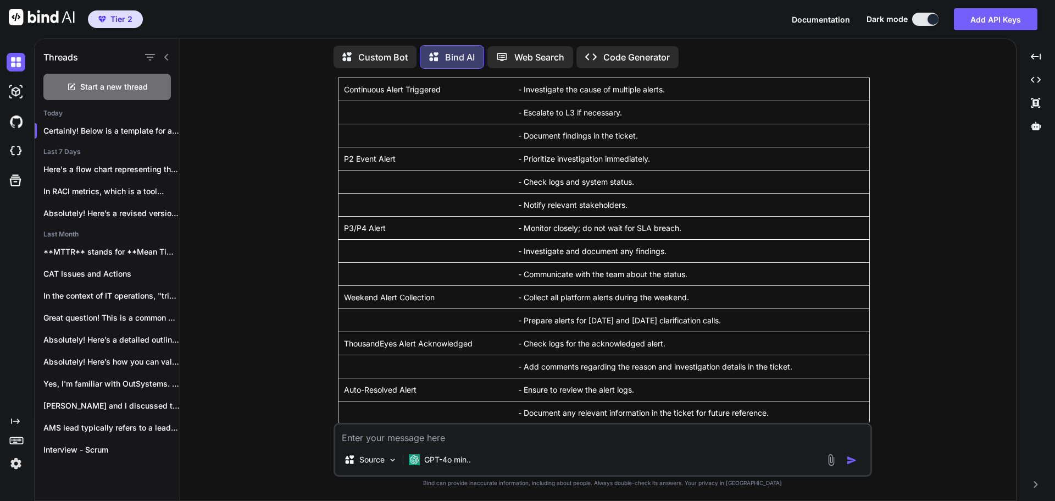
click at [532, 369] on td "- Add comments regarding the reason and investigation details in the ticket." at bounding box center [691, 365] width 357 height 23
drag, startPoint x: 632, startPoint y: 371, endPoint x: 821, endPoint y: 368, distance: 189.1
click at [821, 368] on td "- Add comments regarding the reason and investigation details in the ticket." at bounding box center [691, 365] width 357 height 23
click at [556, 421] on td "- Document any relevant information in the ticket for future reference." at bounding box center [691, 412] width 357 height 23
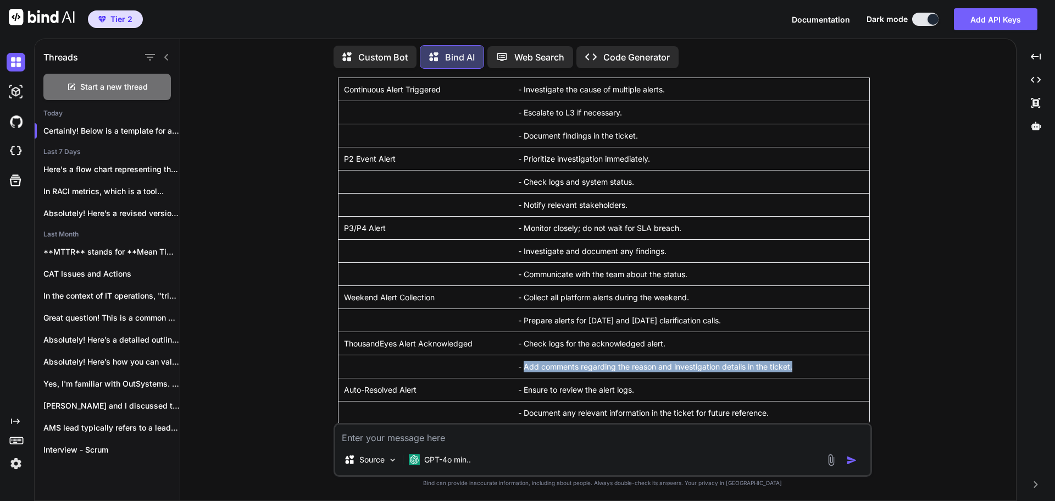
drag, startPoint x: 525, startPoint y: 371, endPoint x: 817, endPoint y: 370, distance: 292.3
click at [817, 370] on td "- Add comments regarding the reason and investigation details in the ticket." at bounding box center [691, 365] width 357 height 23
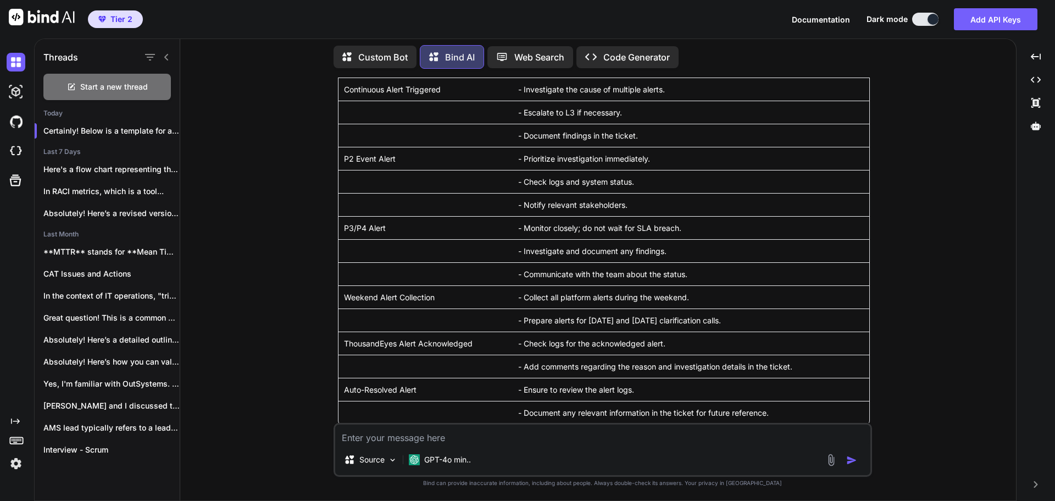
click at [584, 391] on td "- Ensure to review the alert logs." at bounding box center [691, 389] width 357 height 23
drag, startPoint x: 525, startPoint y: 392, endPoint x: 646, endPoint y: 394, distance: 120.9
click at [646, 394] on td "- Ensure to review the alert logs." at bounding box center [691, 389] width 357 height 23
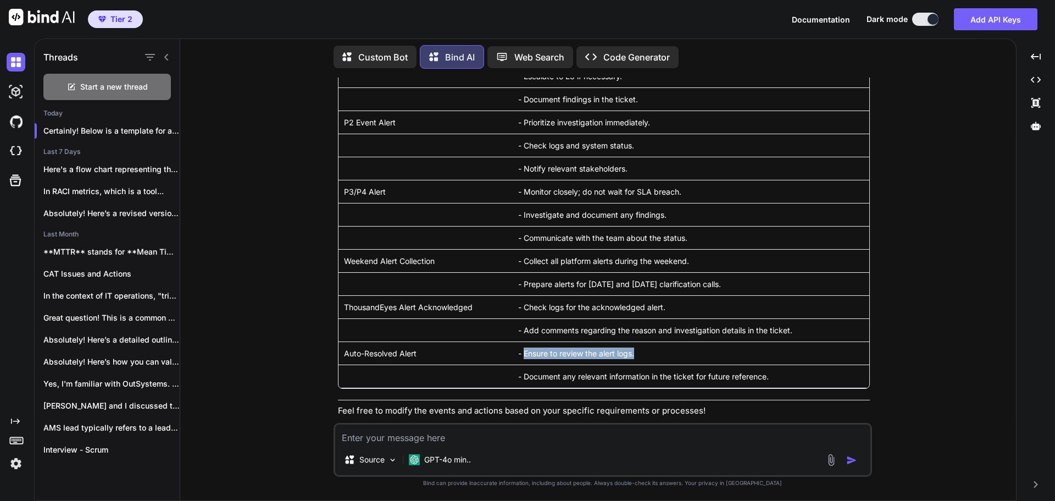
scroll to position [1379, 0]
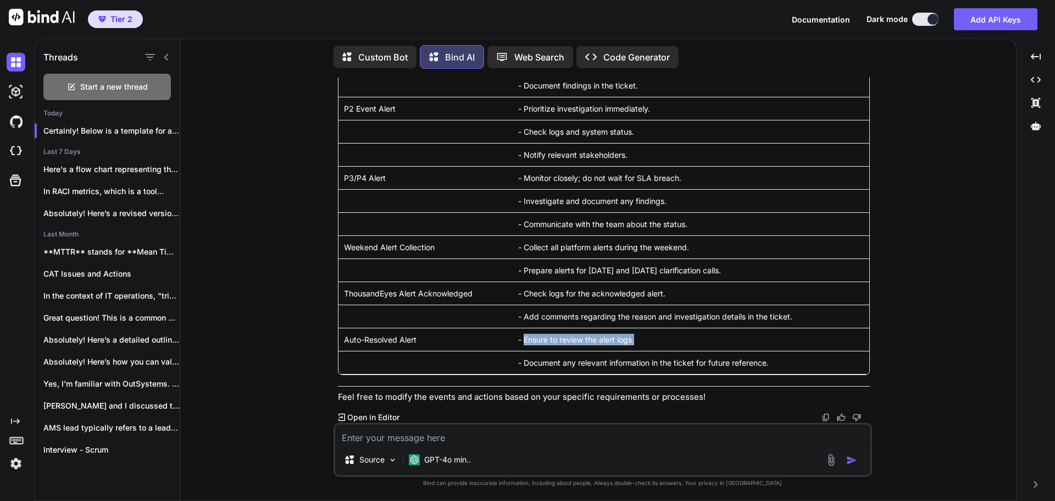
click at [640, 333] on td "- Ensure to review the alert logs." at bounding box center [691, 339] width 357 height 23
drag, startPoint x: 650, startPoint y: 337, endPoint x: 505, endPoint y: 338, distance: 145.1
click at [505, 338] on tr "Auto-Resolved Alert - Ensure to review the alert logs." at bounding box center [604, 339] width 531 height 23
click at [519, 362] on td "- Document any relevant information in the ticket for future reference." at bounding box center [691, 362] width 357 height 23
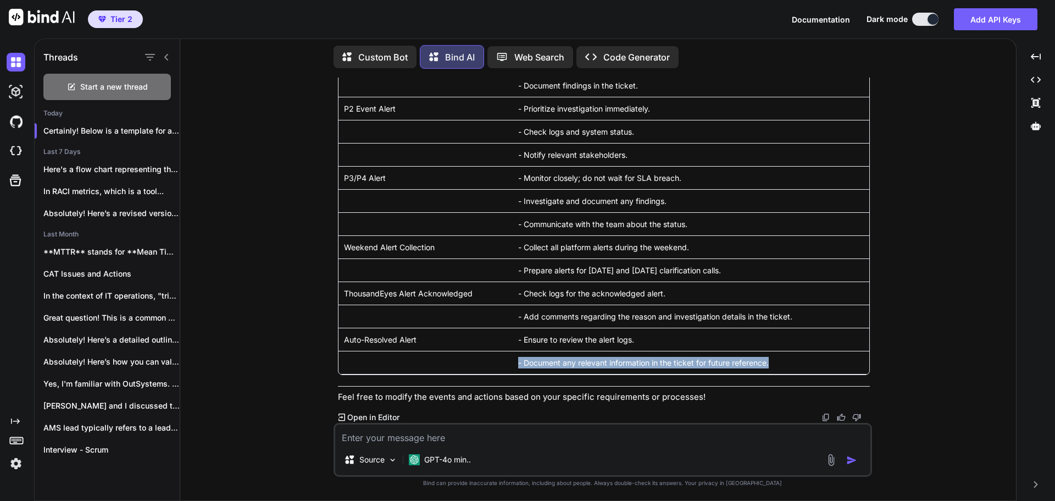
drag, startPoint x: 520, startPoint y: 361, endPoint x: 773, endPoint y: 364, distance: 252.2
click at [773, 364] on td "- Document any relevant information in the ticket for future reference." at bounding box center [691, 362] width 357 height 23
click at [554, 363] on td "- Document any relevant information in the ticket for future reference." at bounding box center [691, 362] width 357 height 23
drag, startPoint x: 793, startPoint y: 364, endPoint x: 528, endPoint y: 362, distance: 265.4
click at [528, 362] on td "- Document any relevant information in the ticket for future reference." at bounding box center [691, 362] width 357 height 23
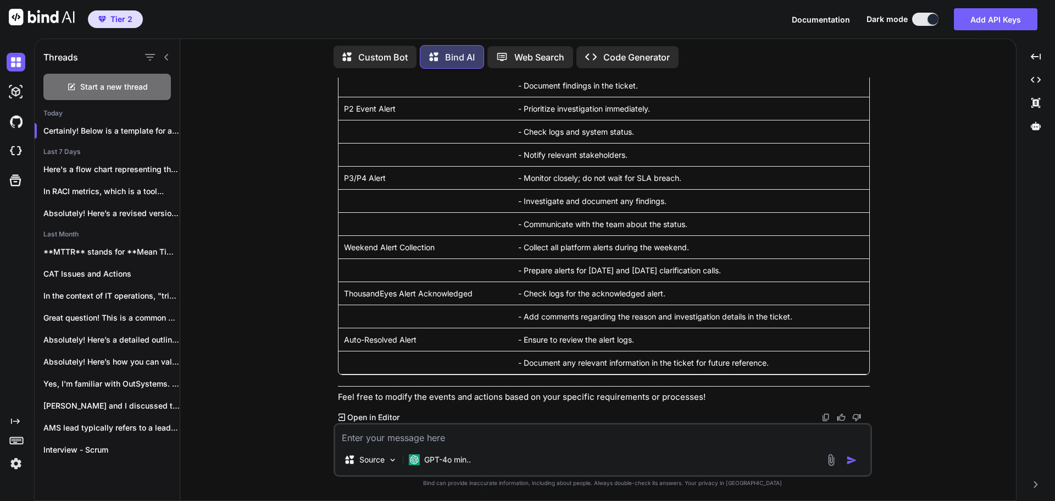
click at [492, 389] on div "Certainly! Below is a template for a table that outlines various events/trigger…" at bounding box center [604, 173] width 532 height 458
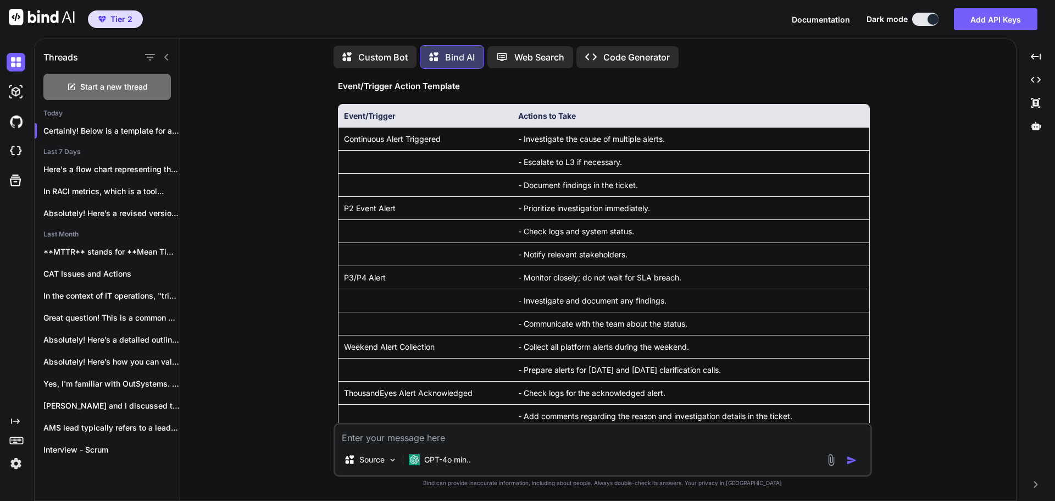
scroll to position [1214, 0]
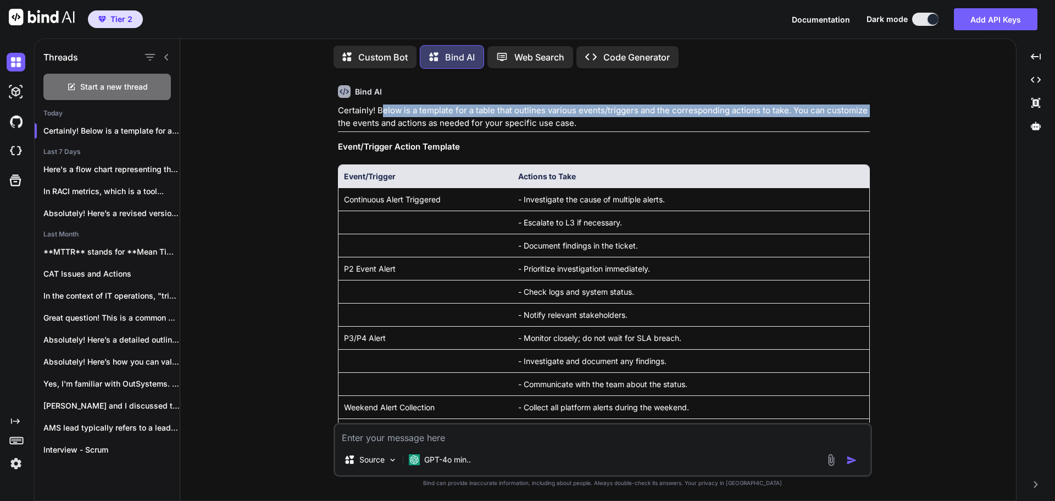
drag, startPoint x: 384, startPoint y: 116, endPoint x: 903, endPoint y: 116, distance: 519.3
click at [903, 116] on div "You Bind AI Subject: Request for Continued Support from [PERSON_NAME] During Tr…" at bounding box center [602, 288] width 827 height 423
click at [401, 121] on p "Certainly! Below is a template for a table that outlines various events/trigger…" at bounding box center [604, 116] width 532 height 25
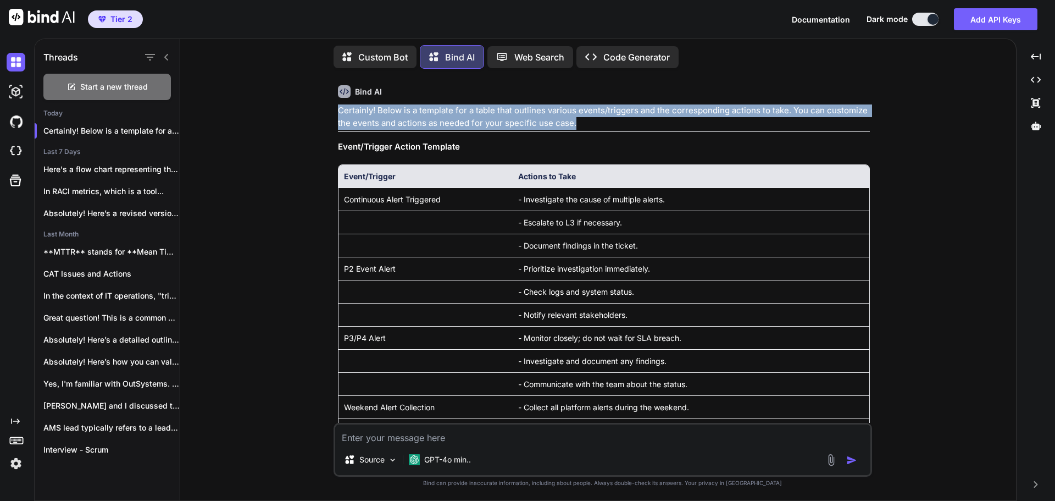
drag, startPoint x: 339, startPoint y: 121, endPoint x: 580, endPoint y: 129, distance: 240.8
click at [580, 129] on p "Certainly! Below is a template for a table that outlines various events/trigger…" at bounding box center [604, 116] width 532 height 25
click at [608, 126] on p "Certainly! Below is a template for a table that outlines various events/trigger…" at bounding box center [604, 116] width 532 height 25
drag, startPoint x: 584, startPoint y: 127, endPoint x: 321, endPoint y: 113, distance: 263.6
click at [321, 113] on div "You Bind AI Subject: Request for Continued Support from [PERSON_NAME] During Tr…" at bounding box center [602, 288] width 827 height 423
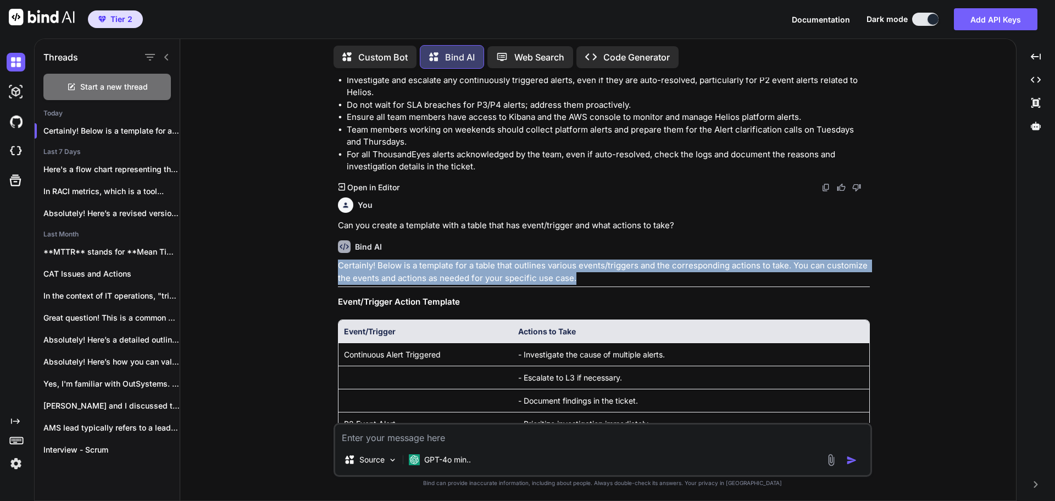
scroll to position [1050, 0]
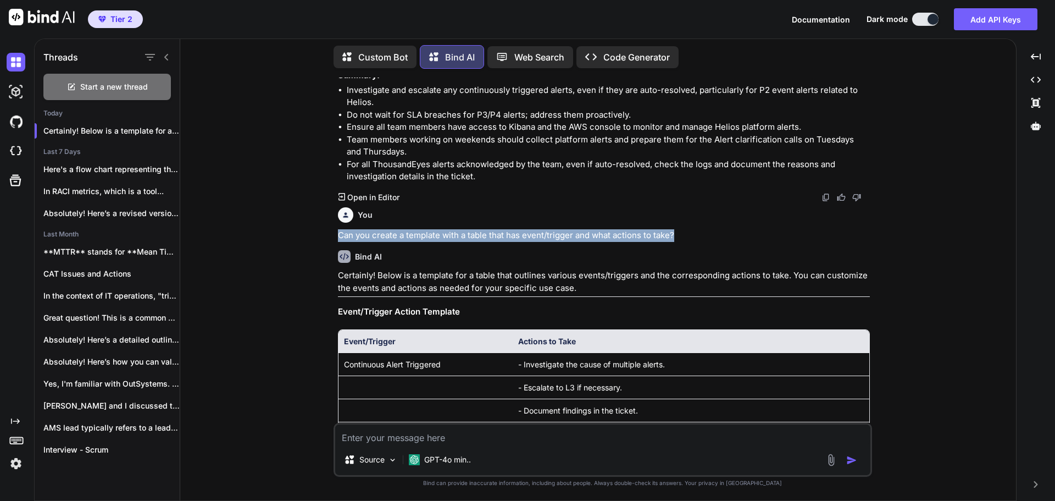
drag, startPoint x: 337, startPoint y: 243, endPoint x: 691, endPoint y: 240, distance: 353.9
click at [691, 240] on p "Can you create a template with a table that has event/trigger and what actions …" at bounding box center [604, 235] width 532 height 13
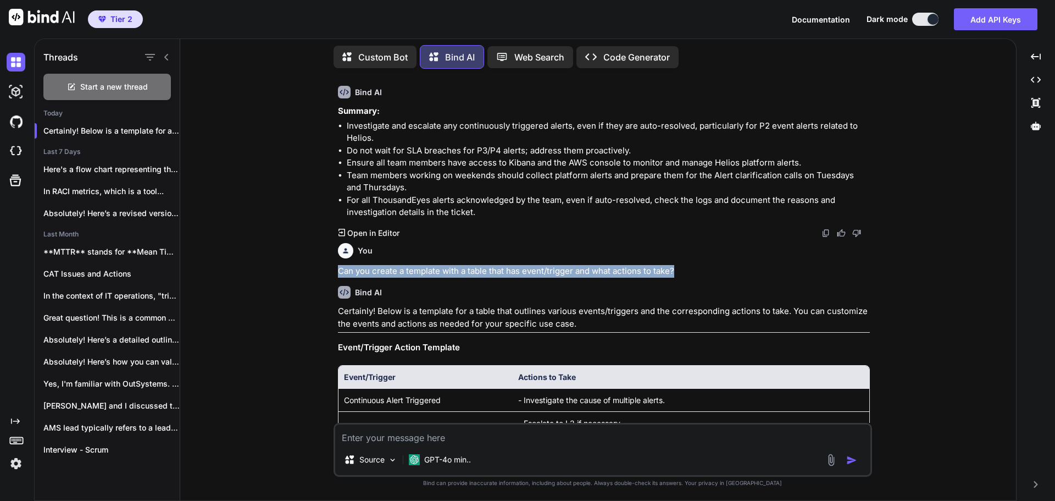
scroll to position [995, 0]
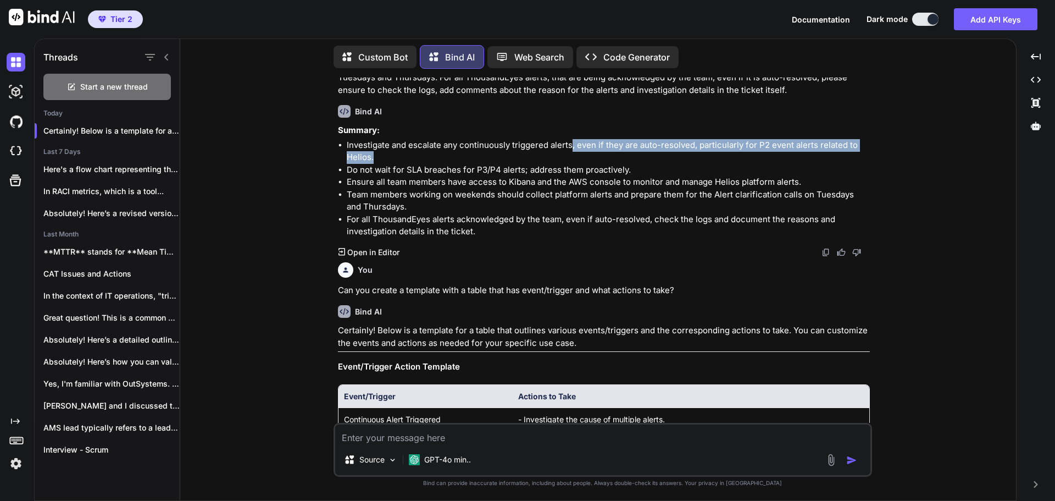
drag, startPoint x: 572, startPoint y: 152, endPoint x: 378, endPoint y: 159, distance: 194.7
click at [378, 159] on li "Investigate and escalate any continuously triggered alerts, even if they are au…" at bounding box center [608, 151] width 523 height 25
click at [389, 158] on li "Investigate and escalate any continuously triggered alerts, even if they are au…" at bounding box center [608, 151] width 523 height 25
drag, startPoint x: 758, startPoint y: 149, endPoint x: 855, endPoint y: 157, distance: 97.1
click at [855, 157] on li "Investigate and escalate any continuously triggered alerts, even if they are au…" at bounding box center [608, 151] width 523 height 25
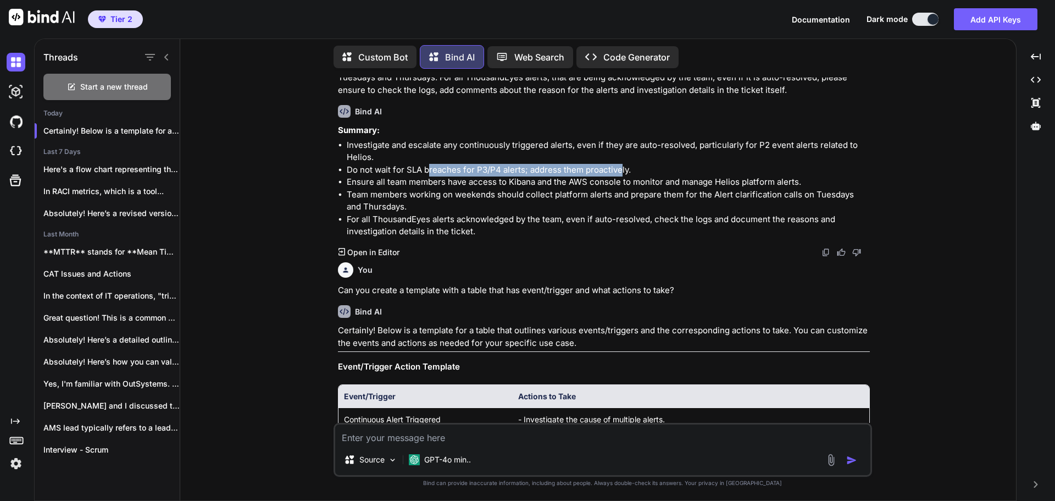
drag, startPoint x: 430, startPoint y: 173, endPoint x: 619, endPoint y: 176, distance: 189.6
click at [619, 176] on li "Do not wait for SLA breaches for P3/P4 alerts; address them proactively." at bounding box center [608, 170] width 523 height 13
click at [385, 186] on li "Ensure all team members have access to Kibana and the AWS console to monitor an…" at bounding box center [608, 182] width 523 height 13
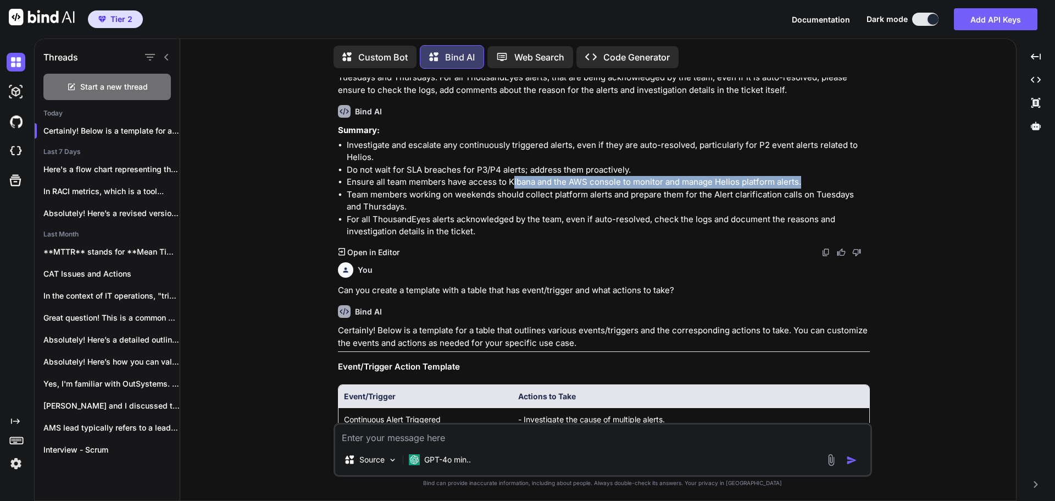
drag, startPoint x: 513, startPoint y: 185, endPoint x: 812, endPoint y: 186, distance: 298.9
click at [812, 186] on li "Ensure all team members have access to Kibana and the AWS console to monitor an…" at bounding box center [608, 182] width 523 height 13
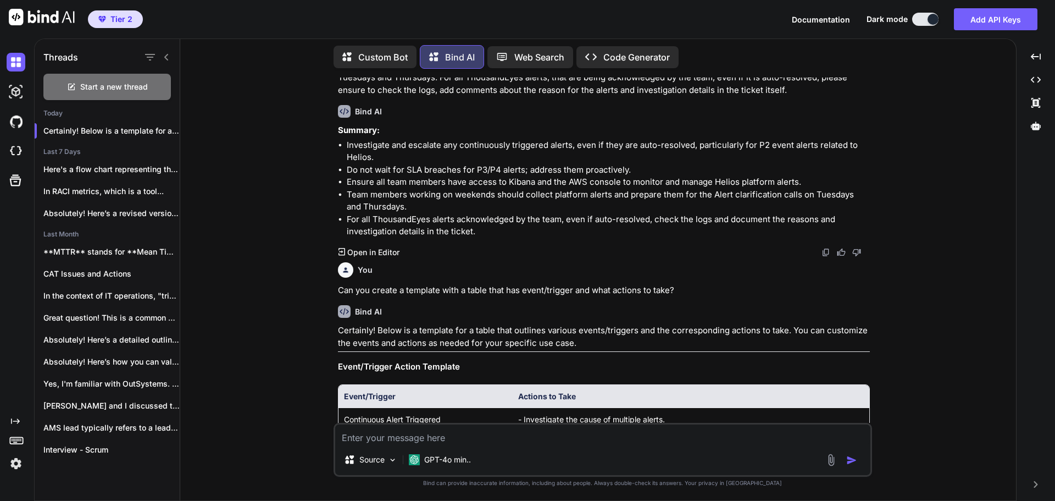
click at [386, 202] on li "Team members working on weekends should collect platform alerts and prepare the…" at bounding box center [608, 200] width 523 height 25
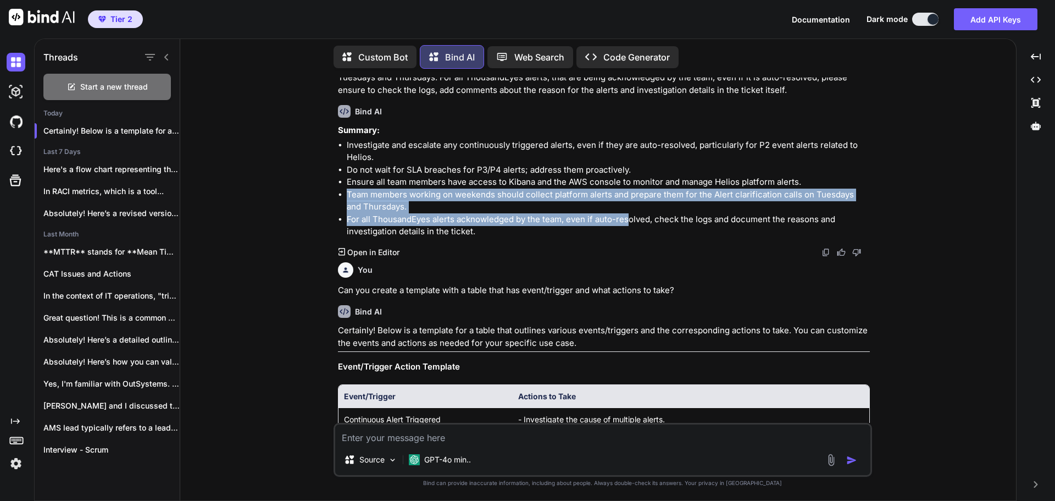
drag, startPoint x: 344, startPoint y: 204, endPoint x: 626, endPoint y: 219, distance: 282.3
click at [626, 219] on ul "Investigate and escalate any continuously triggered alerts, even if they are au…" at bounding box center [604, 188] width 532 height 99
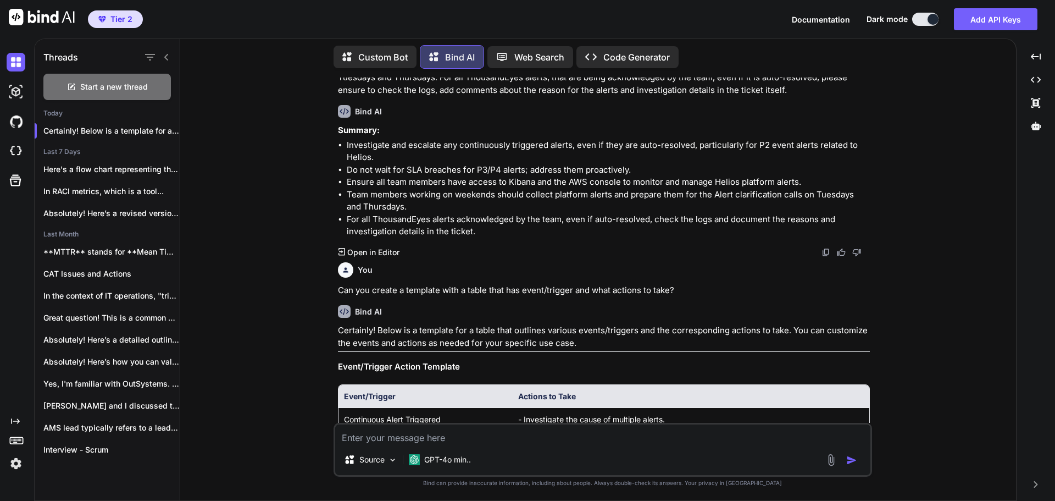
click at [524, 252] on div "Created with Pixso. Open in Editor" at bounding box center [604, 252] width 532 height 11
drag, startPoint x: 457, startPoint y: 198, endPoint x: 632, endPoint y: 202, distance: 175.4
click at [632, 202] on li "Team members working on weekends should collect platform alerts and prepare the…" at bounding box center [608, 200] width 523 height 25
click at [661, 269] on div "You" at bounding box center [604, 269] width 532 height 15
drag, startPoint x: 715, startPoint y: 198, endPoint x: 890, endPoint y: 208, distance: 174.5
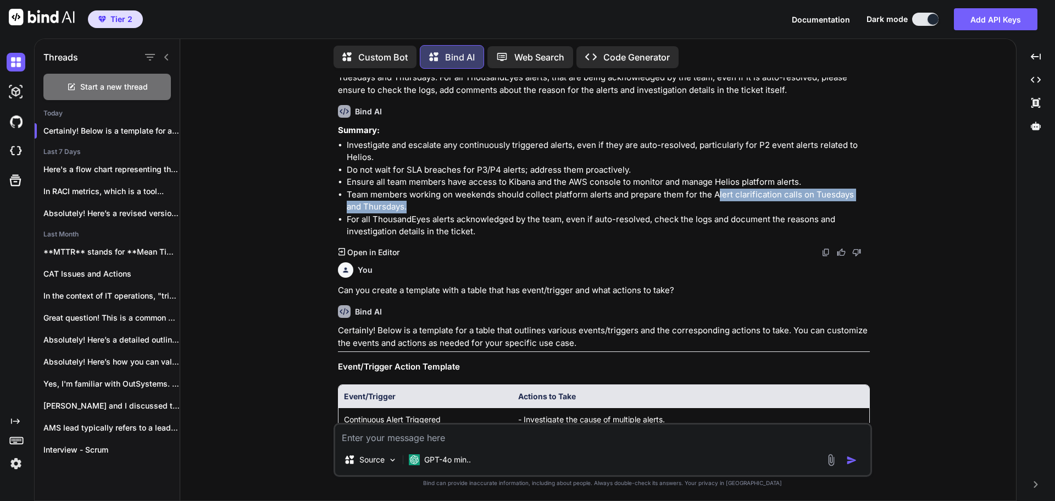
click at [890, 208] on div "You Bind AI Subject: Request for Continued Support from [PERSON_NAME] During Tr…" at bounding box center [602, 288] width 827 height 423
click at [829, 207] on li "Team members working on weekends should collect platform alerts and prepare the…" at bounding box center [608, 200] width 523 height 25
drag, startPoint x: 709, startPoint y: 197, endPoint x: 798, endPoint y: 201, distance: 89.7
click at [798, 201] on li "Team members working on weekends should collect platform alerts and prepare the…" at bounding box center [608, 200] width 523 height 25
copy li "Alert clarification calls"
